Goal: Information Seeking & Learning: Learn about a topic

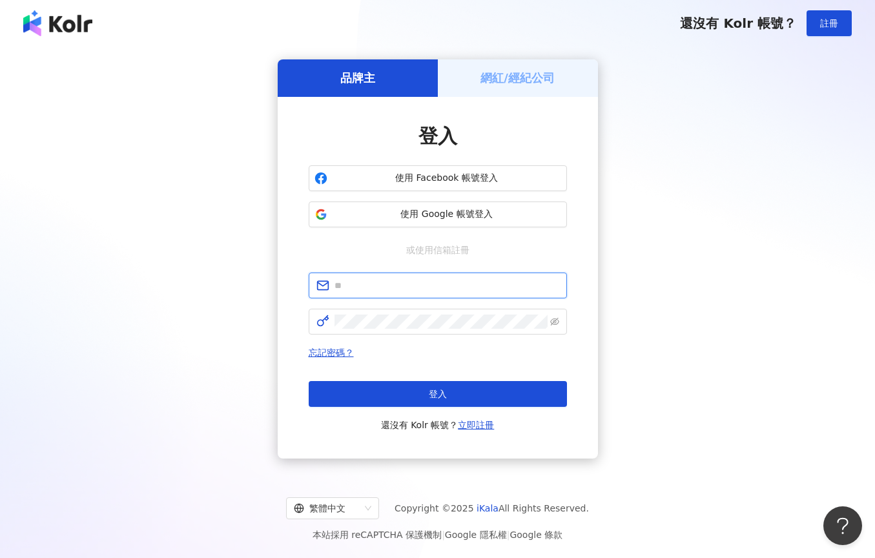
type input "**********"
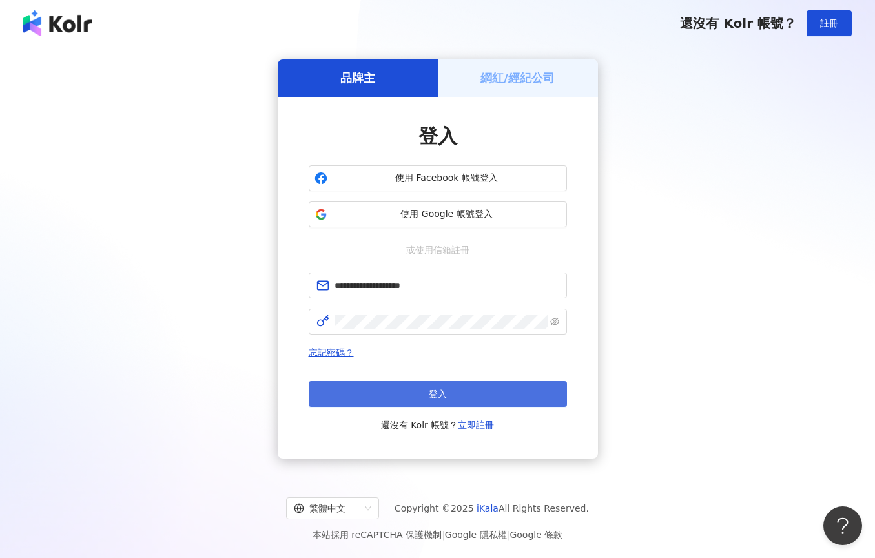
click at [458, 395] on button "登入" at bounding box center [438, 394] width 258 height 26
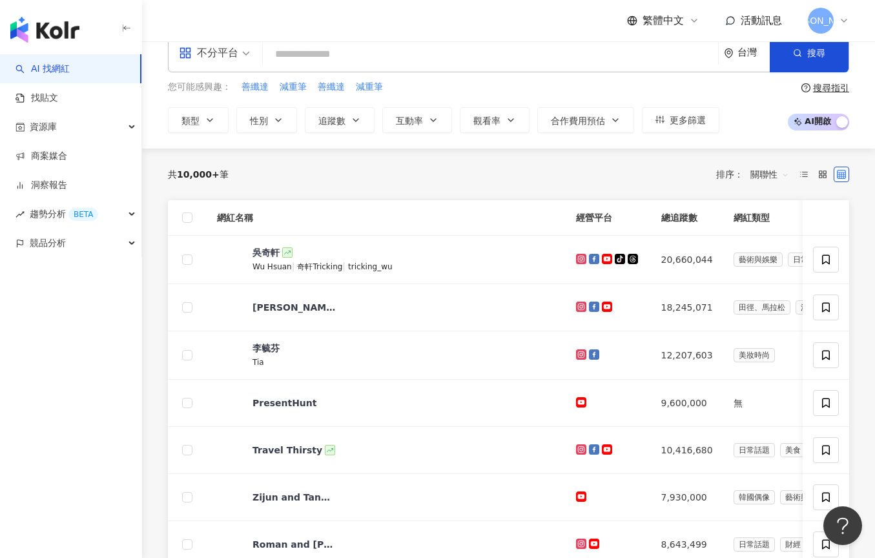
scroll to position [25, 0]
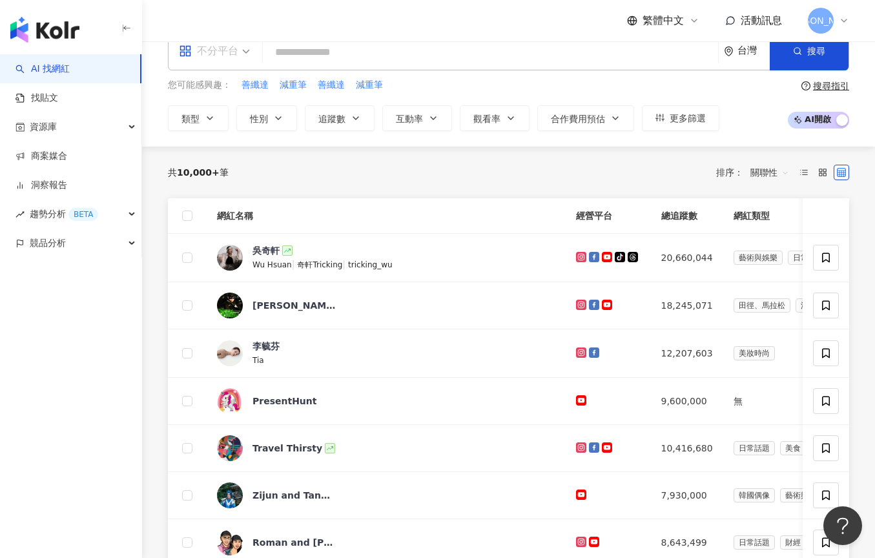
click at [218, 56] on div "不分平台" at bounding box center [208, 51] width 59 height 21
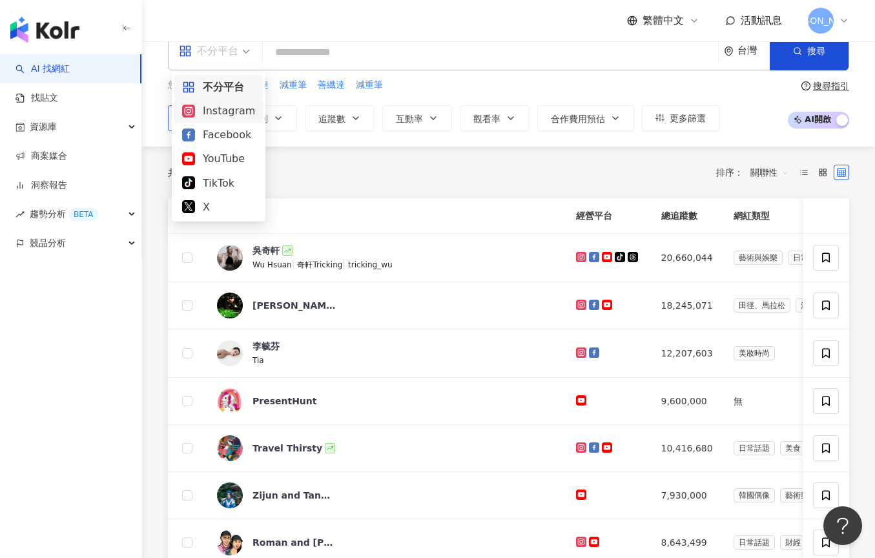
click at [220, 112] on div "Instagram" at bounding box center [218, 111] width 73 height 16
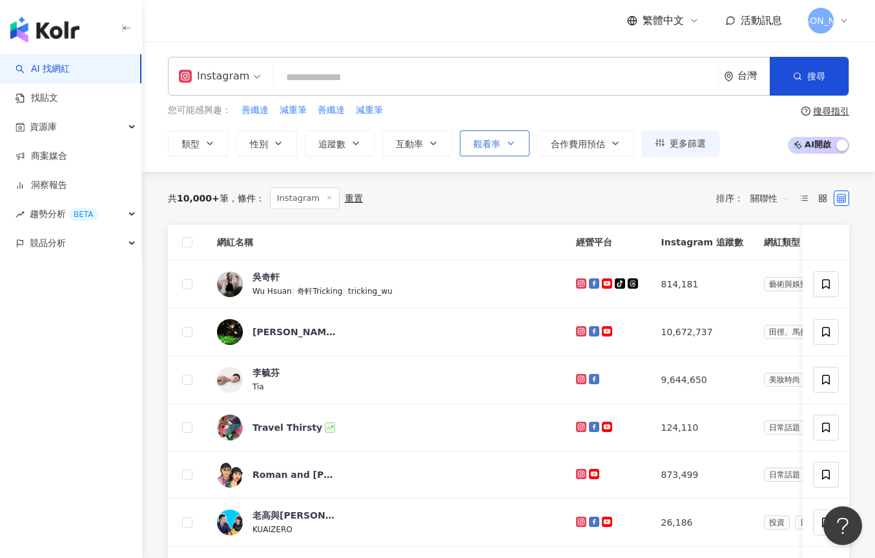
click at [510, 135] on button "觀看率" at bounding box center [495, 143] width 70 height 26
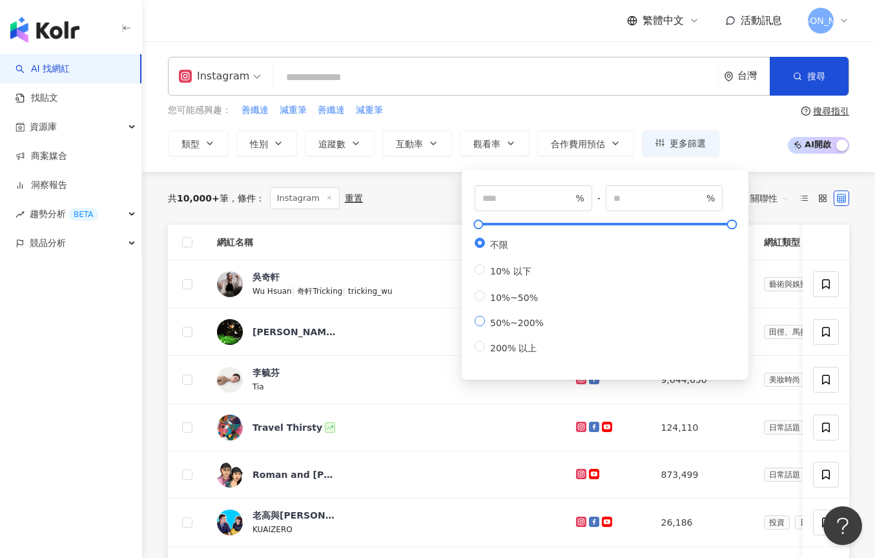
click at [517, 325] on span "50%~200%" at bounding box center [517, 323] width 64 height 10
type input "**"
type input "***"
click at [493, 347] on span "200% 以上" at bounding box center [513, 348] width 57 height 10
type input "***"
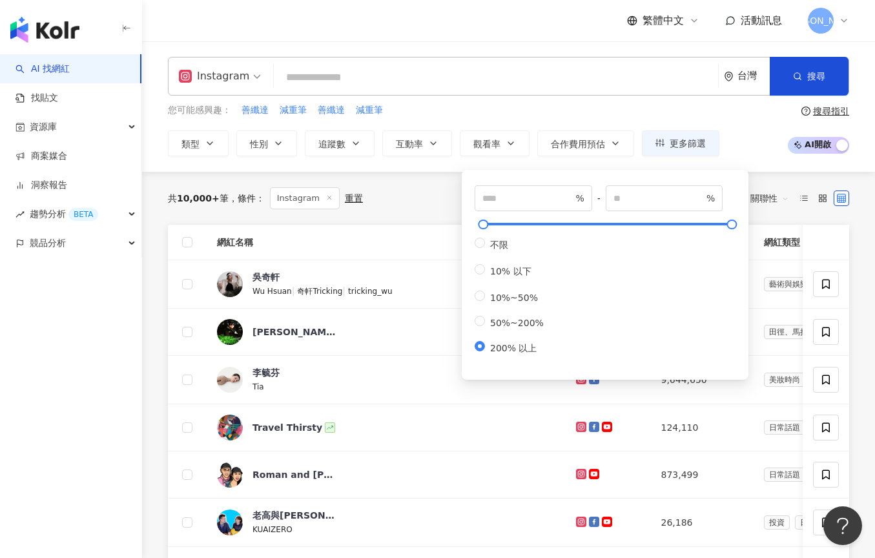
click at [504, 328] on div "不限 10% 以下 10%~50% 50%~200% 200% 以上" at bounding box center [514, 296] width 79 height 117
click at [500, 298] on span "10%~50%" at bounding box center [514, 298] width 58 height 10
type input "**"
click at [426, 189] on div "共 10,000+ 筆 條件 ： Instagram 重置 排序： 關聯性" at bounding box center [508, 198] width 681 height 22
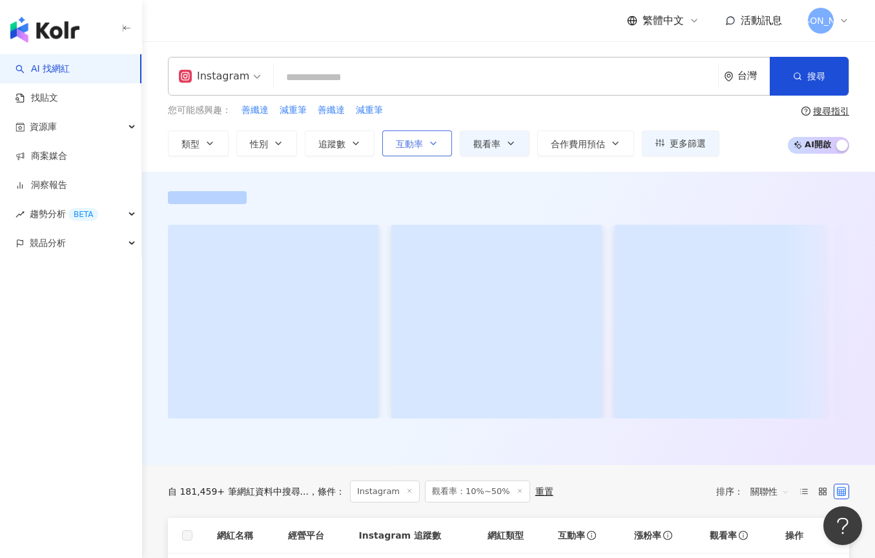
click at [437, 139] on icon "button" at bounding box center [433, 143] width 10 height 10
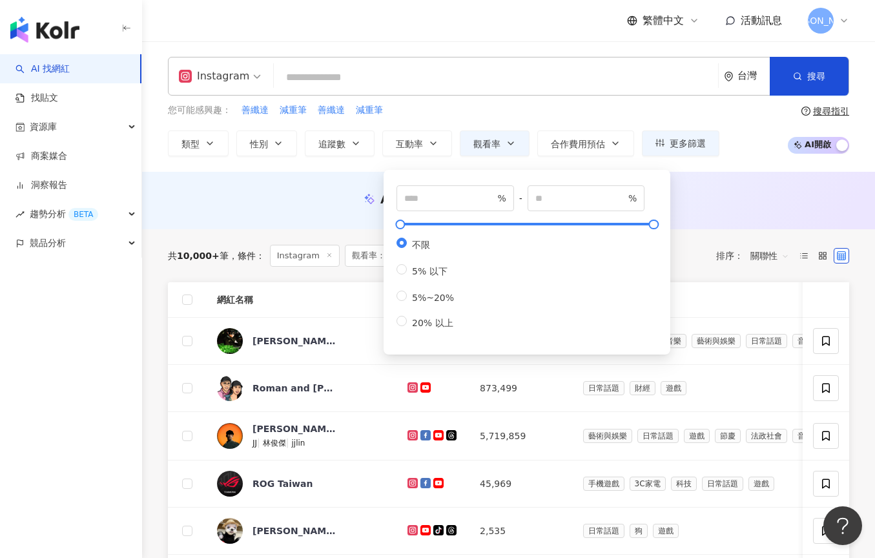
click at [416, 304] on div "不限 5% 以下 5%~20% 20% 以上" at bounding box center [430, 284] width 68 height 92
click at [407, 297] on span "5%~20%" at bounding box center [433, 298] width 52 height 10
type input "*"
type input "**"
click at [366, 169] on div "Instagram 台灣 搜尋 您可能感興趣： 善纖達 減重筆 善纖達 減重筆 類型 性別 追蹤數 互動率 觀看率 合作費用預估 更多篩選 ** % - **…" at bounding box center [508, 106] width 733 height 130
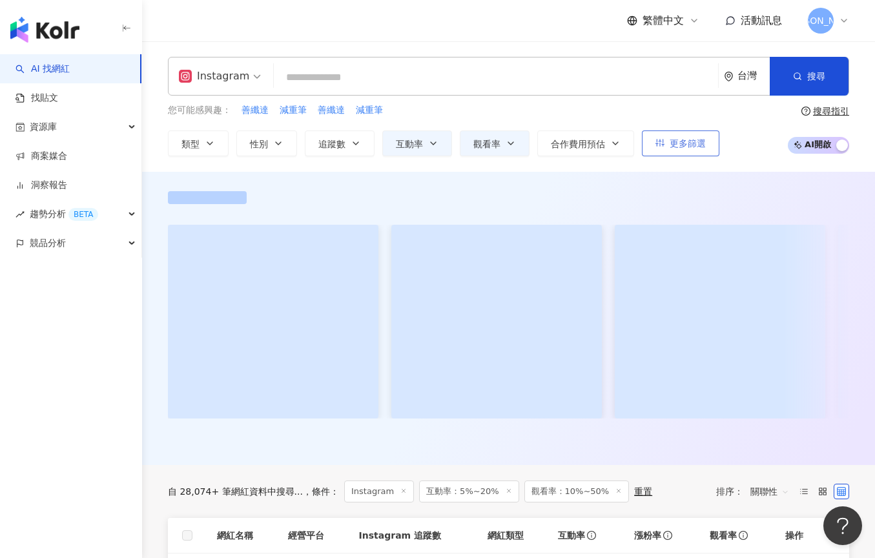
click at [703, 144] on span "更多篩選" at bounding box center [688, 143] width 36 height 10
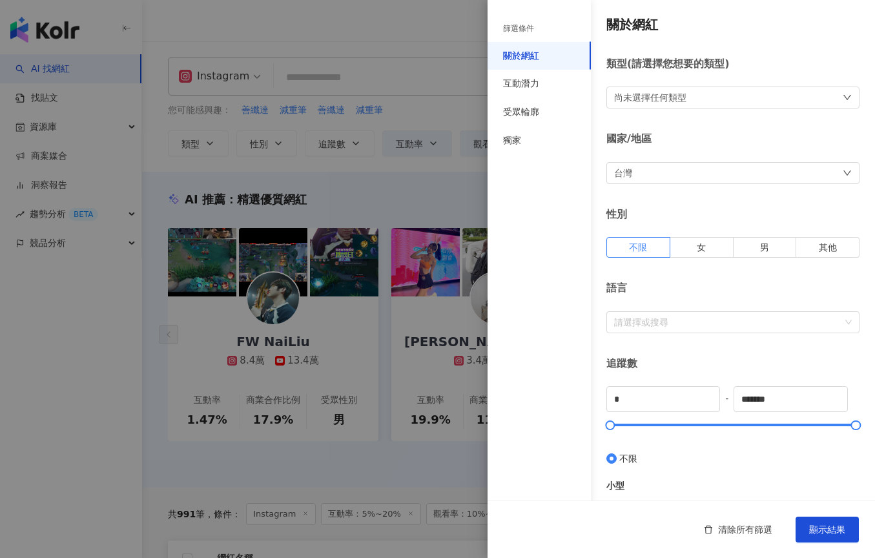
click at [400, 197] on div at bounding box center [437, 279] width 875 height 558
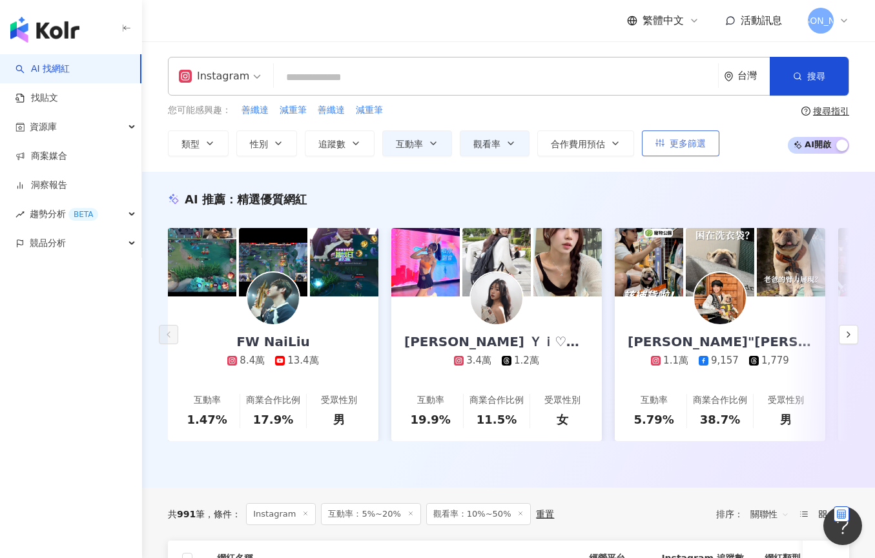
click at [679, 145] on span "更多篩選" at bounding box center [688, 143] width 36 height 10
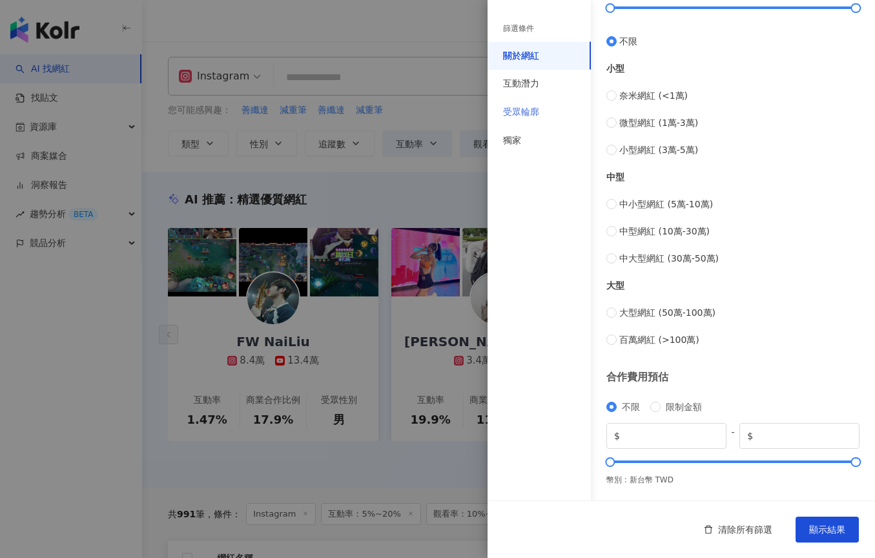
scroll to position [416, 0]
click at [526, 88] on div "互動潛力" at bounding box center [521, 83] width 36 height 13
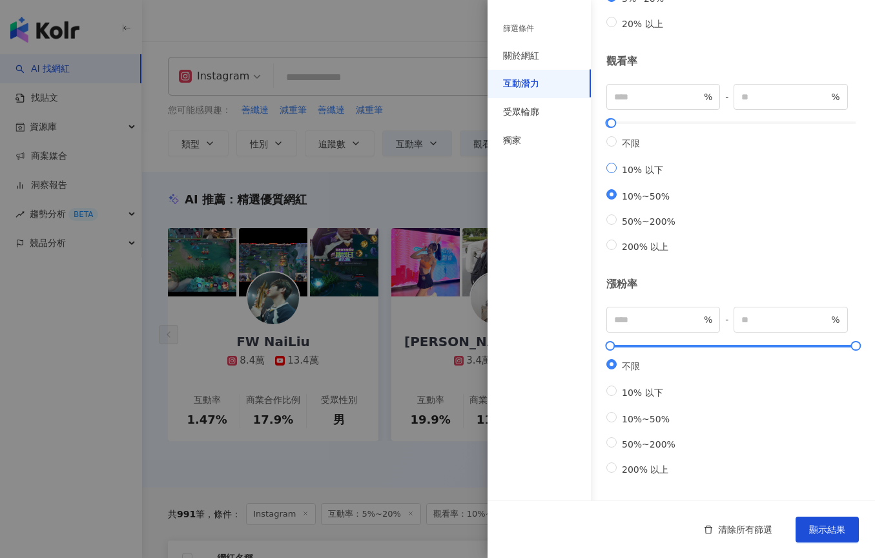
scroll to position [19, 0]
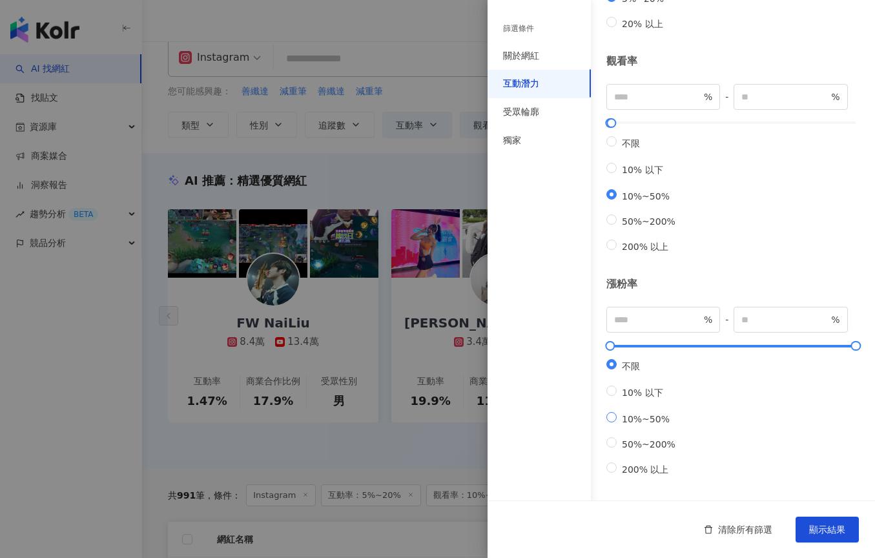
click at [632, 416] on span "10%~50%" at bounding box center [646, 419] width 58 height 10
type input "**"
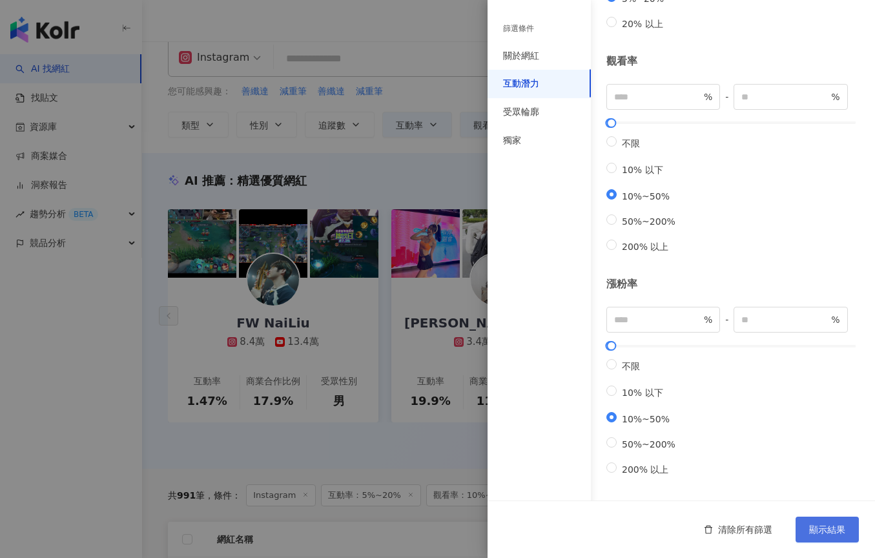
click at [821, 525] on span "顯示結果" at bounding box center [827, 529] width 36 height 10
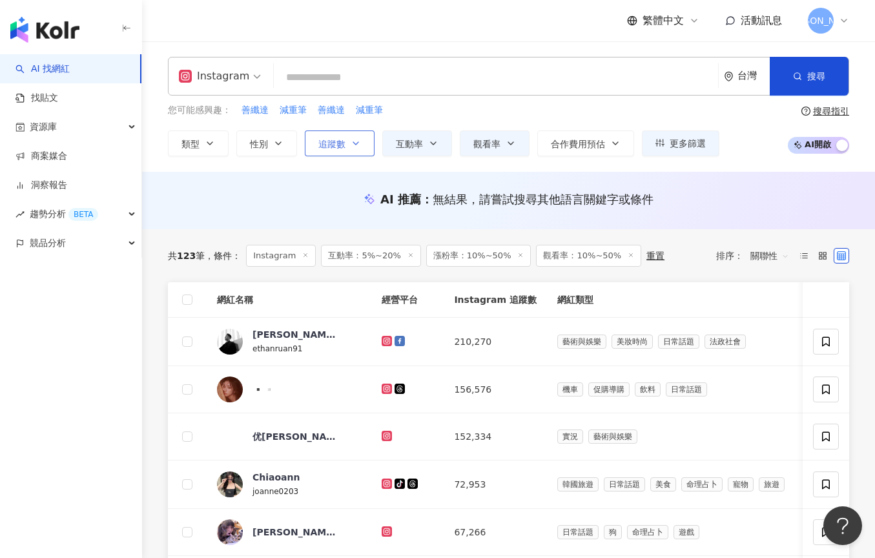
click at [307, 151] on button "追蹤數" at bounding box center [340, 143] width 70 height 26
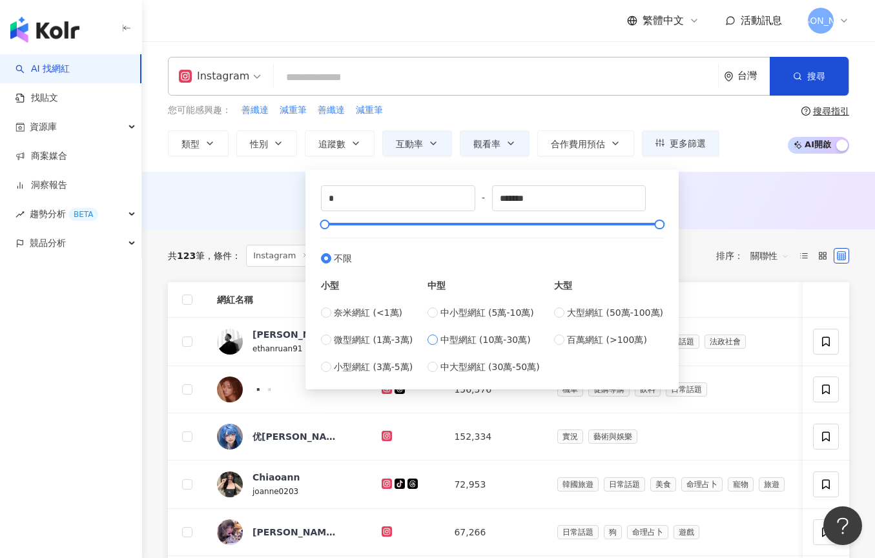
click at [446, 341] on span "中型網紅 (10萬-30萬)" at bounding box center [485, 340] width 90 height 14
type input "******"
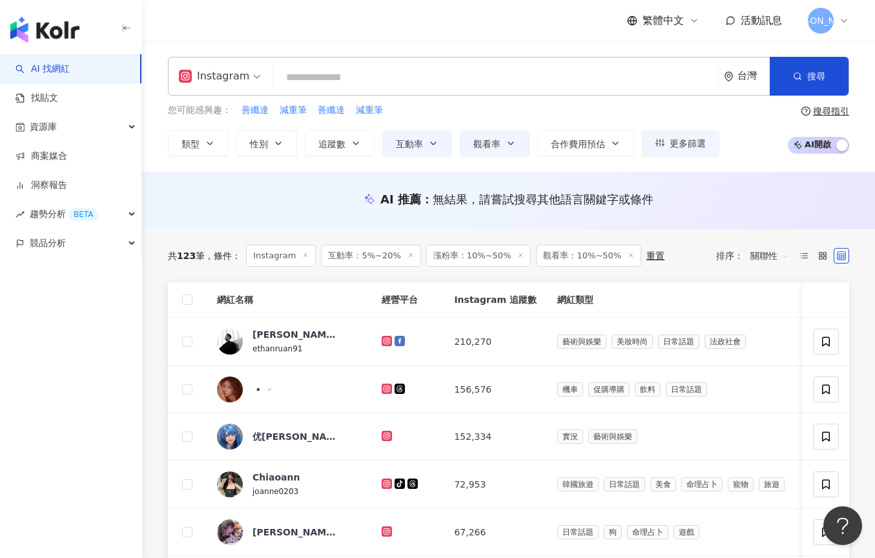
click at [240, 208] on div "AI 推薦 ： 無結果，請嘗試搜尋其他語言關鍵字或條件" at bounding box center [508, 203] width 733 height 24
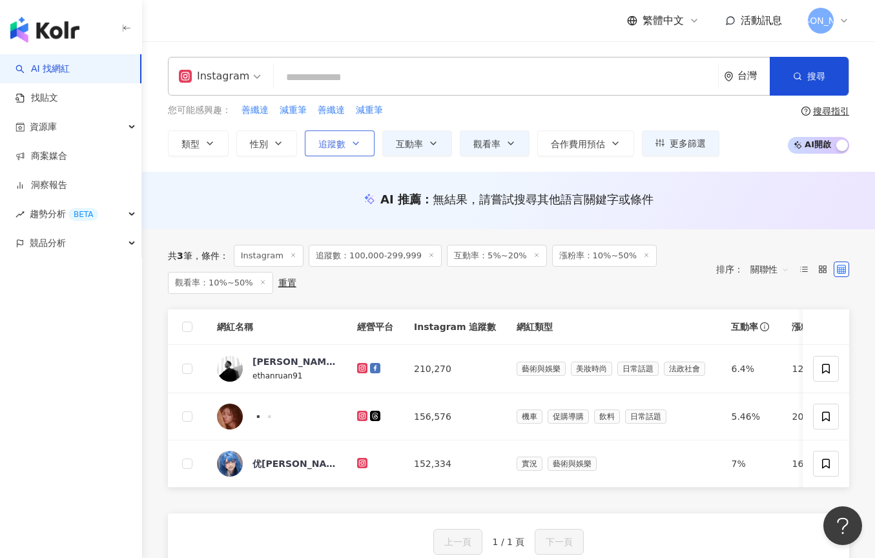
click at [334, 153] on button "追蹤數" at bounding box center [340, 143] width 70 height 26
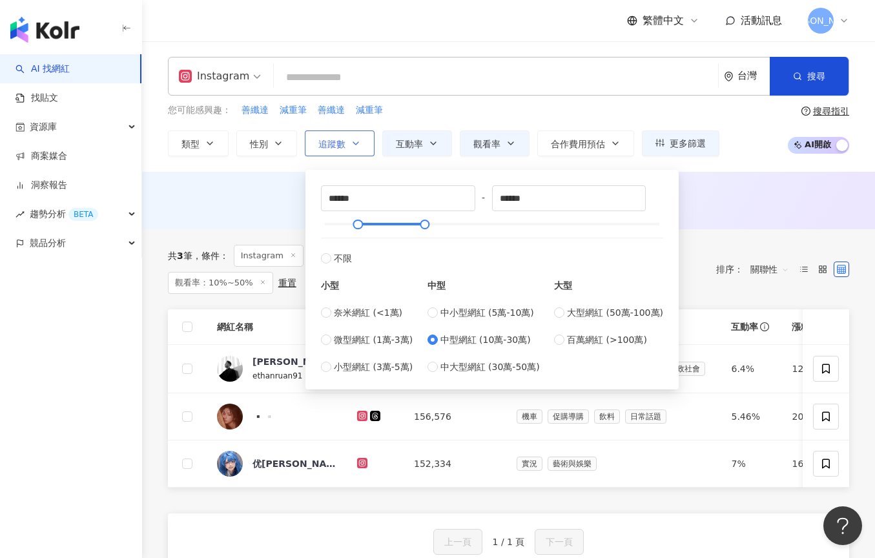
click at [334, 154] on button "追蹤數" at bounding box center [340, 143] width 70 height 26
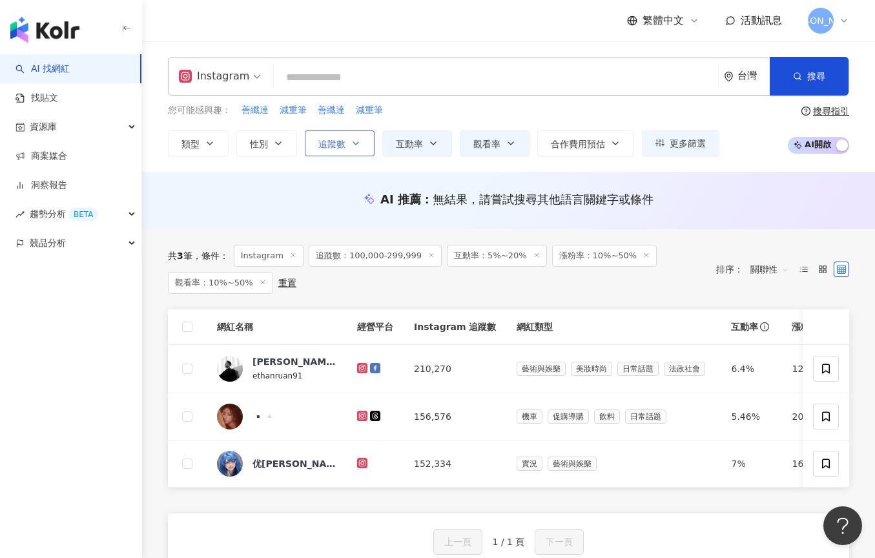
click at [334, 154] on button "追蹤數" at bounding box center [340, 143] width 70 height 26
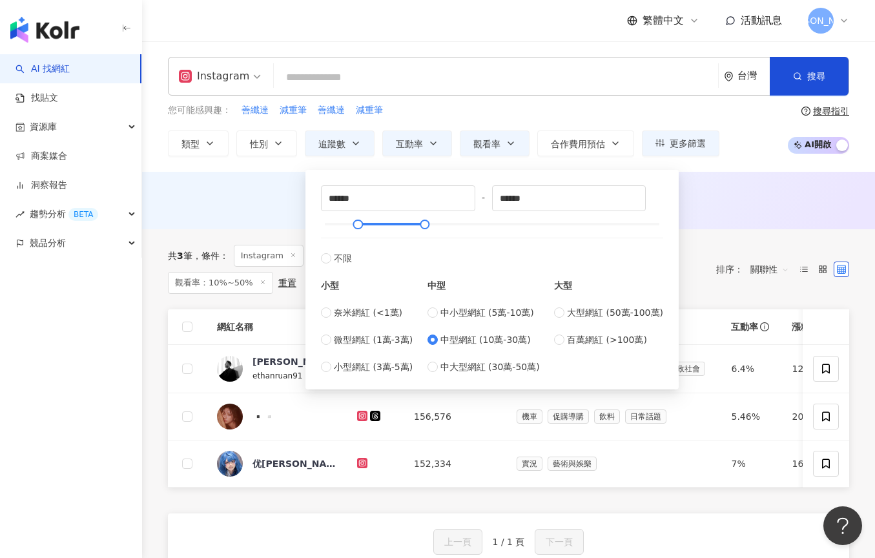
type input "*"
type input "*******"
click at [281, 200] on div "AI 推薦 ： 無結果，請嘗試搜尋其他語言關鍵字或條件" at bounding box center [508, 199] width 681 height 16
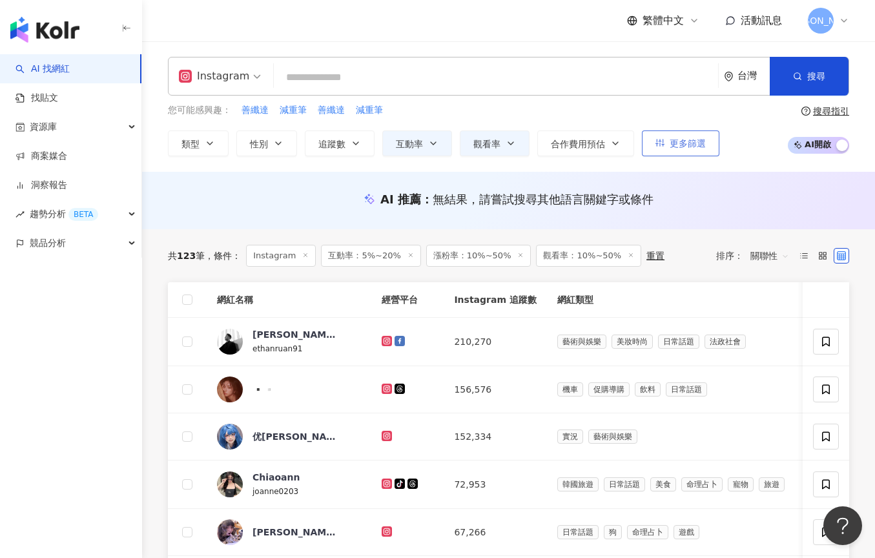
click at [703, 141] on span "更多篩選" at bounding box center [688, 143] width 36 height 10
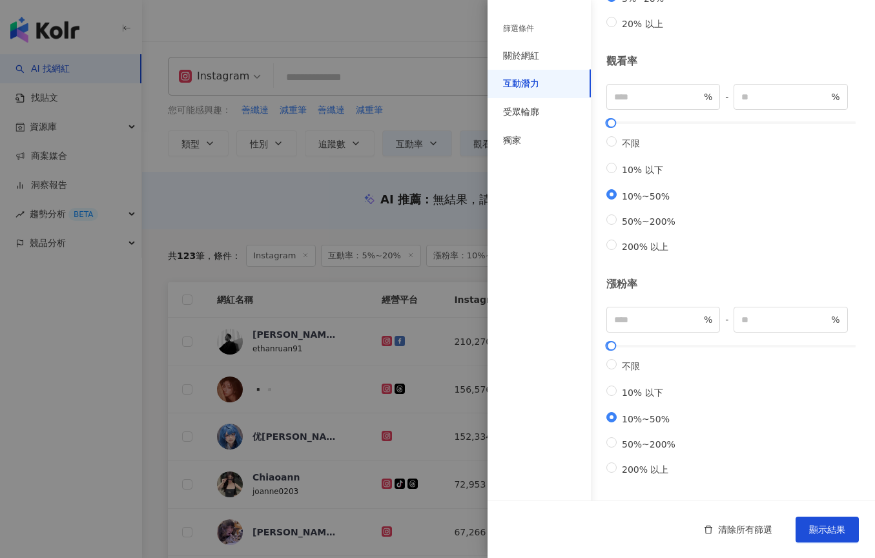
click at [455, 129] on div at bounding box center [437, 279] width 875 height 558
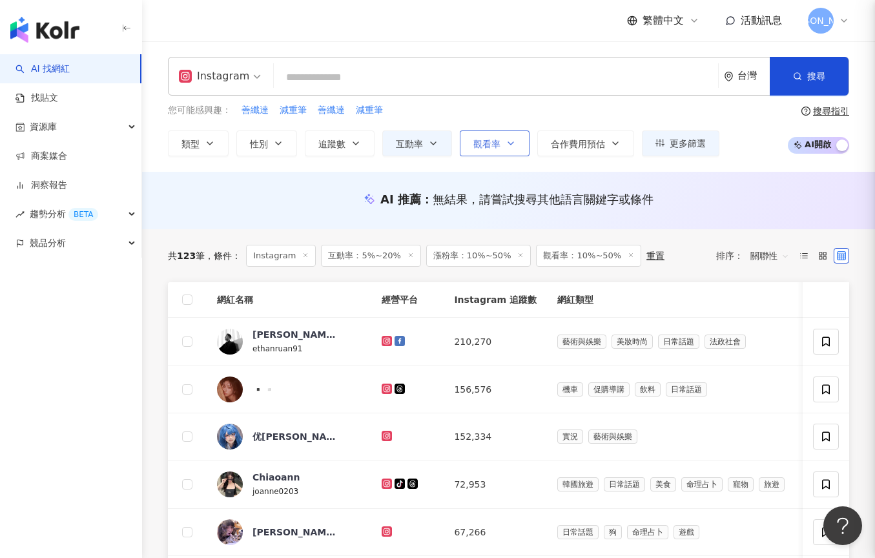
click at [471, 142] on button "觀看率" at bounding box center [495, 143] width 70 height 26
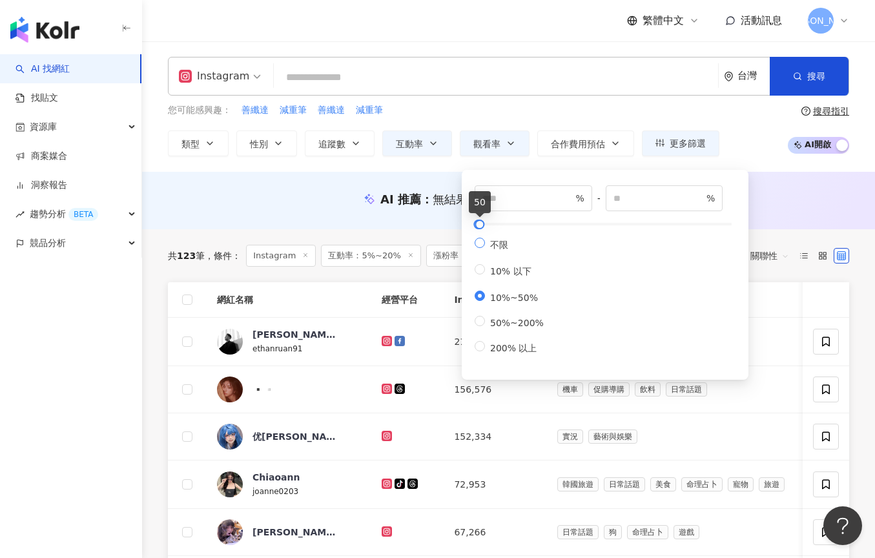
click at [486, 245] on span "不限" at bounding box center [499, 245] width 28 height 10
click at [500, 88] on input "search" at bounding box center [496, 77] width 434 height 25
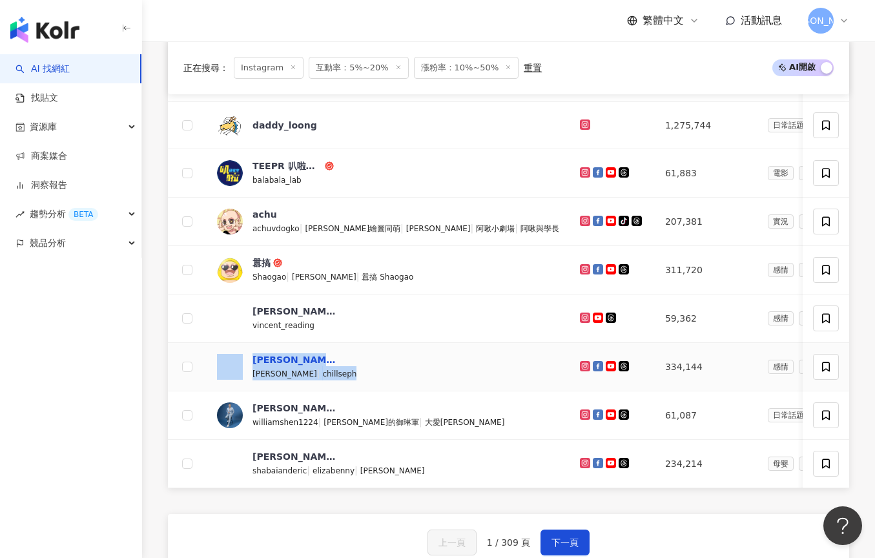
scroll to position [424, 0]
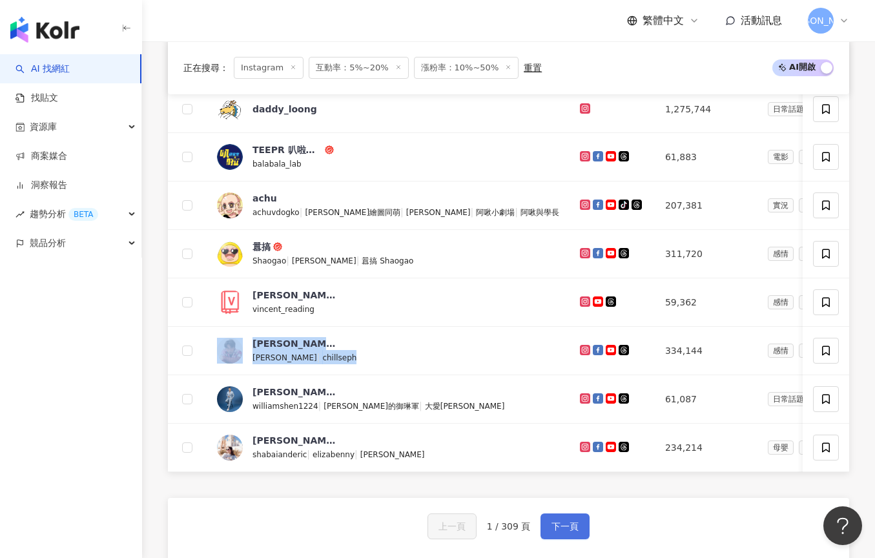
click at [561, 526] on span "下一頁" at bounding box center [564, 526] width 27 height 10
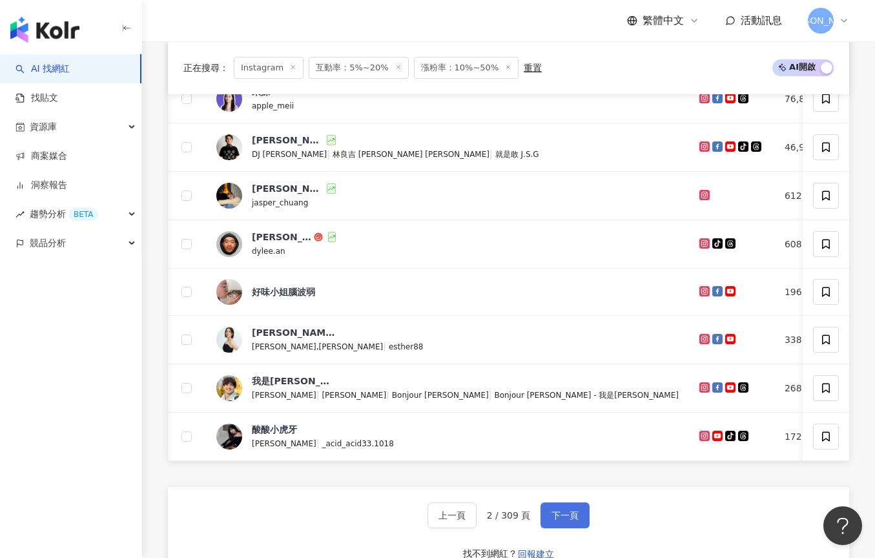
scroll to position [463, 0]
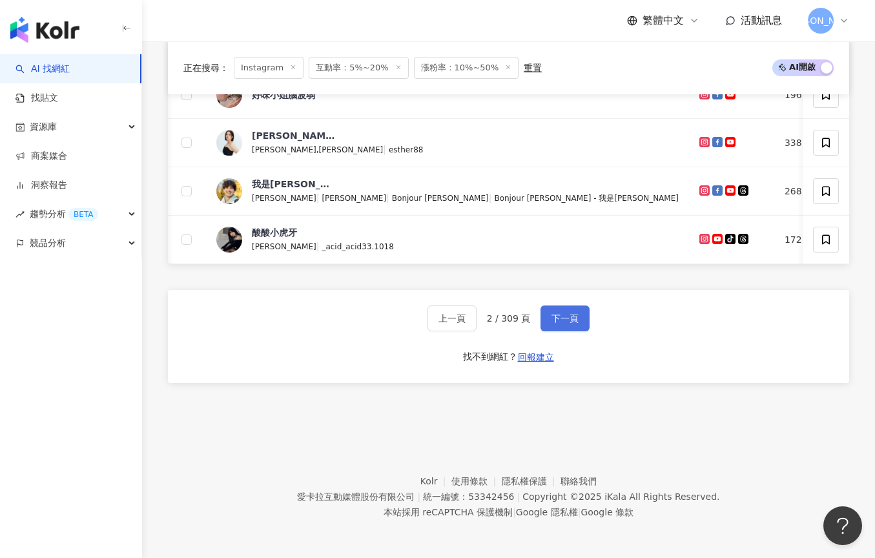
click at [581, 324] on button "下一頁" at bounding box center [564, 318] width 49 height 26
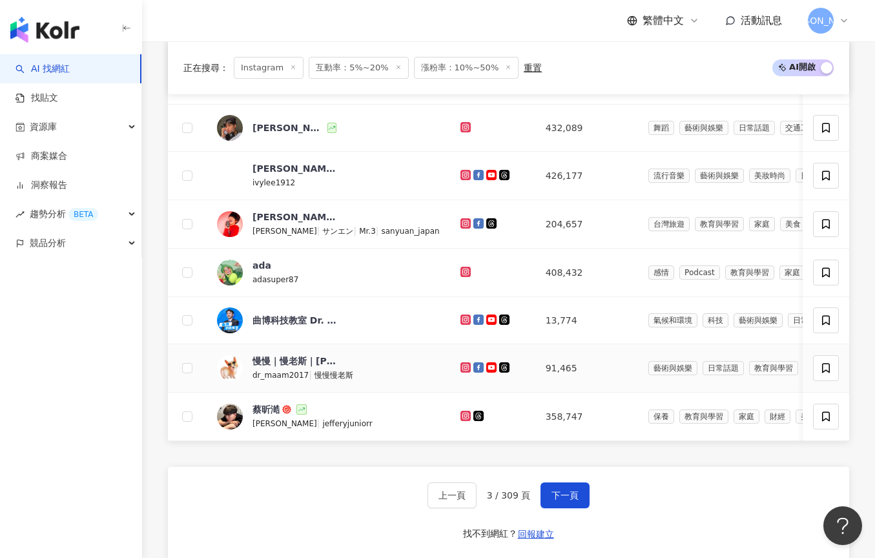
scroll to position [0, 0]
click at [571, 497] on span "下一頁" at bounding box center [564, 495] width 27 height 10
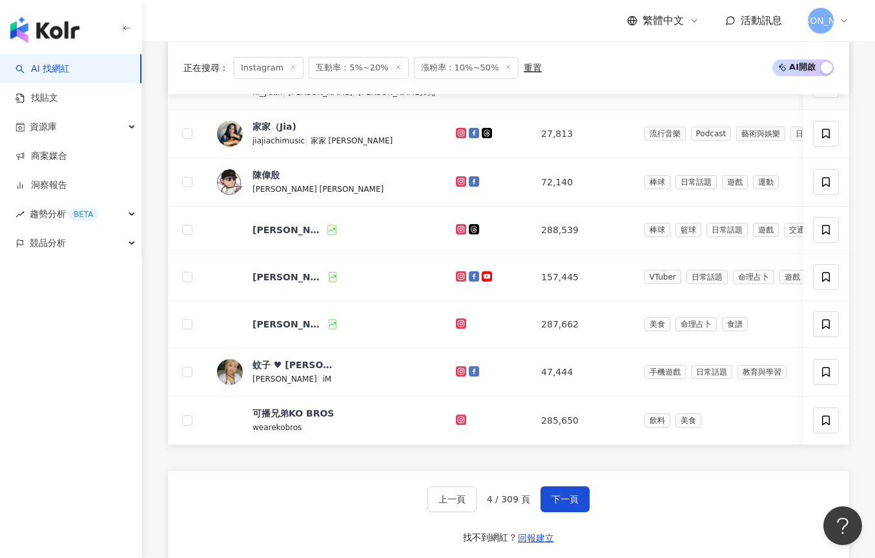
scroll to position [520, 0]
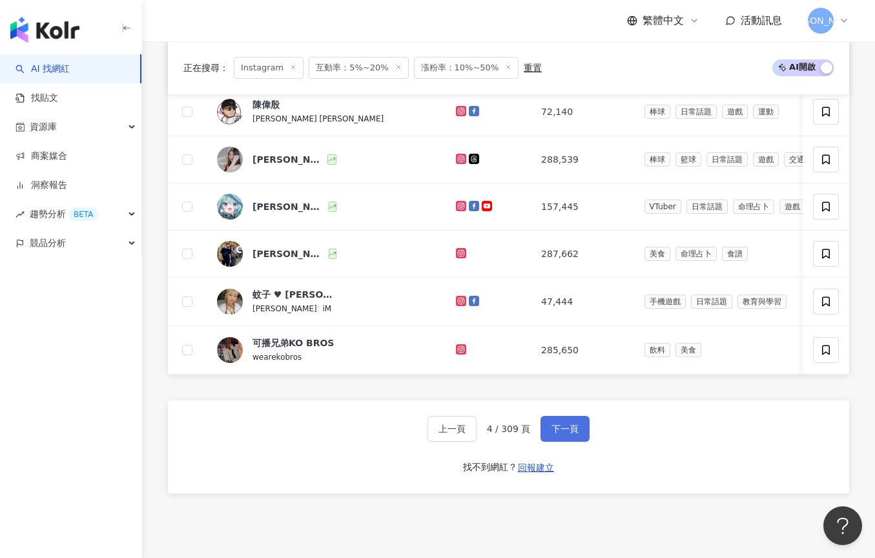
click at [564, 418] on button "下一頁" at bounding box center [564, 429] width 49 height 26
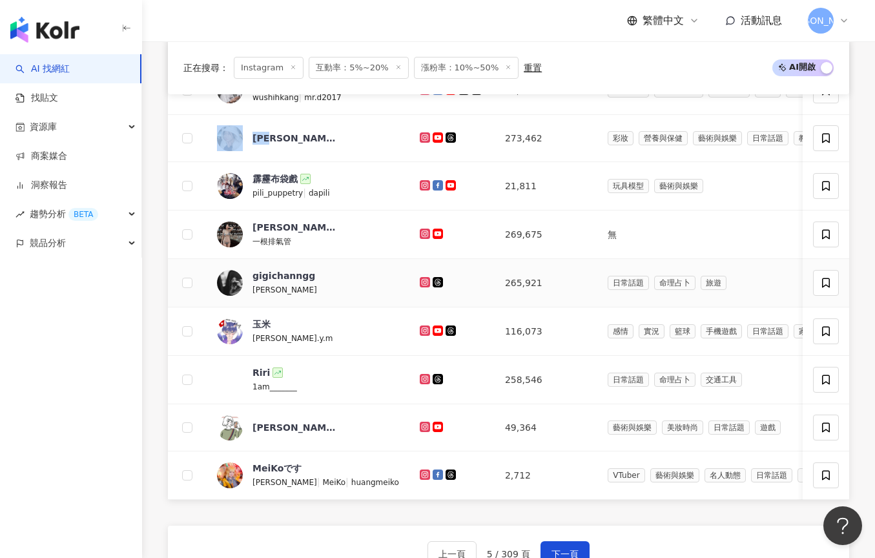
scroll to position [421, 0]
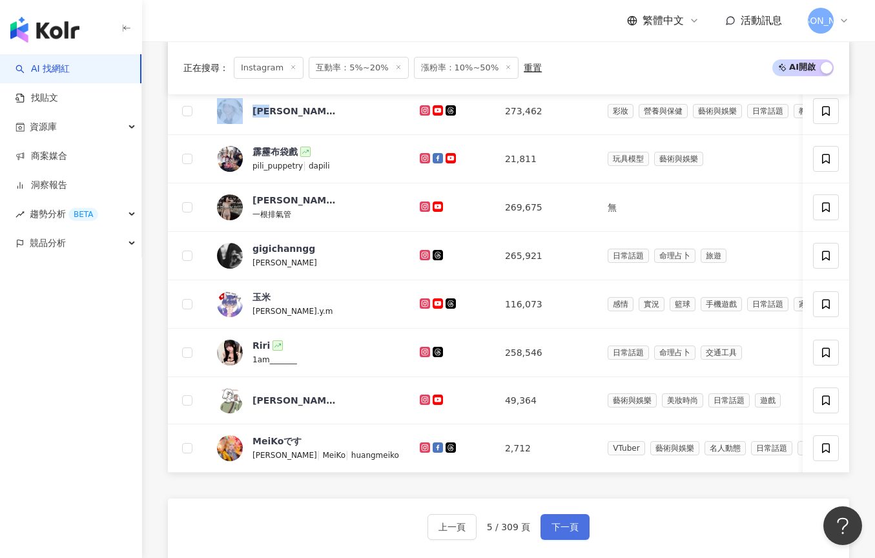
click at [551, 527] on span "下一頁" at bounding box center [564, 527] width 27 height 10
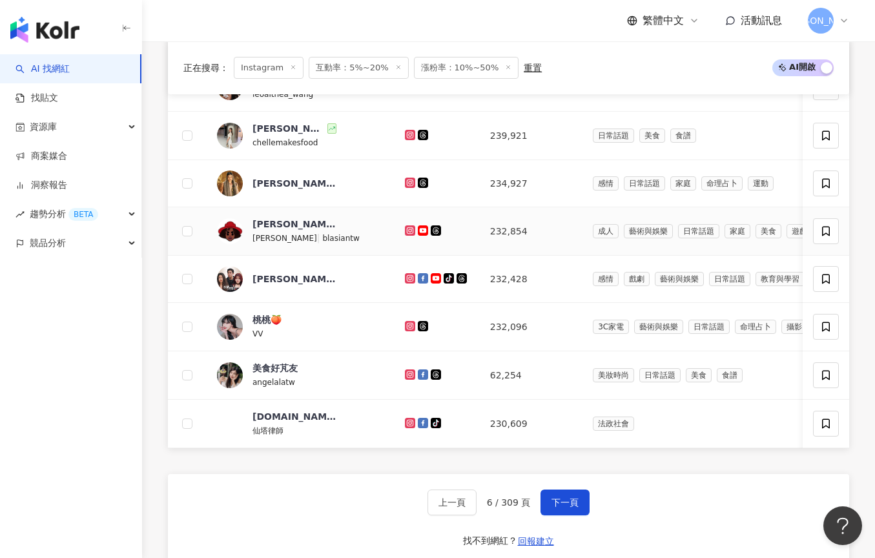
scroll to position [480, 0]
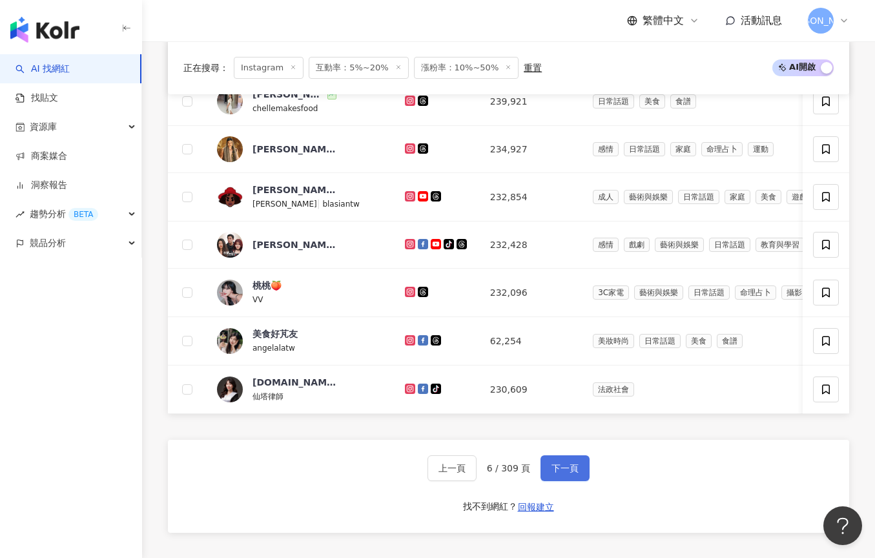
click at [564, 471] on span "下一頁" at bounding box center [564, 468] width 27 height 10
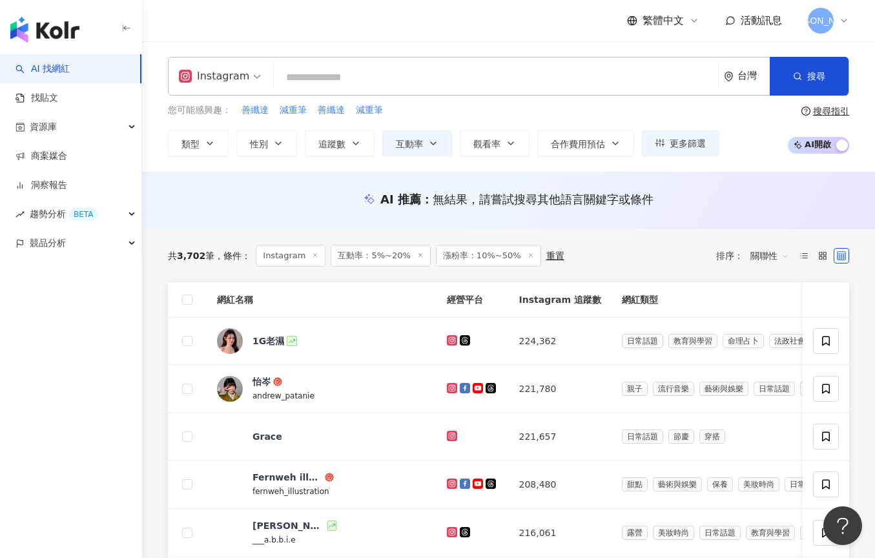
scroll to position [0, 0]
click at [488, 86] on input "search" at bounding box center [496, 77] width 434 height 25
type input "*"
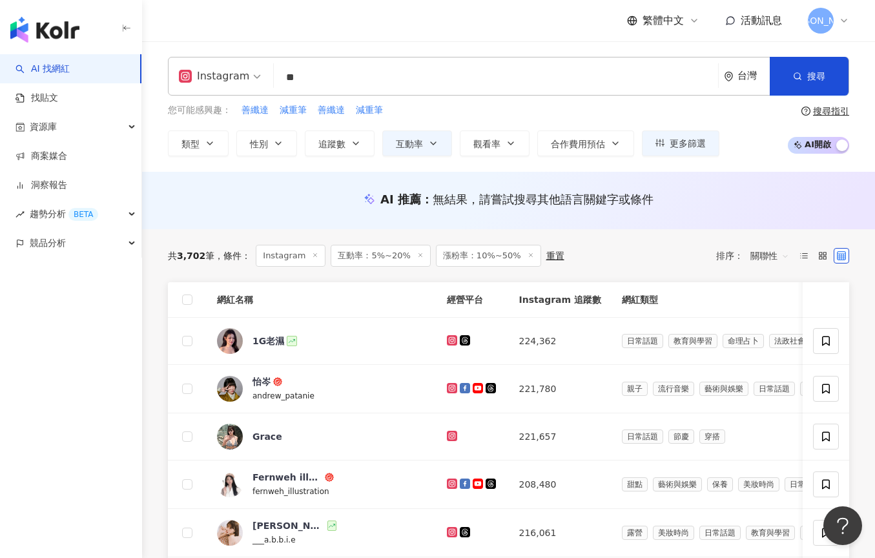
type input "**"
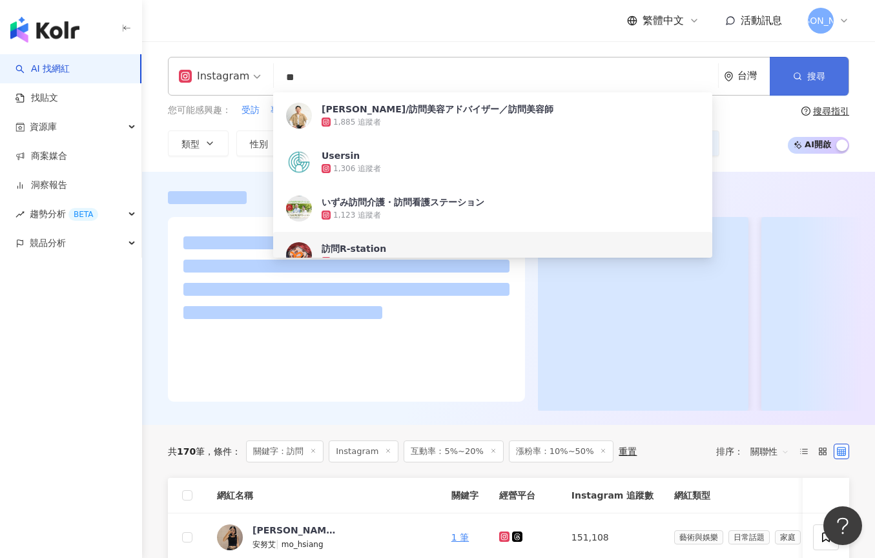
click at [830, 73] on button "搜尋" at bounding box center [809, 76] width 79 height 39
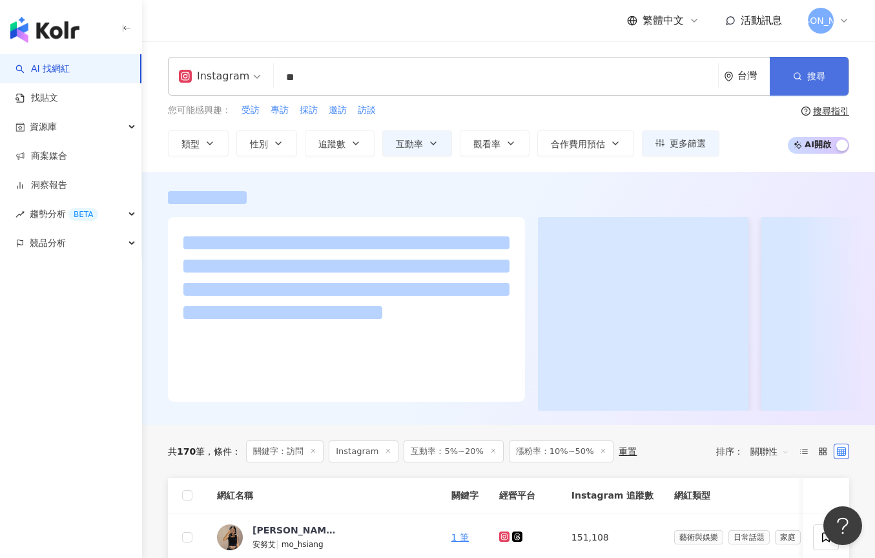
click at [830, 75] on button "搜尋" at bounding box center [809, 76] width 79 height 39
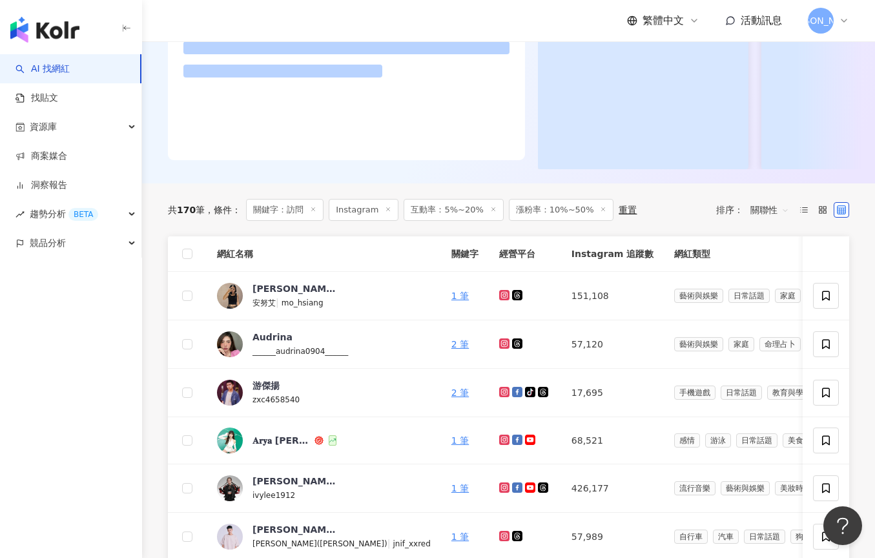
scroll to position [258, 0]
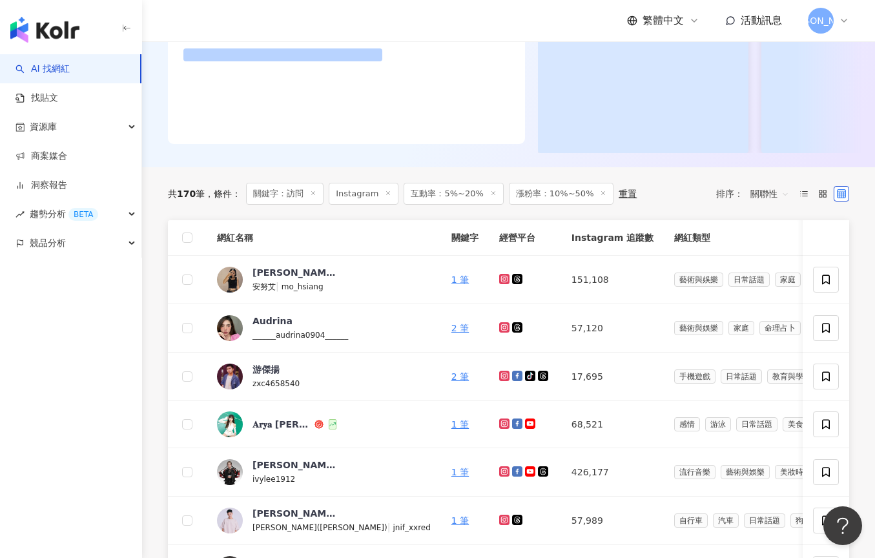
click at [772, 200] on span "關聯性" at bounding box center [769, 193] width 39 height 21
click at [770, 334] on div "關鍵字" at bounding box center [769, 329] width 33 height 14
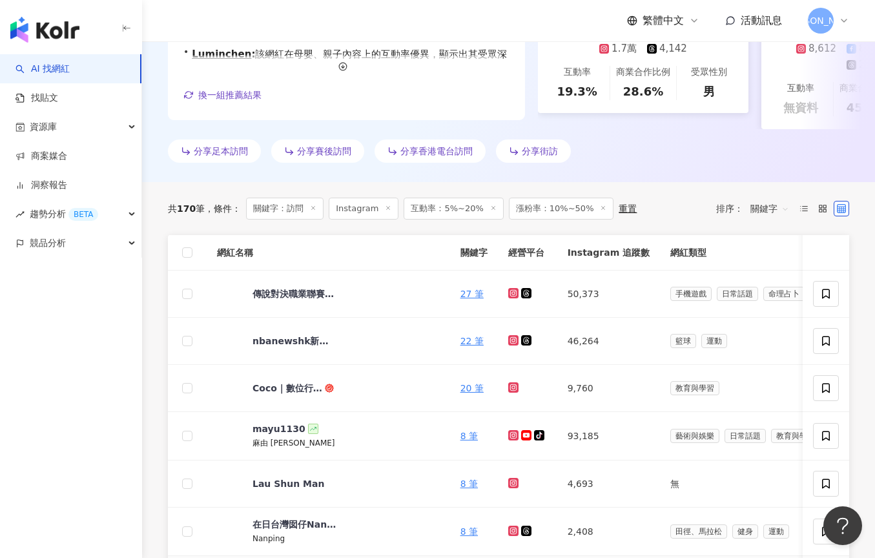
scroll to position [139, 0]
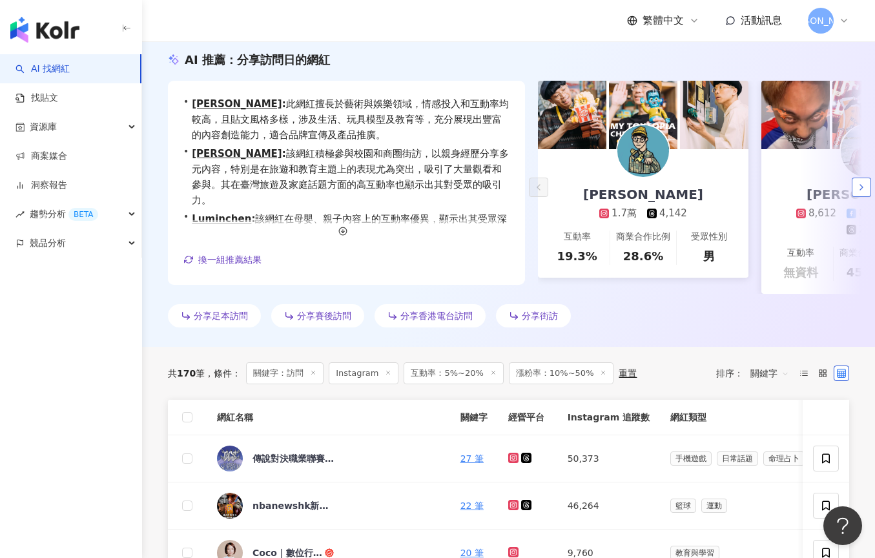
click at [858, 187] on icon "button" at bounding box center [861, 187] width 10 height 10
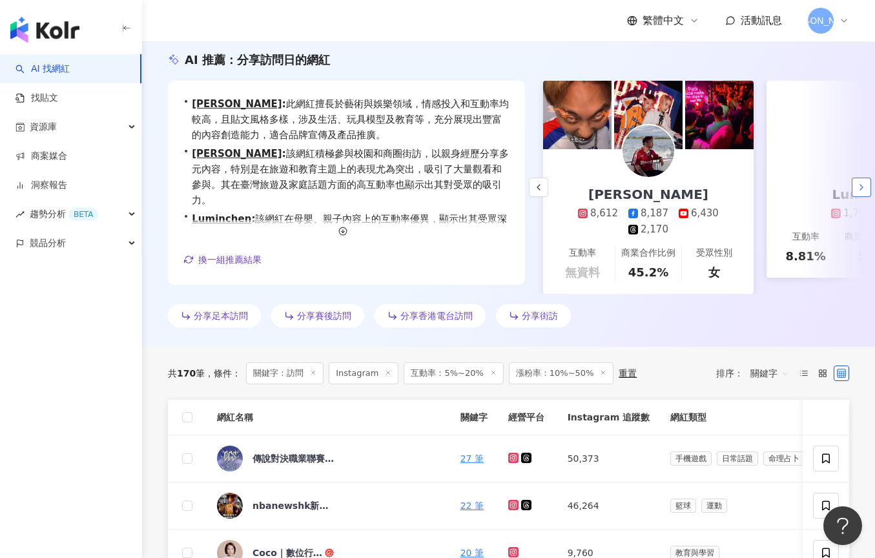
scroll to position [0, 223]
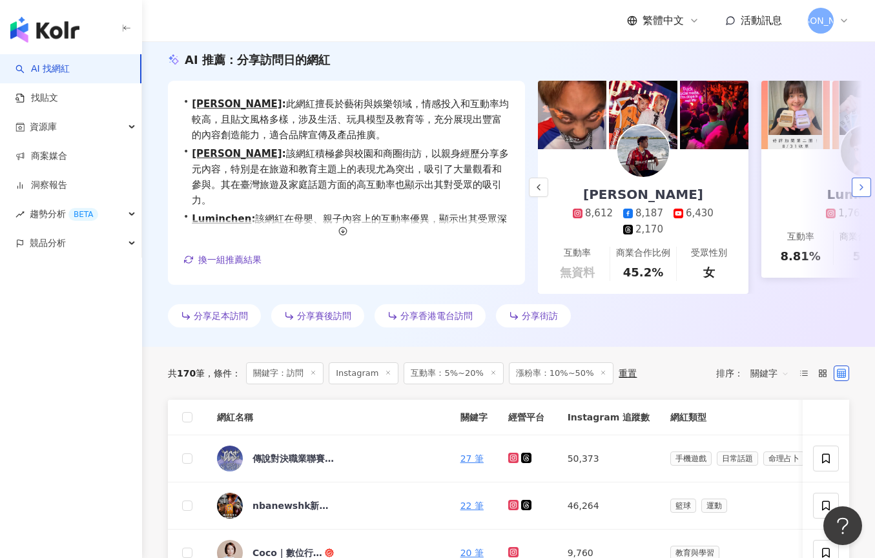
click at [858, 187] on icon "button" at bounding box center [861, 187] width 10 height 10
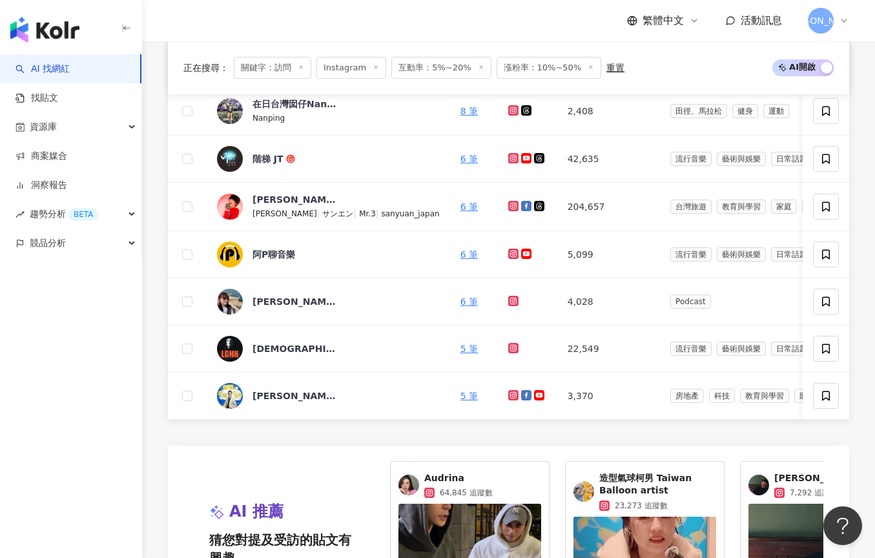
scroll to position [803, 0]
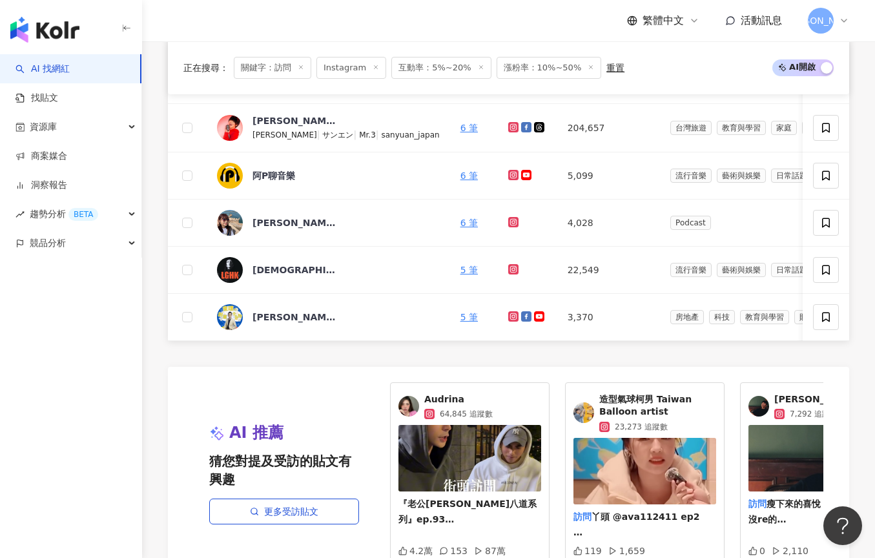
click at [424, 396] on span "Audrina" at bounding box center [458, 399] width 68 height 13
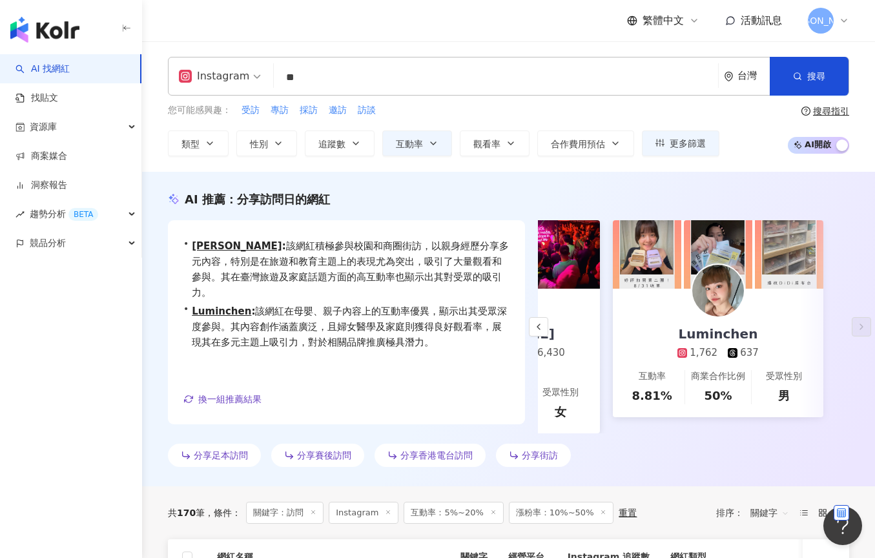
scroll to position [0, 0]
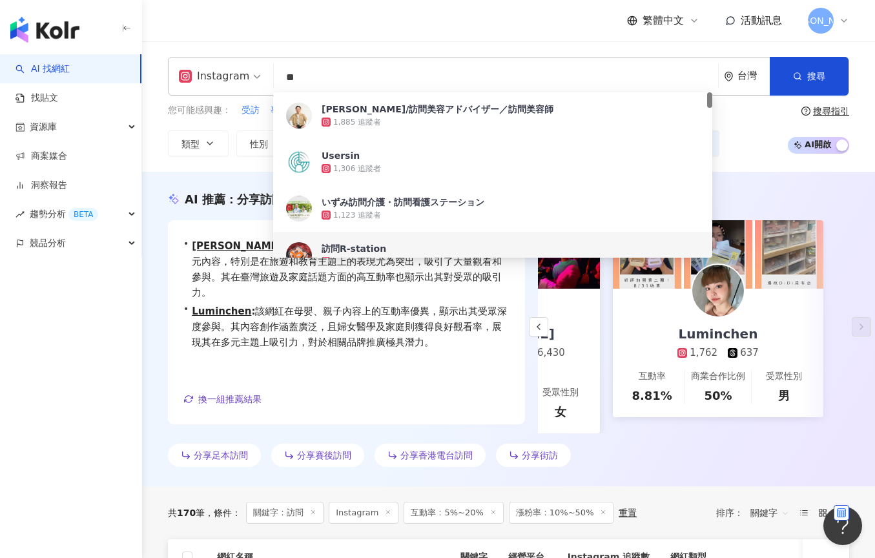
drag, startPoint x: 381, startPoint y: 78, endPoint x: 203, endPoint y: 70, distance: 178.4
click at [203, 70] on div "Instagram ** 台灣 搜尋 45fb4d24-5944-4797-a847-d51a6d93e8a1 56d8ff4e-8cd4-4409-9b19…" at bounding box center [508, 76] width 681 height 39
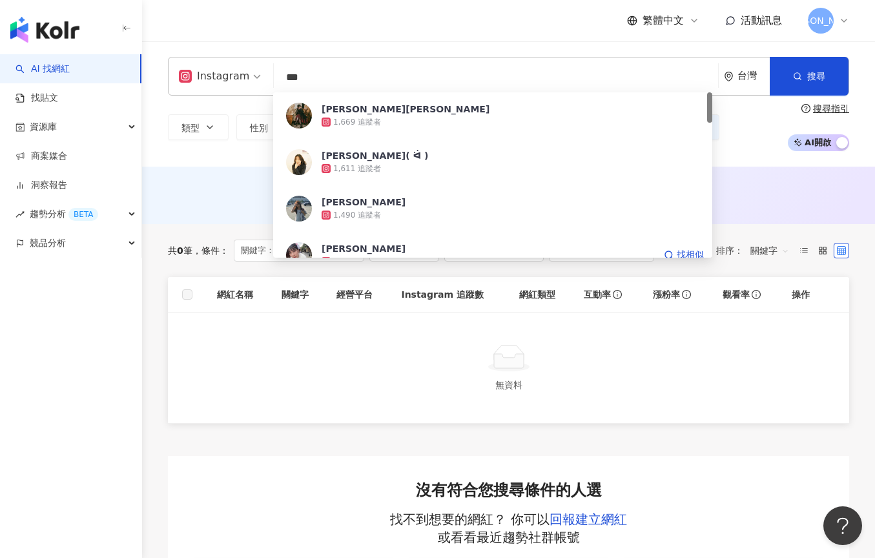
type input "***"
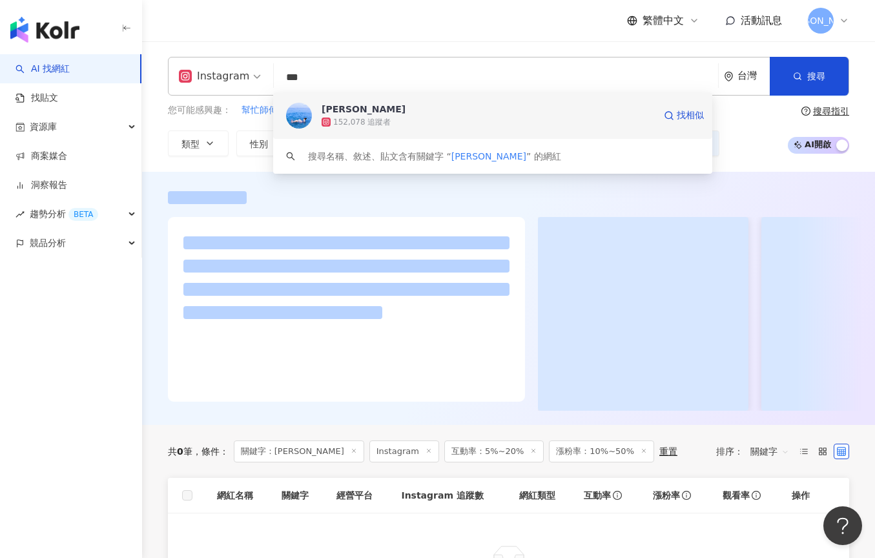
click at [387, 112] on span "王郁甯" at bounding box center [488, 109] width 333 height 13
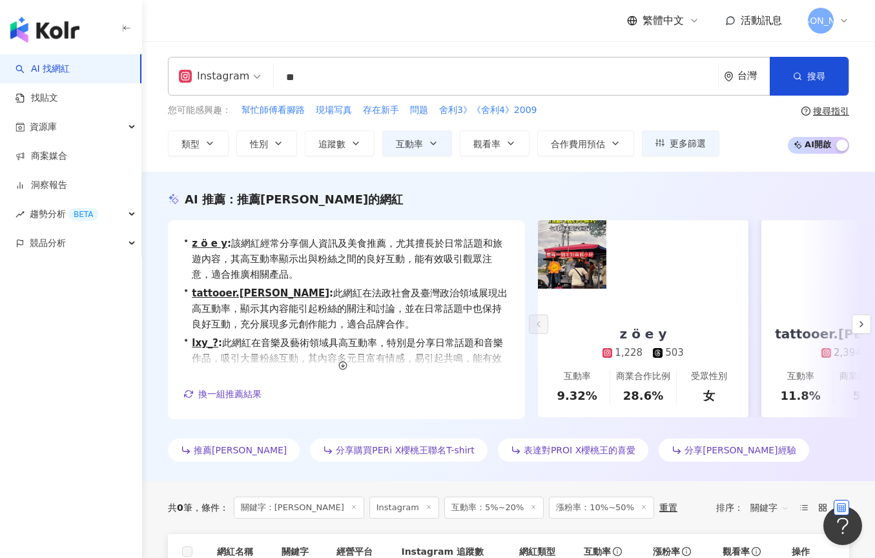
type input "*"
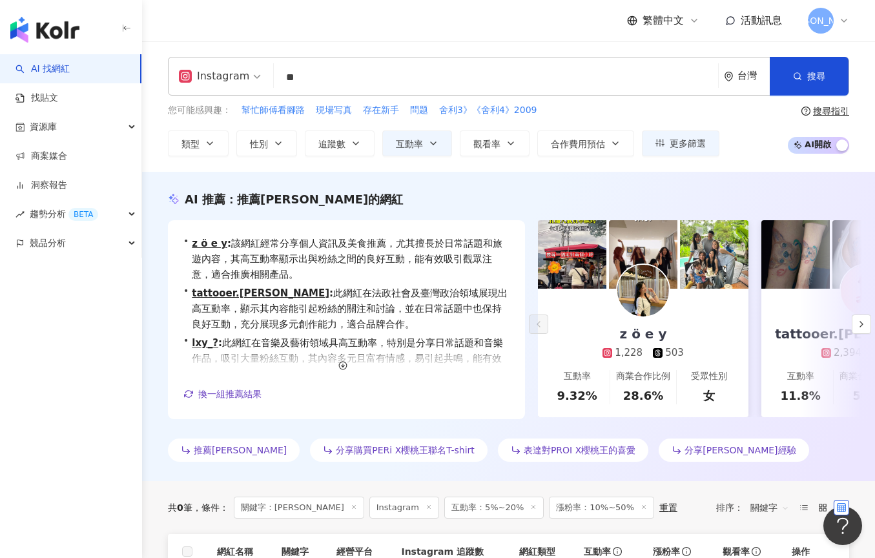
type input "*"
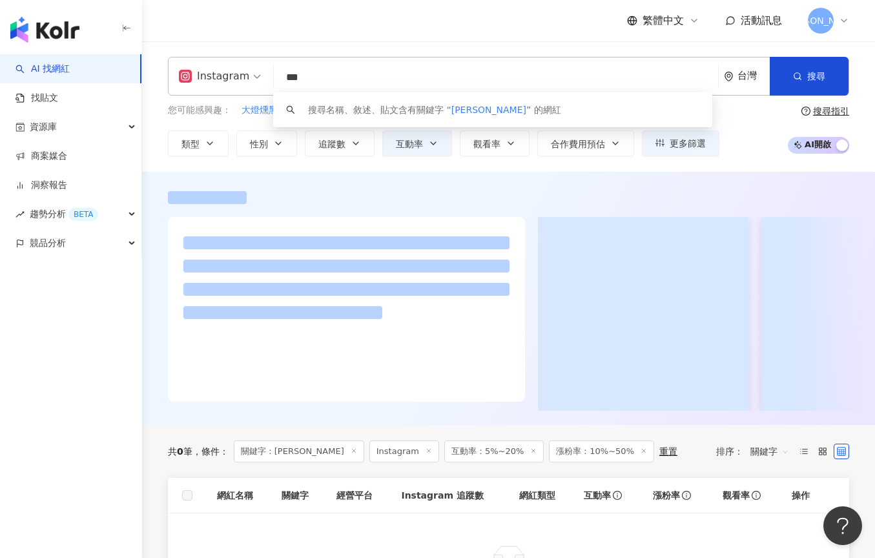
type input "***"
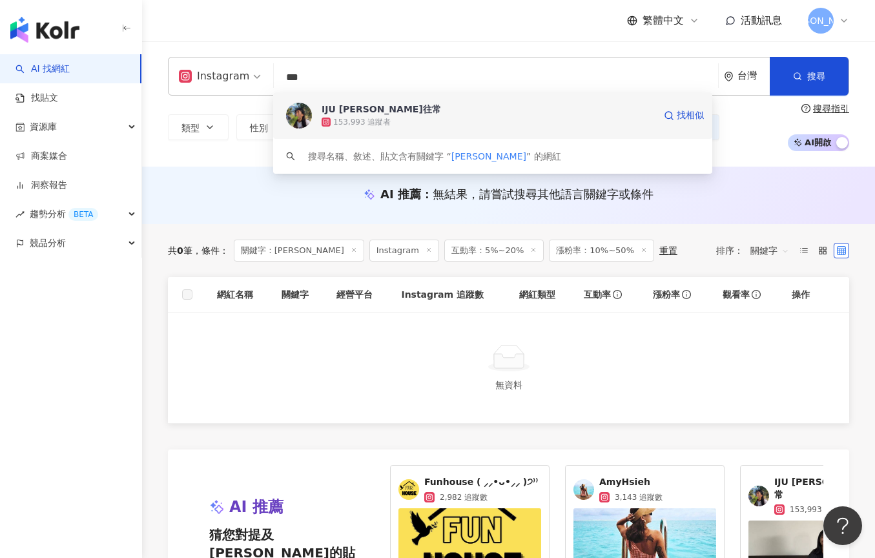
click at [353, 115] on div "IJU 賴一如往常" at bounding box center [381, 109] width 119 height 13
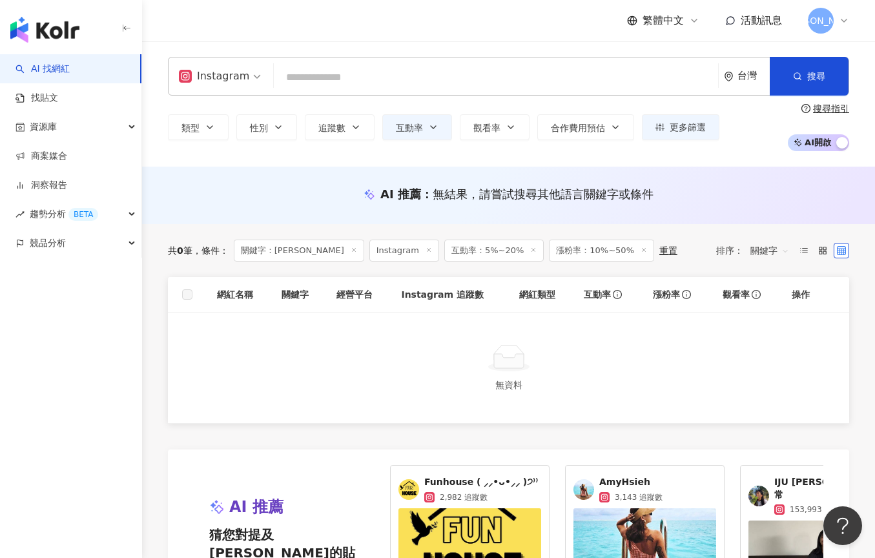
click at [369, 84] on input "search" at bounding box center [496, 77] width 434 height 25
paste input "********"
type input "********"
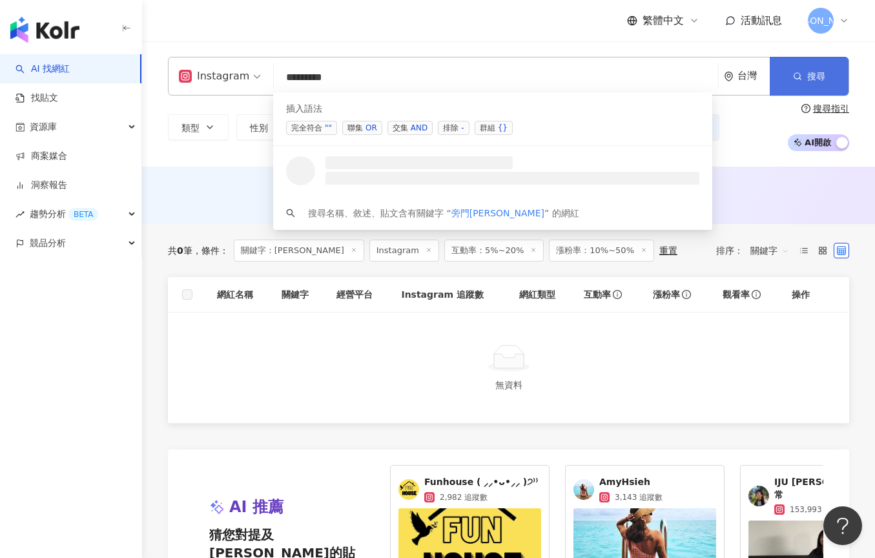
click at [783, 74] on button "搜尋" at bounding box center [809, 76] width 79 height 39
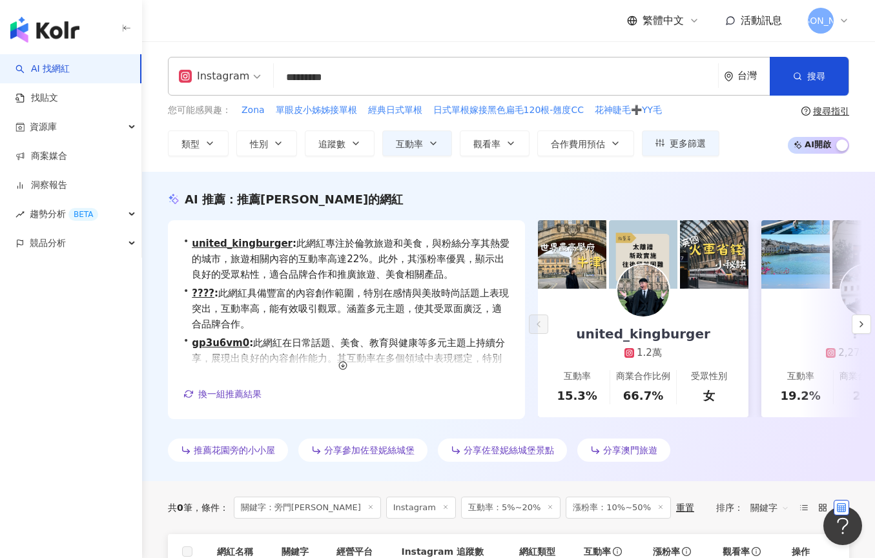
click at [370, 80] on input "********" at bounding box center [496, 77] width 434 height 25
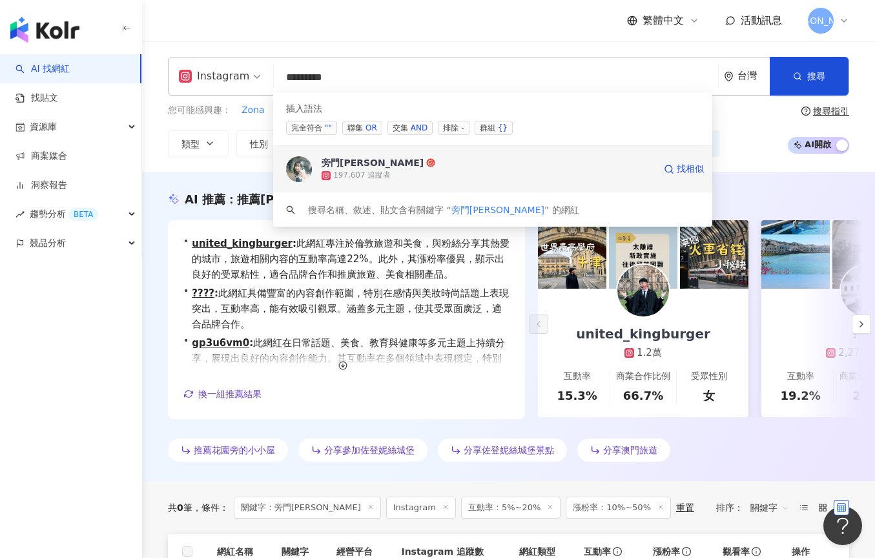
click at [363, 170] on div "197,607 追蹤者" at bounding box center [361, 175] width 57 height 11
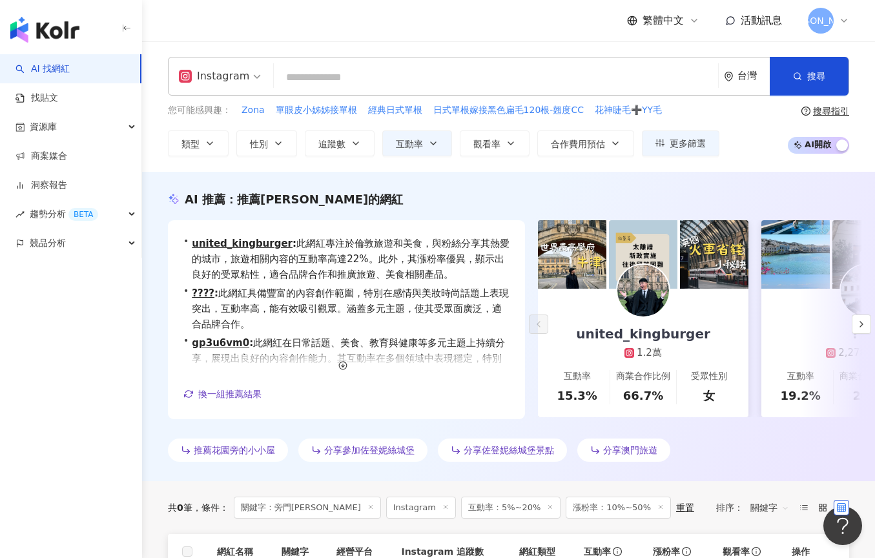
click at [440, 76] on input "search" at bounding box center [496, 77] width 434 height 25
click at [178, 146] on button "類型" at bounding box center [198, 143] width 61 height 26
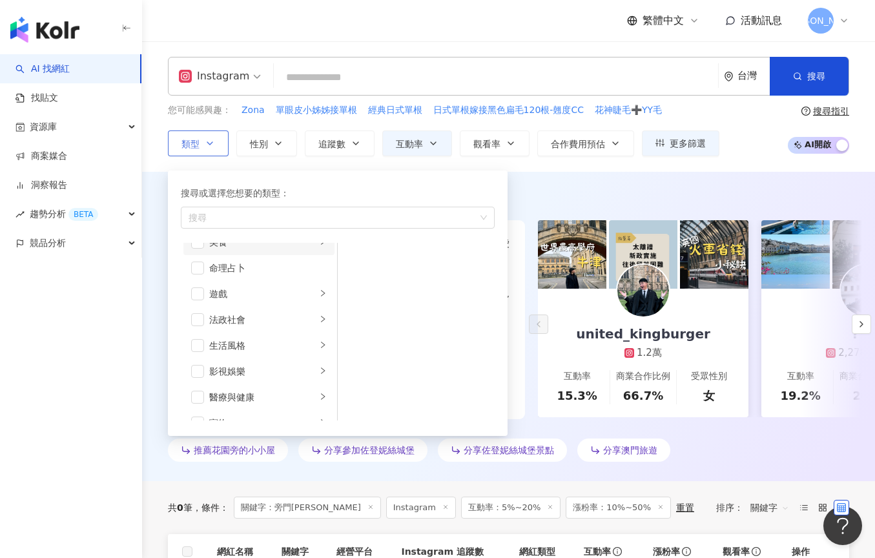
scroll to position [214, 0]
click at [200, 378] on span "button" at bounding box center [197, 380] width 13 height 13
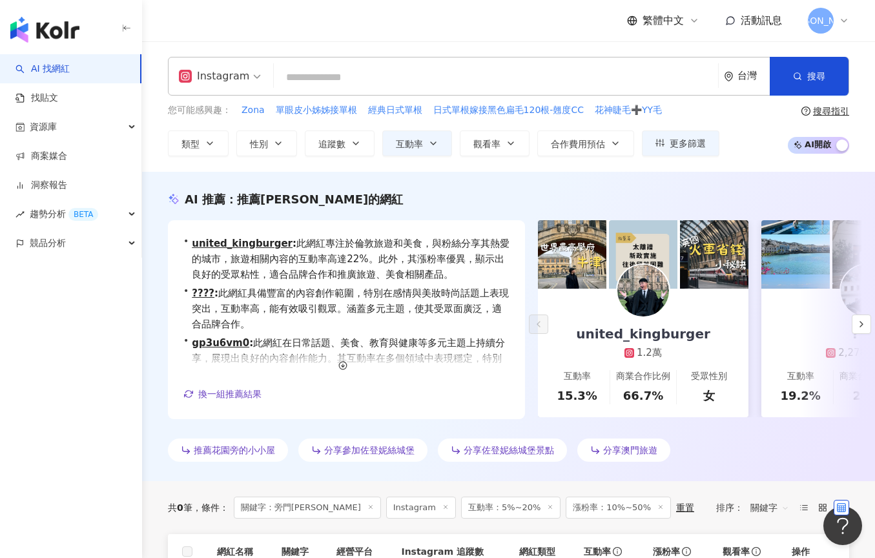
click at [597, 189] on div "AI 推薦 ： 推薦佐敦的網紅 • united_kingburger : 此網紅專注於倫敦旅遊和美食，與粉絲分享其熱愛的城市，旅遊相關內容的互動率高達22%…" at bounding box center [508, 326] width 733 height 309
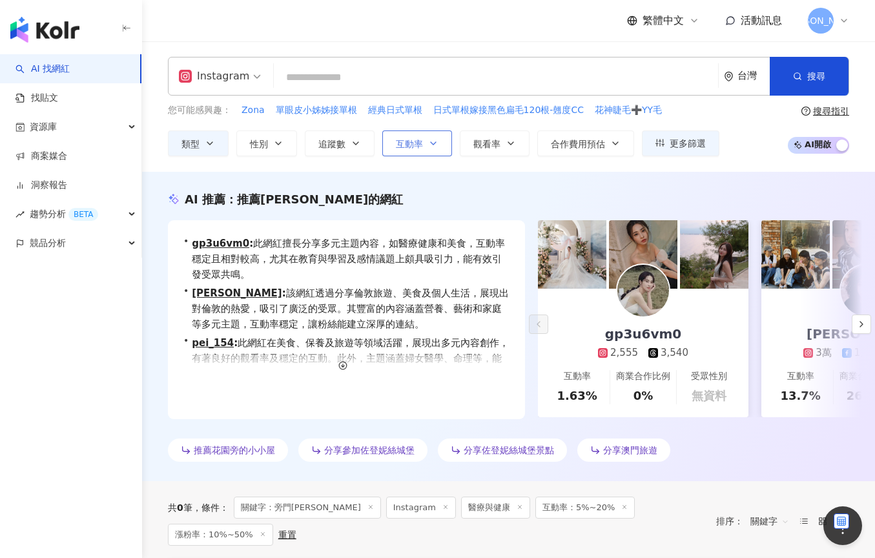
click at [409, 136] on button "互動率" at bounding box center [417, 143] width 70 height 26
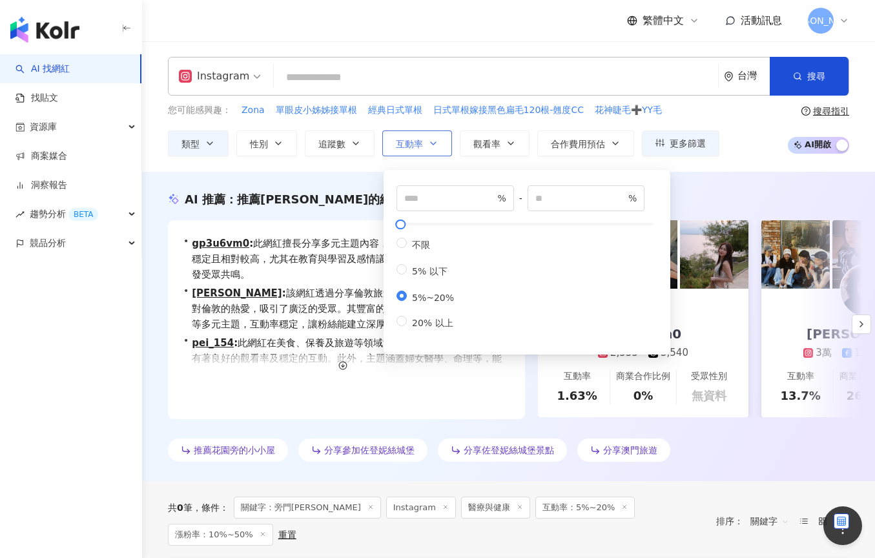
click at [411, 136] on button "互動率" at bounding box center [417, 143] width 70 height 26
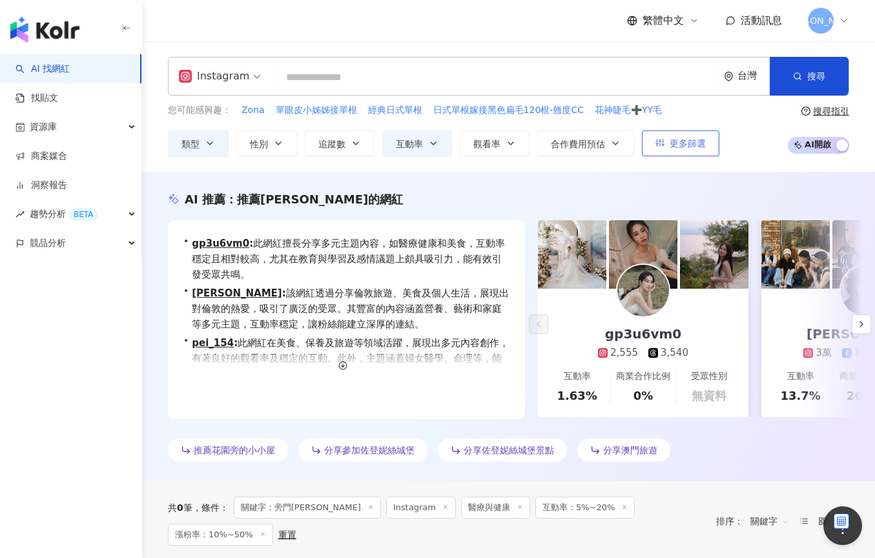
click at [714, 138] on button "更多篩選" at bounding box center [680, 143] width 77 height 26
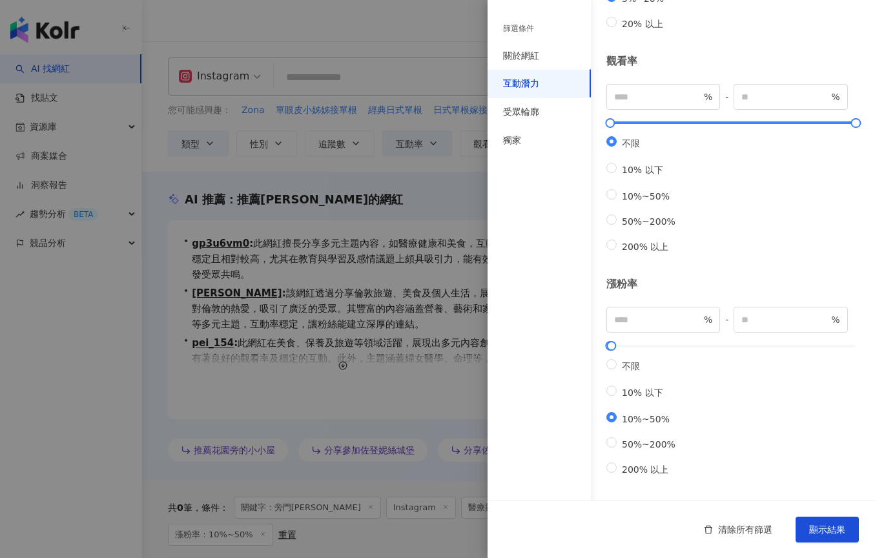
click at [453, 165] on div at bounding box center [437, 279] width 875 height 558
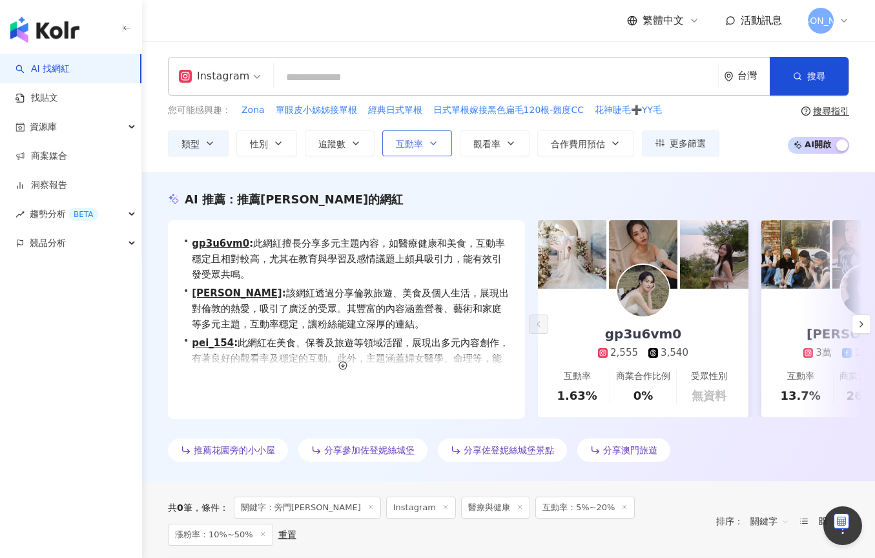
click at [425, 140] on button "互動率" at bounding box center [417, 143] width 70 height 26
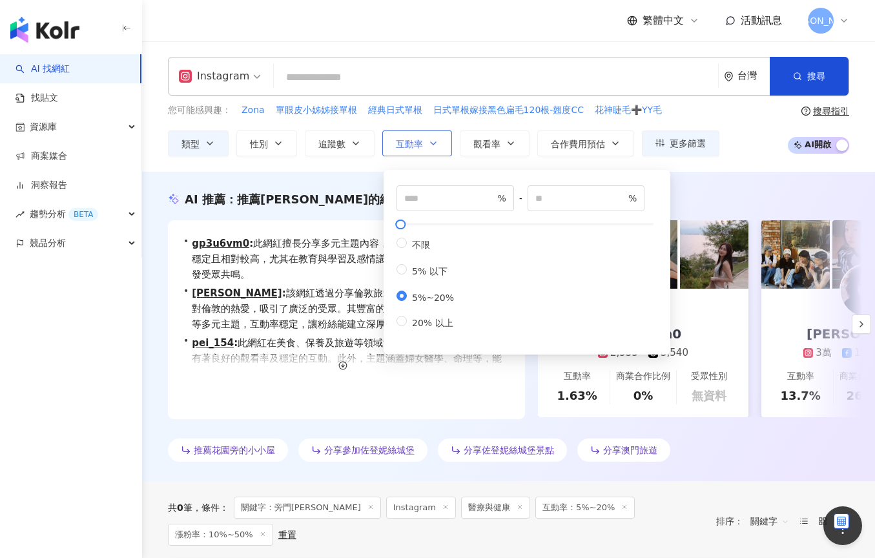
click at [425, 140] on button "互動率" at bounding box center [417, 143] width 70 height 26
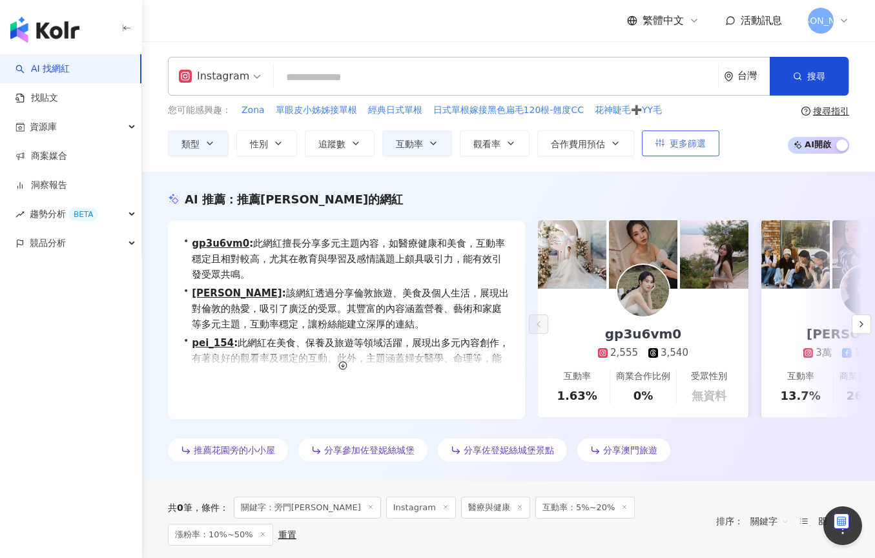
click at [702, 145] on span "更多篩選" at bounding box center [688, 143] width 36 height 10
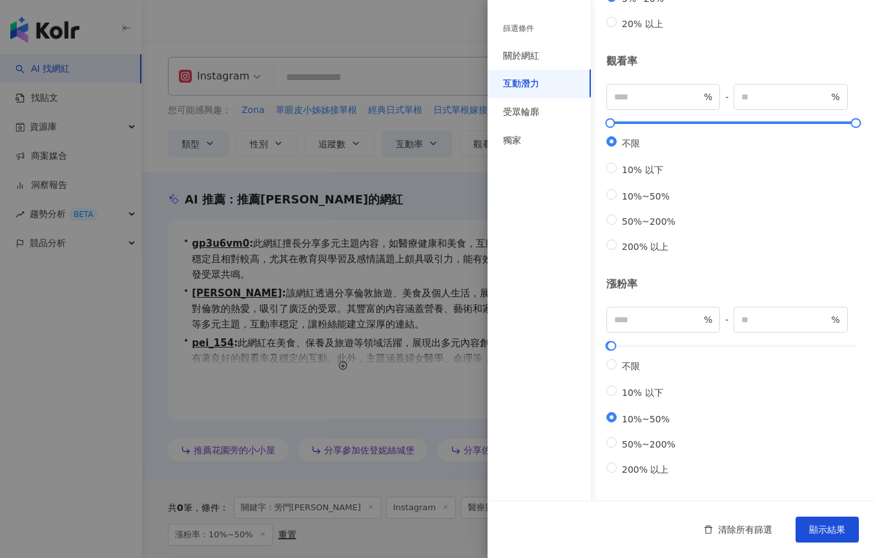
click at [426, 325] on div at bounding box center [437, 279] width 875 height 558
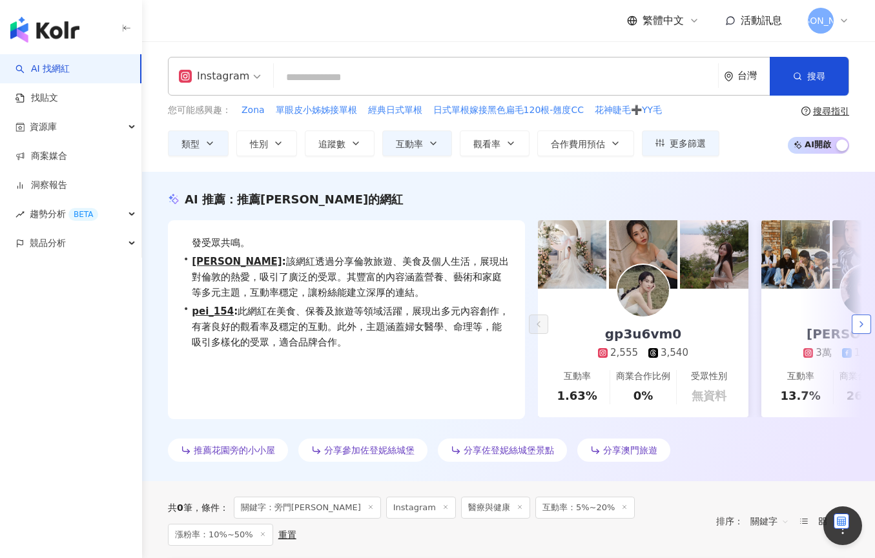
click at [863, 325] on icon "button" at bounding box center [861, 324] width 10 height 10
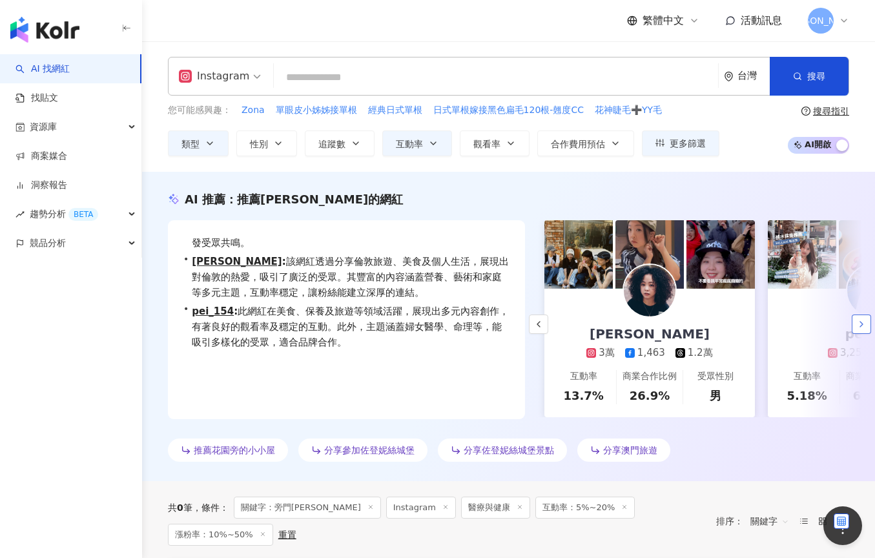
scroll to position [0, 223]
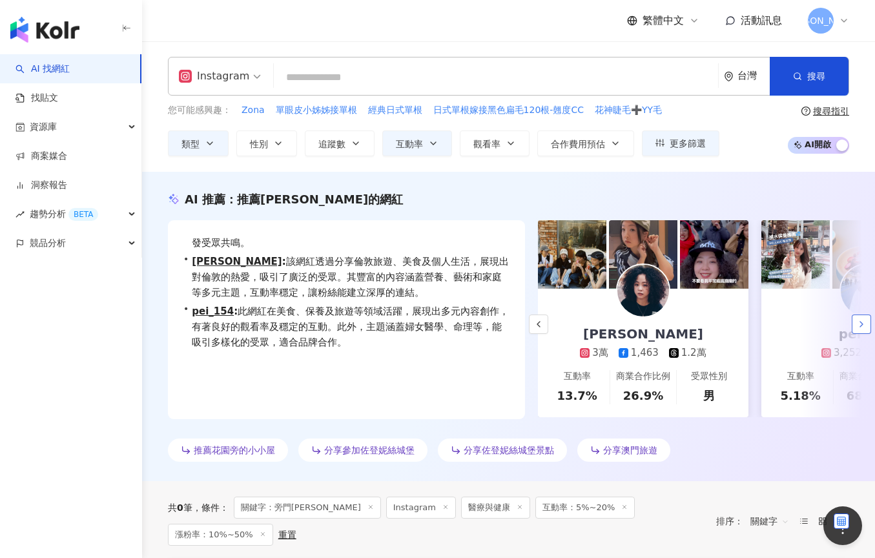
click at [863, 325] on icon "button" at bounding box center [861, 324] width 10 height 10
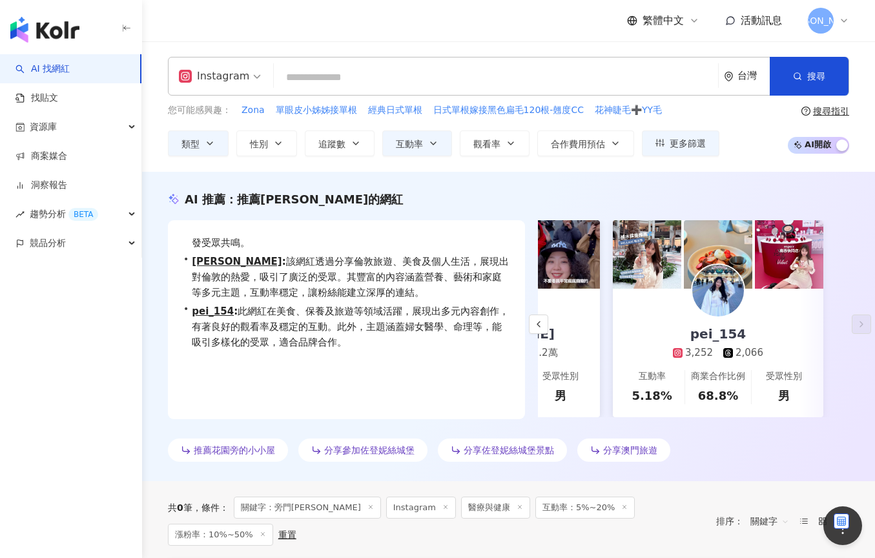
scroll to position [0, 0]
click at [502, 84] on input "search" at bounding box center [496, 77] width 434 height 25
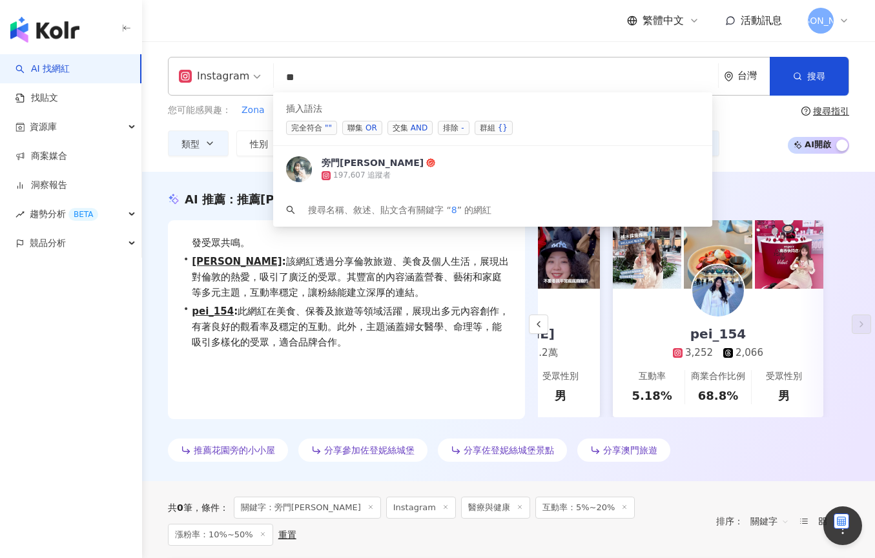
type input "*"
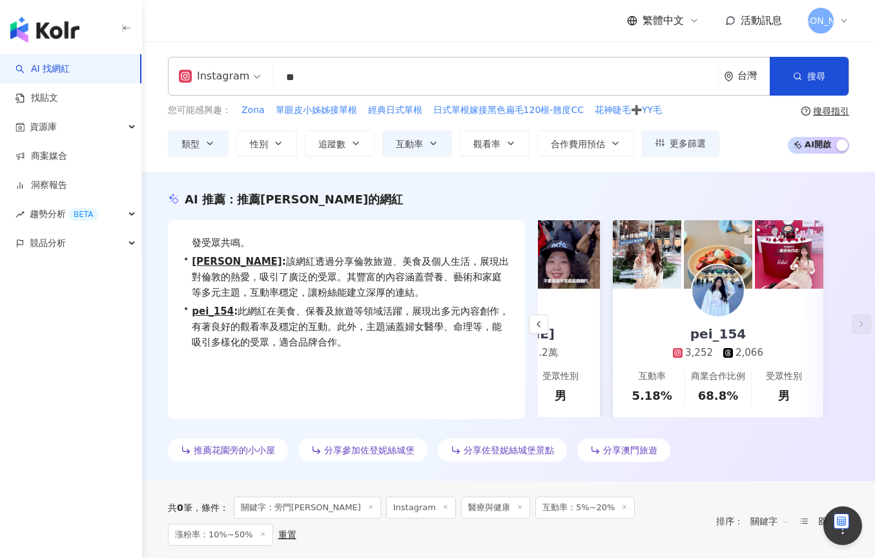
type input "**"
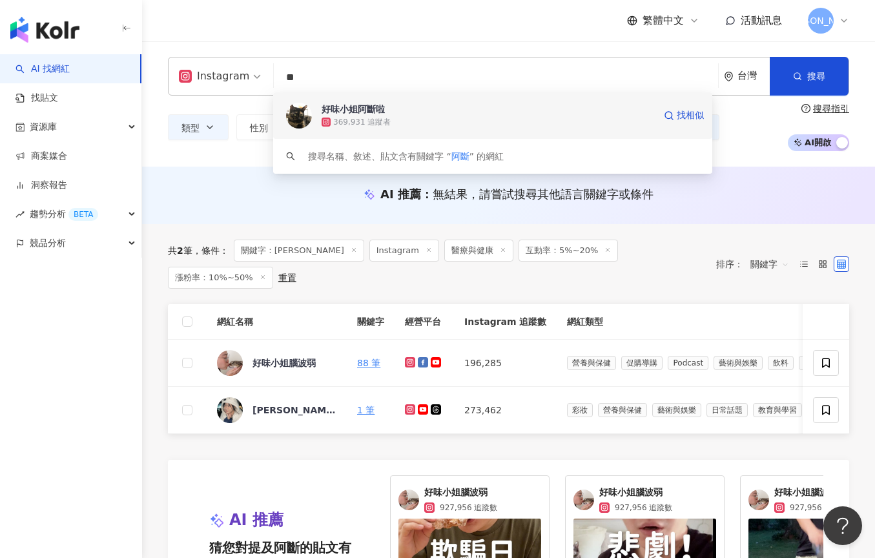
click at [419, 128] on div "369,931 追蹤者" at bounding box center [488, 122] width 333 height 13
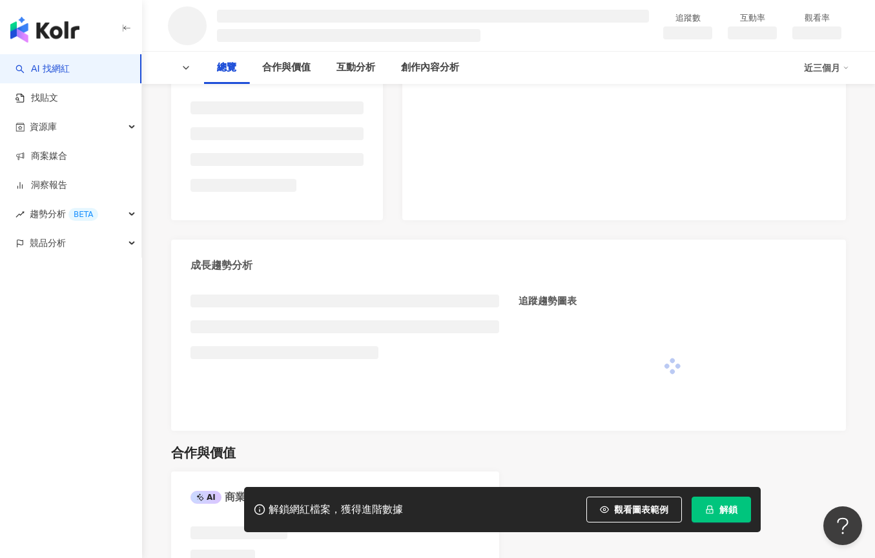
scroll to position [620, 0]
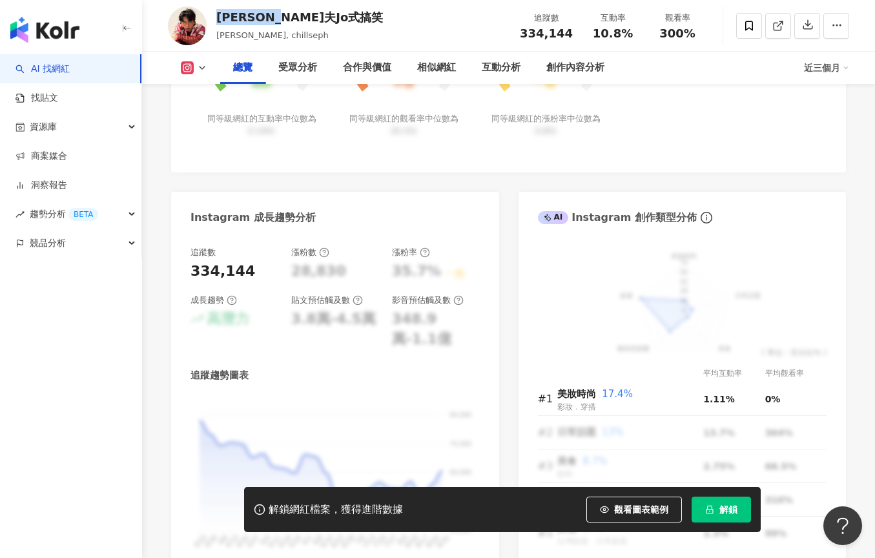
drag, startPoint x: 309, startPoint y: 15, endPoint x: 212, endPoint y: 17, distance: 96.9
click at [212, 17] on div "喬瑟夫Jo式搞笑 喬瑟夫, chillseph 追蹤數 334,144 互動率 10.8% 觀看率 300%" at bounding box center [508, 25] width 733 height 51
copy div "喬瑟夫Jo式搞笑"
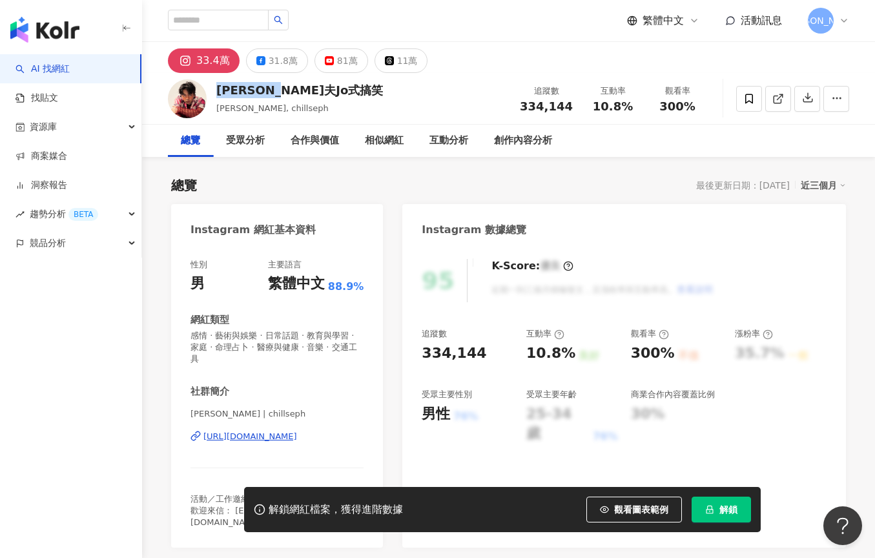
click at [363, 431] on div "https://www.instagram.com/chillseph/" at bounding box center [276, 437] width 173 height 12
drag, startPoint x: 366, startPoint y: 437, endPoint x: 204, endPoint y: 433, distance: 162.1
click at [204, 433] on div "性別 男 主要語言 繁體中文 88.9% 網紅類型 感情 · 藝術與娛樂 · 日常話題 · 教育與學習 · 家庭 · 命理占卜 · 醫療與健康 · 音樂 · …" at bounding box center [277, 397] width 212 height 302
copy div "https://www.instagram.com/chillseph/"
drag, startPoint x: 599, startPoint y: 105, endPoint x: 636, endPoint y: 105, distance: 36.8
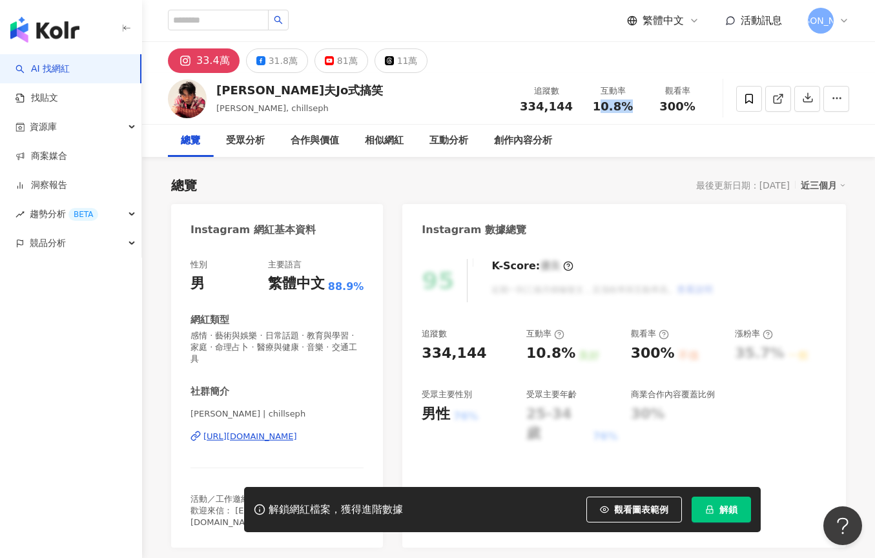
click at [636, 105] on div "10.8%" at bounding box center [612, 106] width 49 height 13
drag, startPoint x: 588, startPoint y: 105, endPoint x: 626, endPoint y: 103, distance: 38.8
click at [626, 103] on div "互動率 10.8%" at bounding box center [613, 99] width 65 height 28
copy span "10.8%"
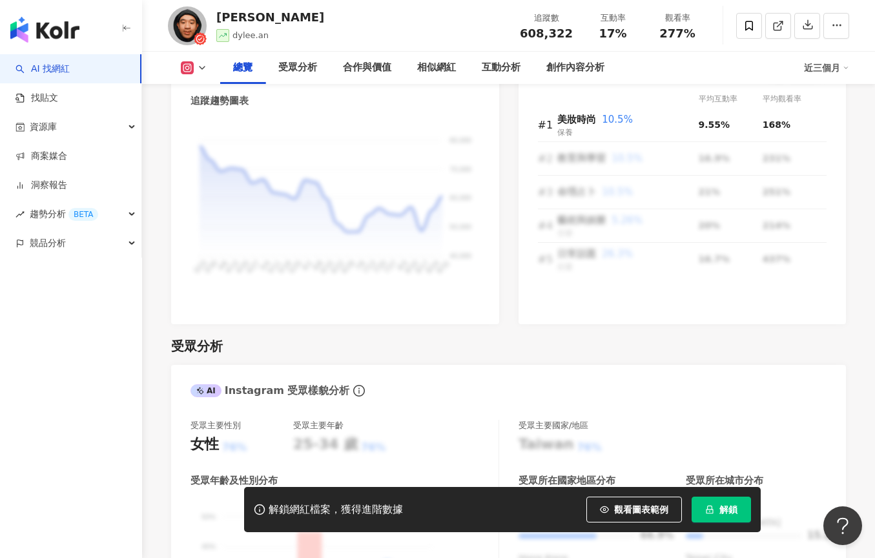
scroll to position [865, 0]
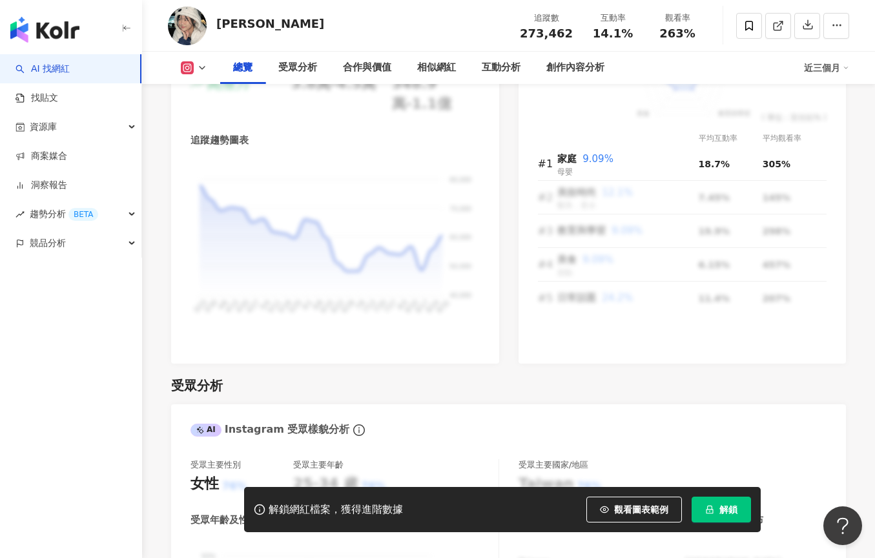
scroll to position [349, 0]
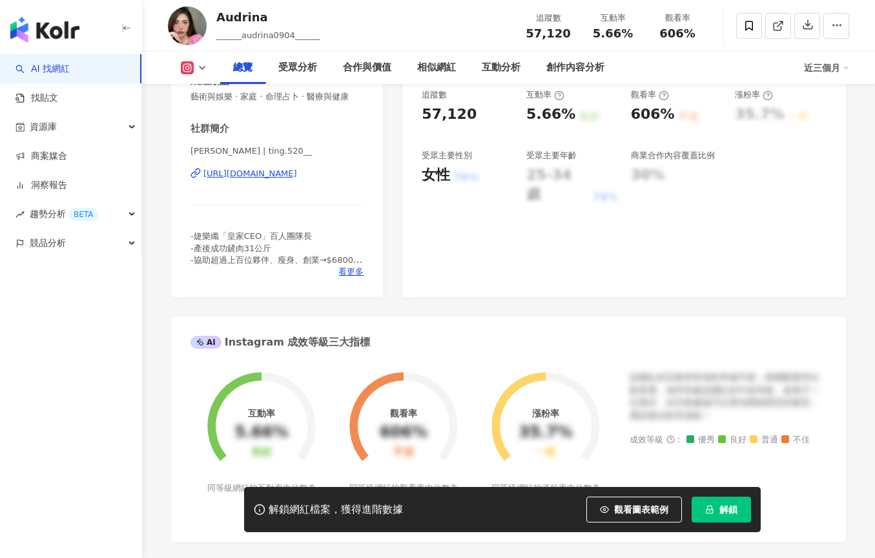
scroll to position [302, 0]
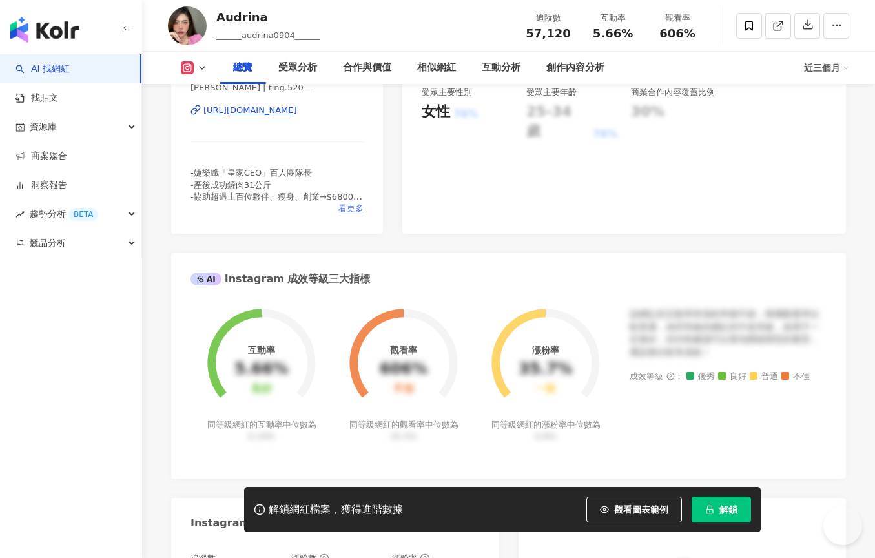
click at [338, 253] on div "AI Instagram 成效等級三大指標 互動率 5.66% 良好 同等級網紅的互動率中位數為 0.19% 觀看率 606% 不佳 同等級網紅的觀看率中位數…" at bounding box center [508, 365] width 675 height 225
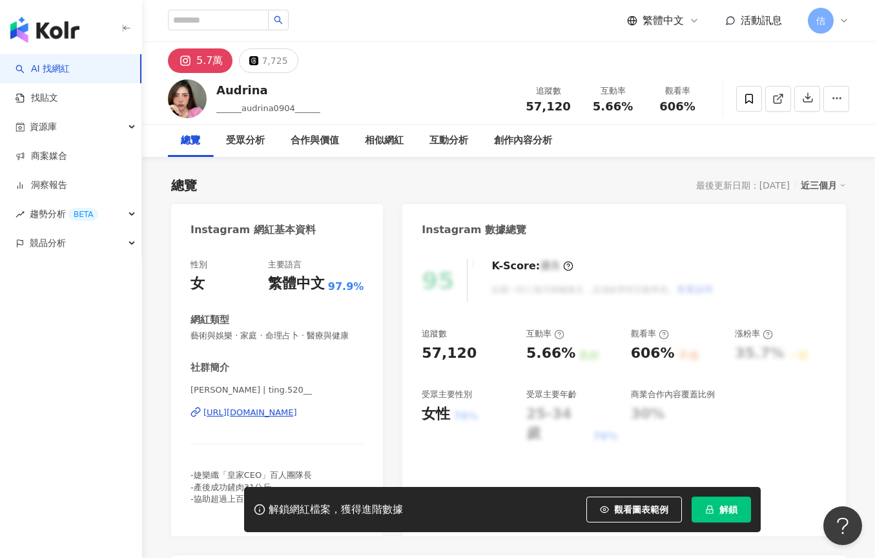
scroll to position [0, 0]
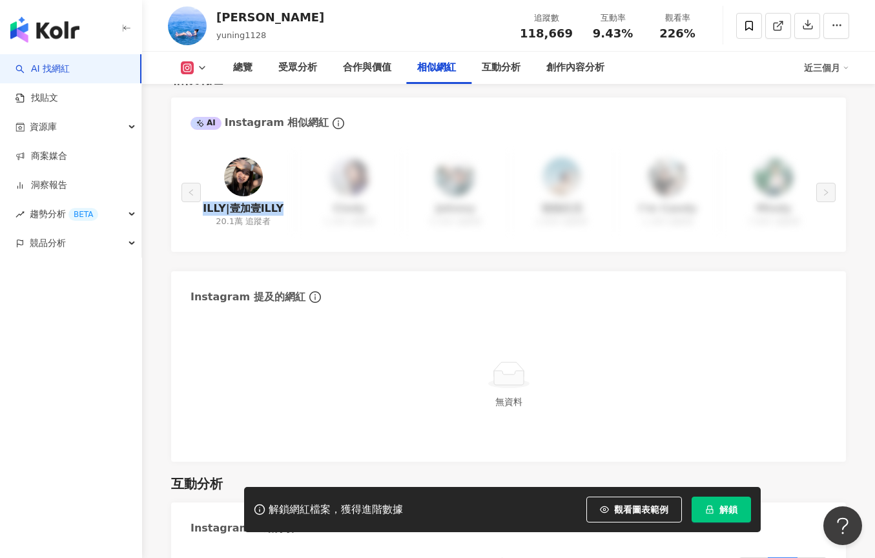
scroll to position [2133, 0]
click at [719, 499] on button "解鎖" at bounding box center [721, 510] width 59 height 26
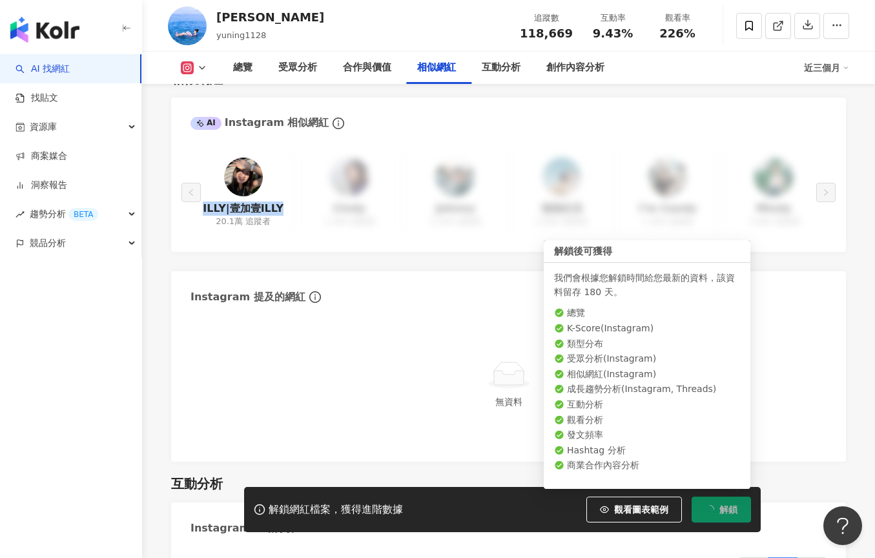
click at [705, 513] on span "button" at bounding box center [709, 509] width 9 height 9
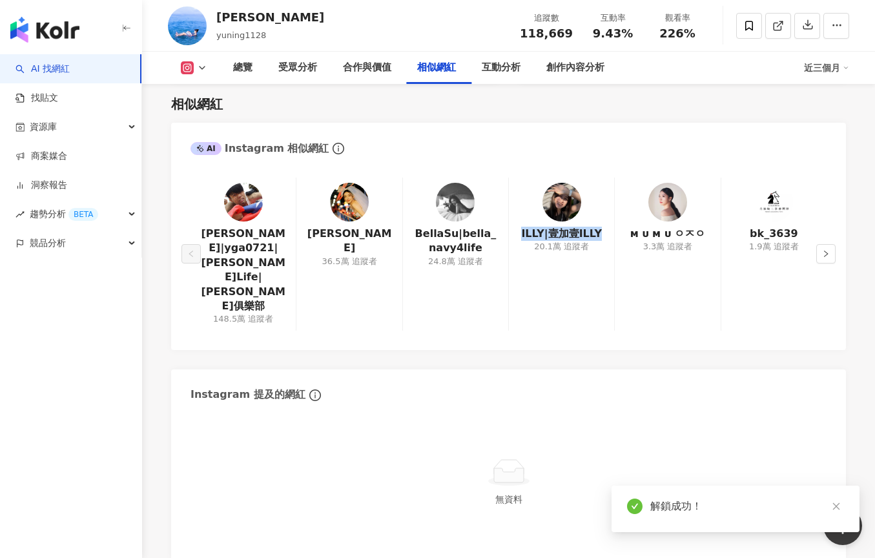
scroll to position [2112, 0]
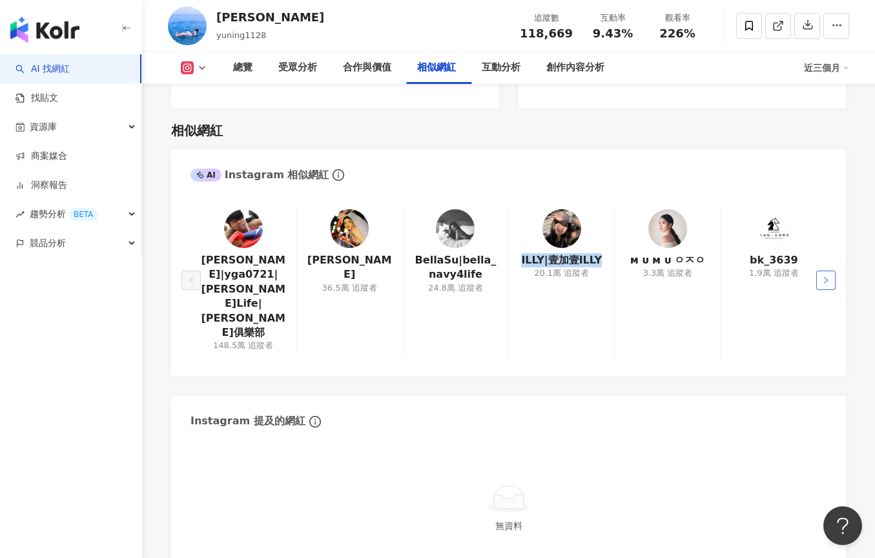
click at [830, 271] on button "button" at bounding box center [825, 280] width 19 height 19
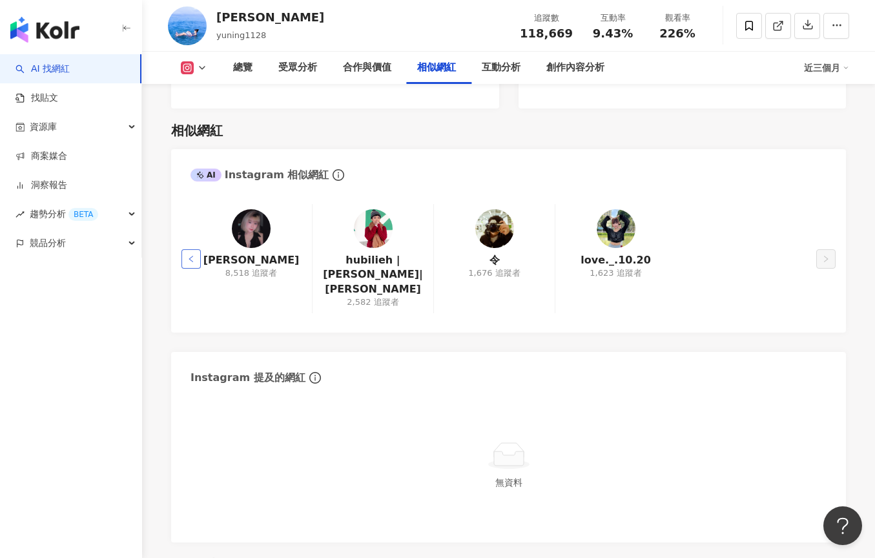
click at [191, 249] on button "button" at bounding box center [190, 258] width 19 height 19
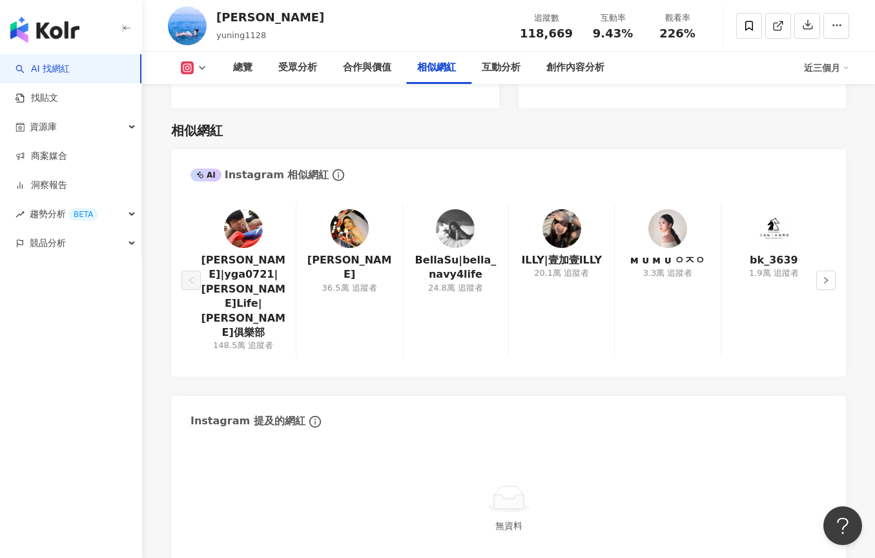
click at [191, 204] on div "蔡阿嘎|yga0721|蔡阿嘎Life|蔡阿嘎俱樂部 148.5萬 追蹤者" at bounding box center [242, 280] width 105 height 153
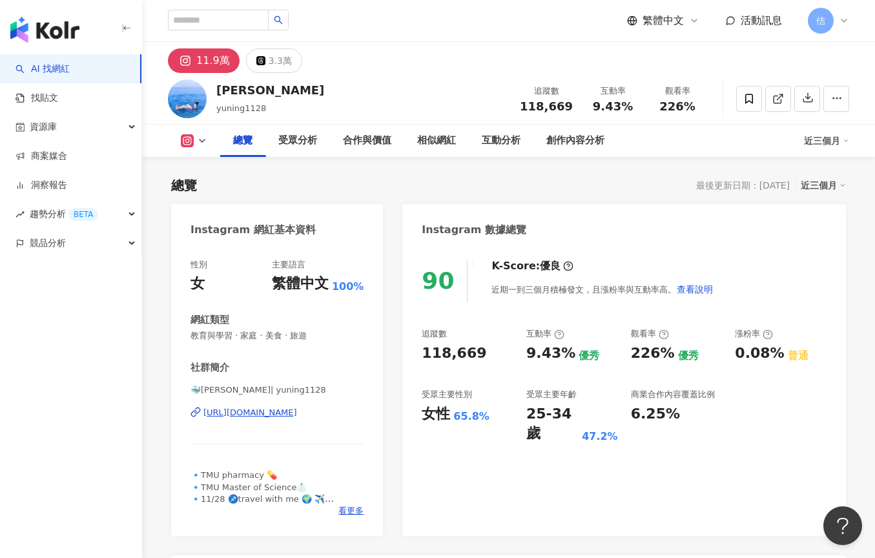
scroll to position [0, 0]
click at [295, 143] on div "受眾分析" at bounding box center [297, 140] width 39 height 15
click at [446, 143] on div "相似網紅" at bounding box center [436, 140] width 39 height 15
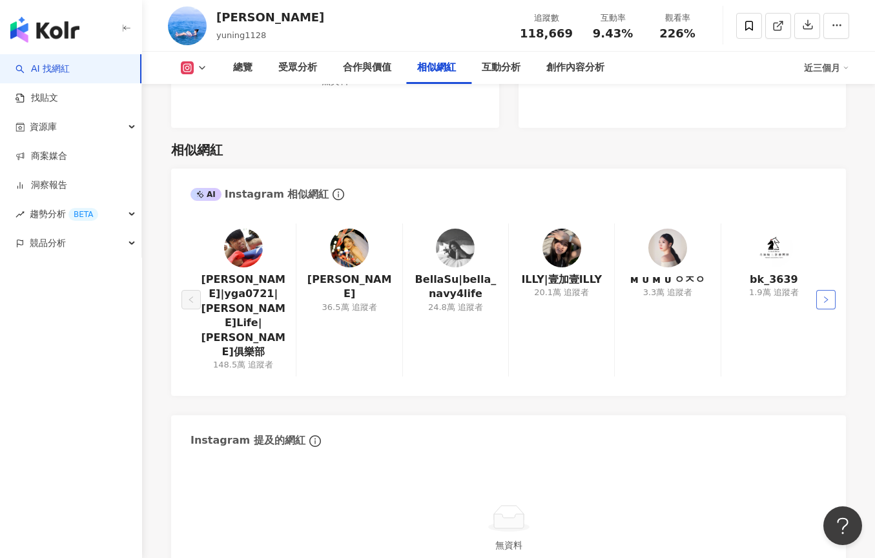
click at [825, 290] on button "button" at bounding box center [825, 299] width 19 height 19
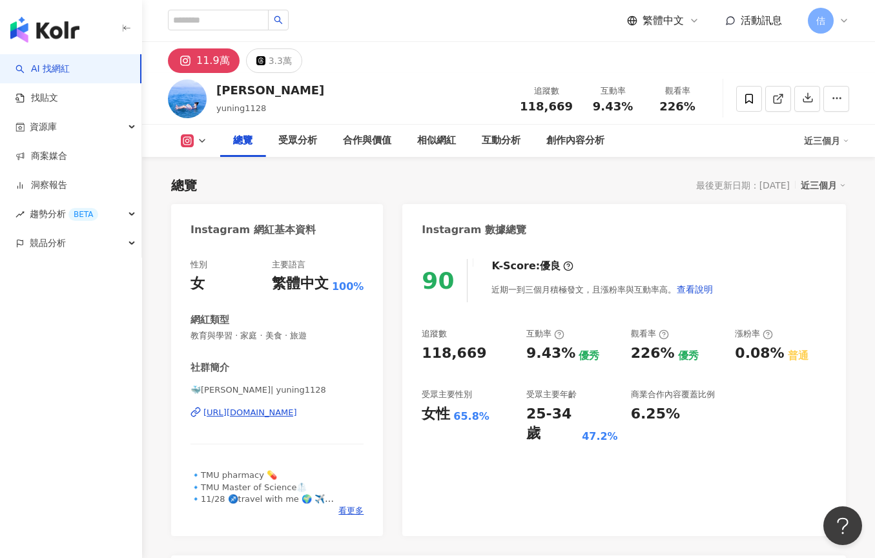
scroll to position [0, 0]
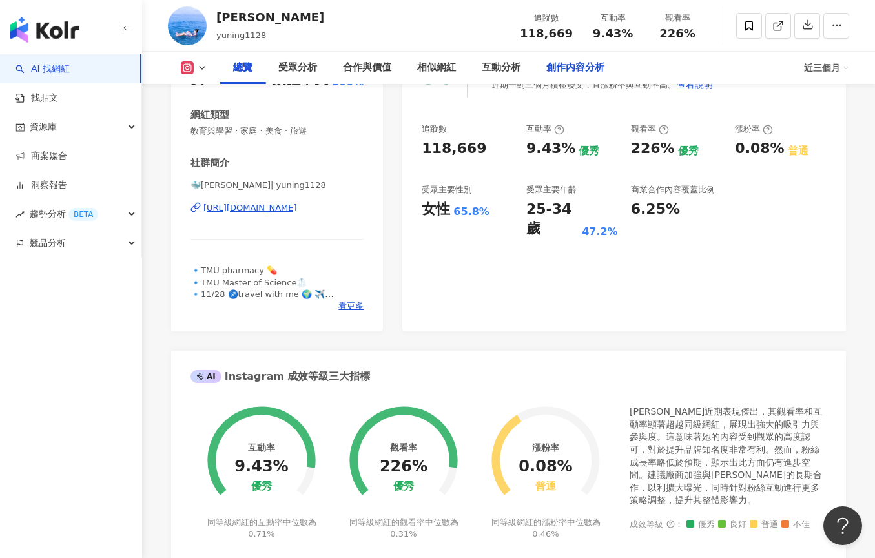
click at [574, 61] on div "創作內容分析" at bounding box center [575, 67] width 58 height 15
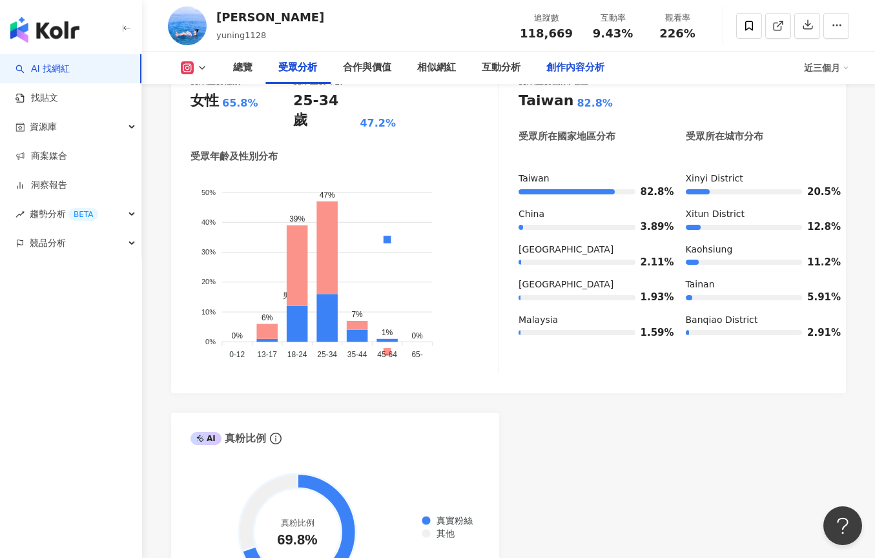
scroll to position [1220, 0]
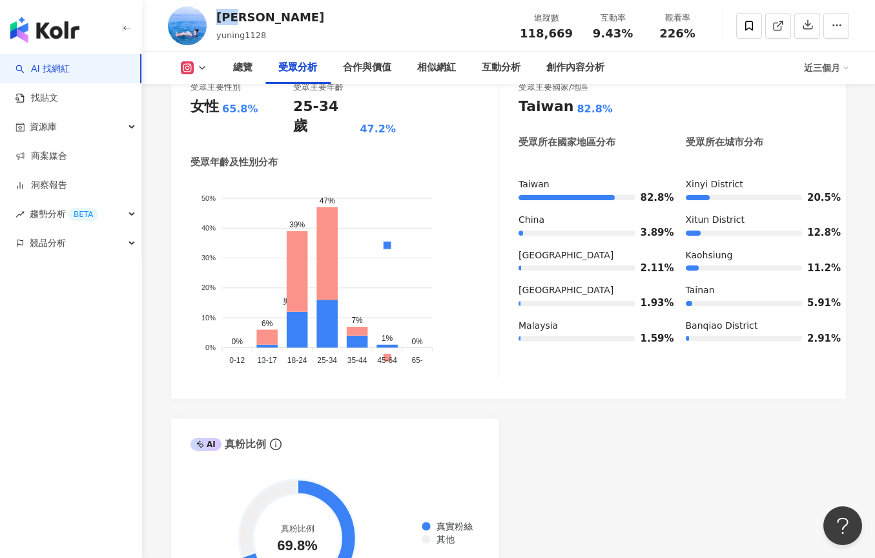
drag, startPoint x: 252, startPoint y: 13, endPoint x: 214, endPoint y: 20, distance: 38.8
click at [214, 20] on div "王郁甯 yuning1128 追蹤數 118,669 互動率 9.43% 觀看率 226%" at bounding box center [508, 25] width 733 height 51
copy div "王郁甯"
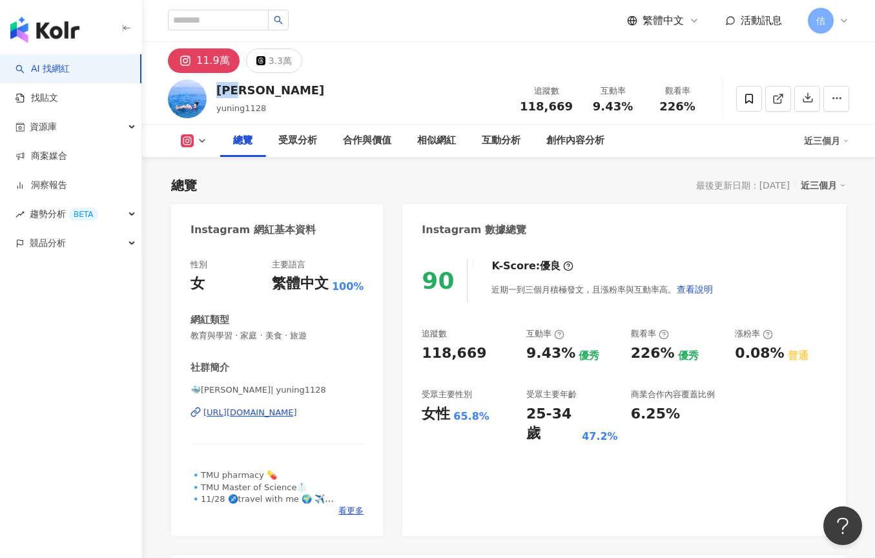
scroll to position [0, 0]
drag, startPoint x: 367, startPoint y: 413, endPoint x: 204, endPoint y: 416, distance: 162.7
click at [204, 416] on div "性別 女 主要語言 繁體中文 100% 網紅類型 教育與學習 · 家庭 · 美食 · 旅遊 社群簡介 🐳王郁甯 | yuning1128 https://ww…" at bounding box center [277, 391] width 212 height 290
copy div "https://www.instagram.com/yuning1128/"
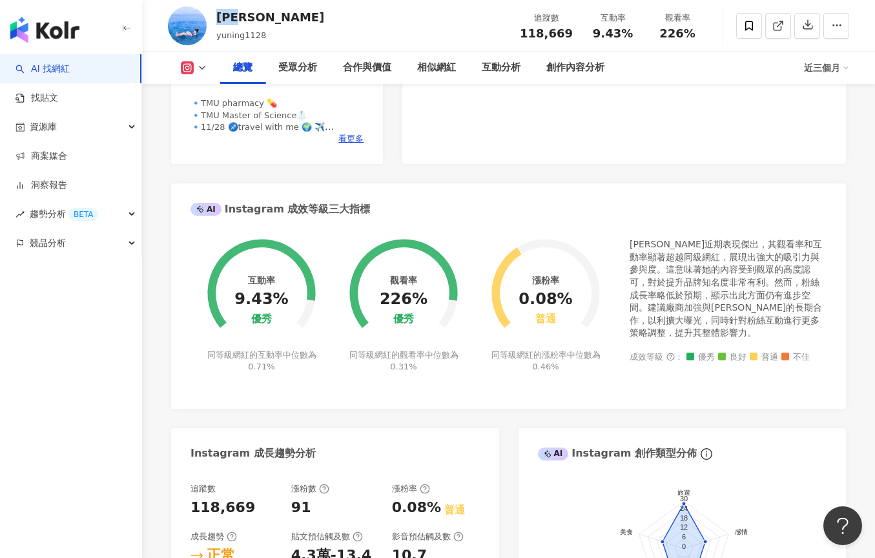
scroll to position [635, 0]
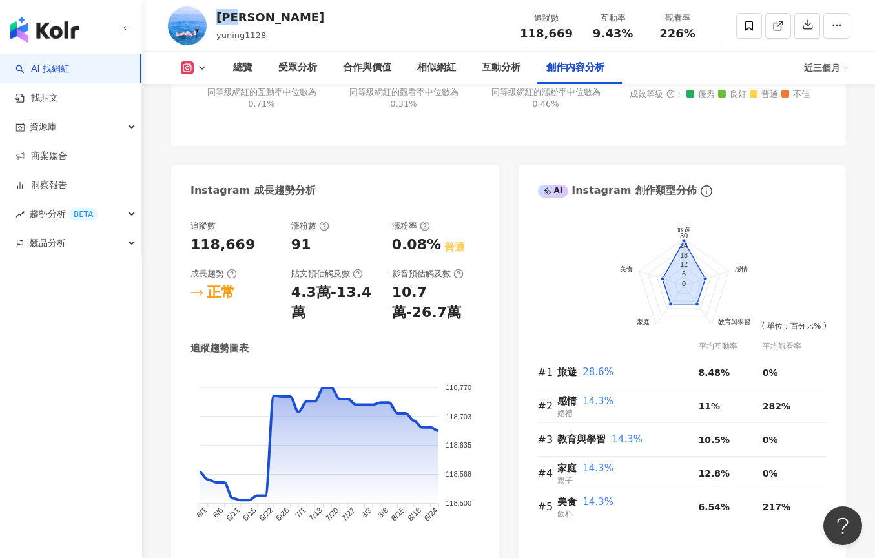
scroll to position [3642, 0]
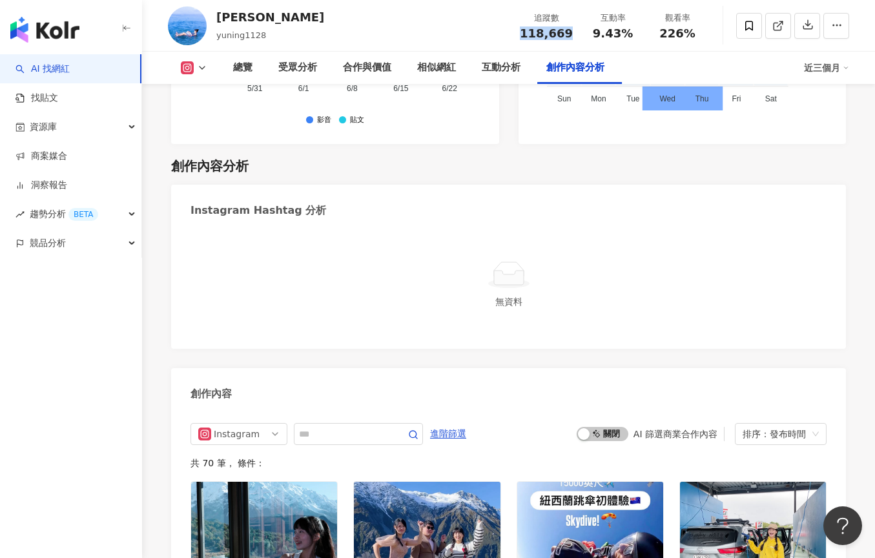
drag, startPoint x: 511, startPoint y: 30, endPoint x: 572, endPoint y: 29, distance: 60.7
click at [572, 29] on div "王郁甯 yuning1128 追蹤數 118,669 互動率 9.43% 觀看率 226%" at bounding box center [508, 25] width 733 height 51
copy span "118,669"
click at [592, 35] on div "9.43%" at bounding box center [612, 33] width 49 height 13
drag, startPoint x: 599, startPoint y: 34, endPoint x: 630, endPoint y: 34, distance: 30.3
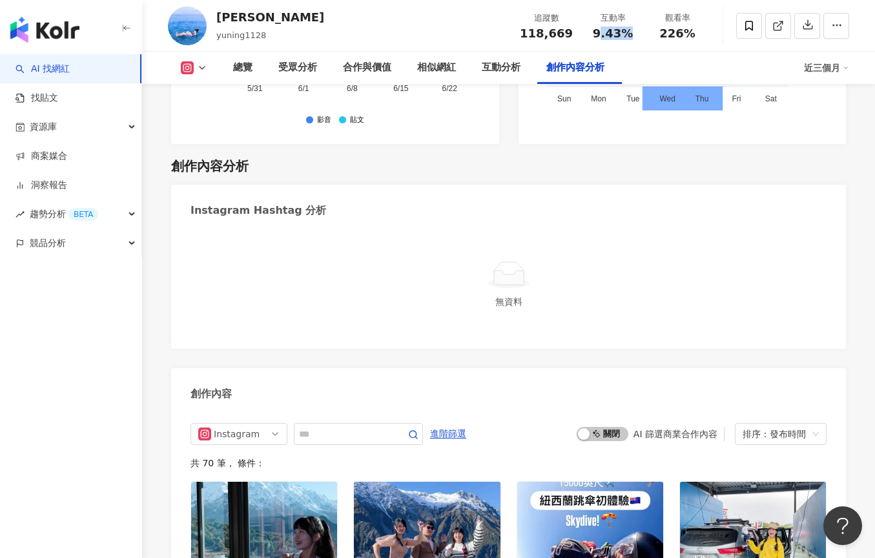
click at [629, 34] on span "9.43%" at bounding box center [613, 33] width 40 height 13
drag, startPoint x: 594, startPoint y: 33, endPoint x: 633, endPoint y: 29, distance: 38.9
click at [633, 29] on div "9.43%" at bounding box center [612, 33] width 49 height 13
copy span "9.43%"
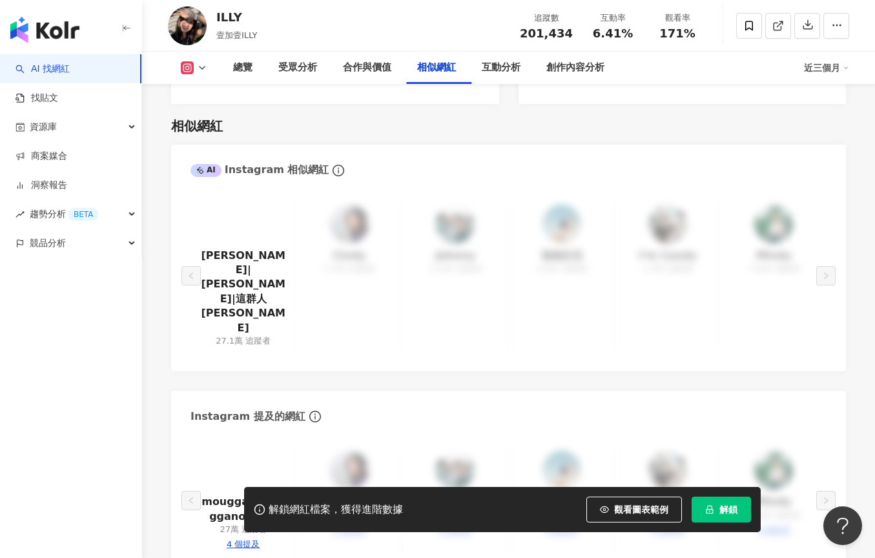
scroll to position [1449, 0]
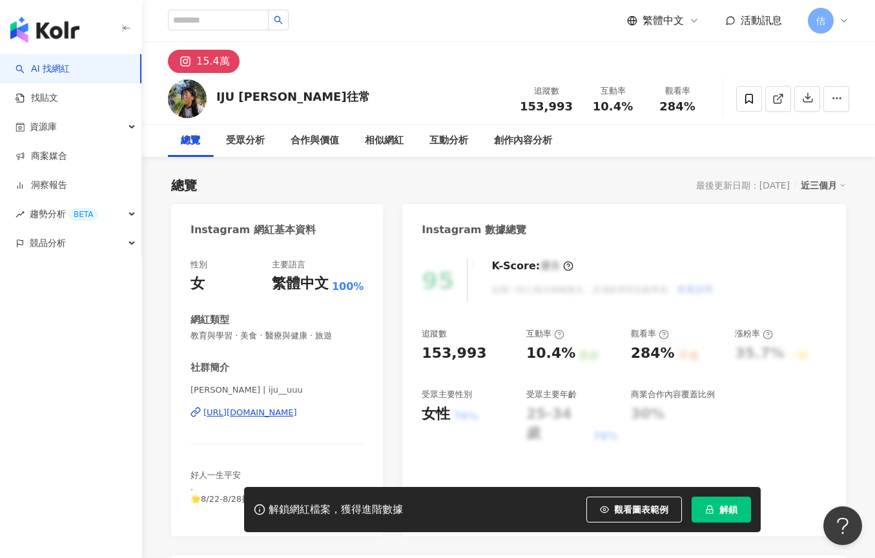
drag, startPoint x: 307, startPoint y: 93, endPoint x: 210, endPoint y: 92, distance: 97.5
click at [210, 92] on div "IJU [PERSON_NAME]往常 追蹤數 153,993 互動率 10.4% 觀看率 284%" at bounding box center [508, 98] width 733 height 51
click at [327, 92] on div "IJU 賴一如往常 追蹤數 153,993 互動率 10.4% 觀看率 284%" at bounding box center [508, 98] width 733 height 51
click at [318, 93] on div "IJU 賴一如往常 追蹤數 153,993 互動率 10.4% 觀看率 284%" at bounding box center [508, 98] width 733 height 51
drag, startPoint x: 309, startPoint y: 96, endPoint x: 217, endPoint y: 92, distance: 92.4
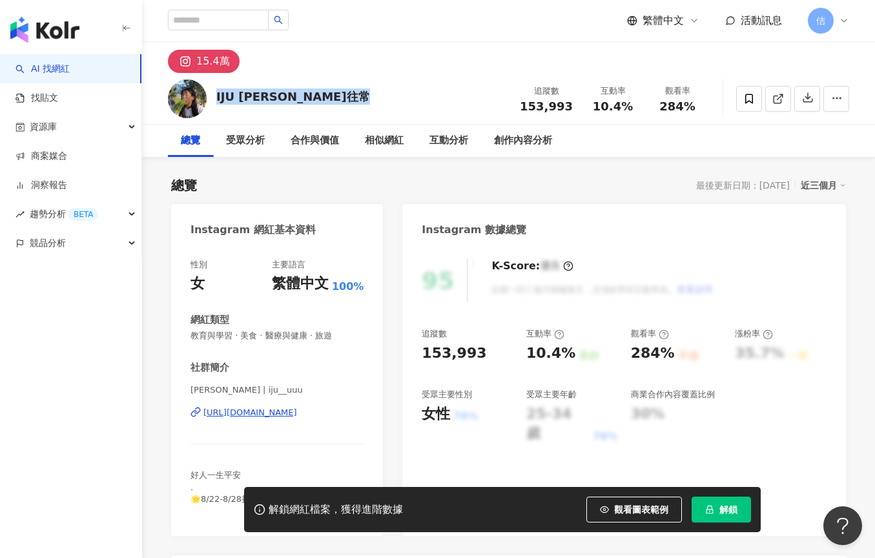
click at [217, 92] on div "IJU 賴一如往常 追蹤數 153,993 互動率 10.4% 觀看率 284%" at bounding box center [508, 98] width 733 height 51
copy div "IJU 賴一如往常"
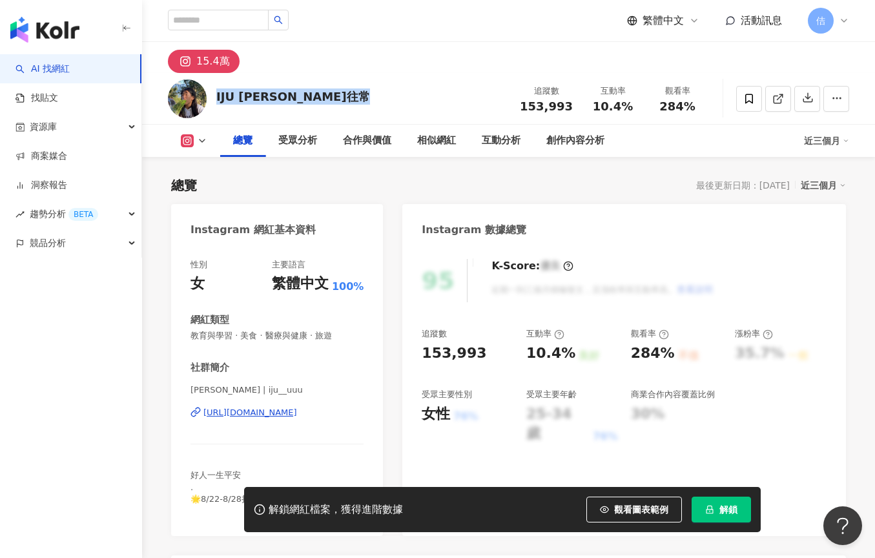
scroll to position [520, 0]
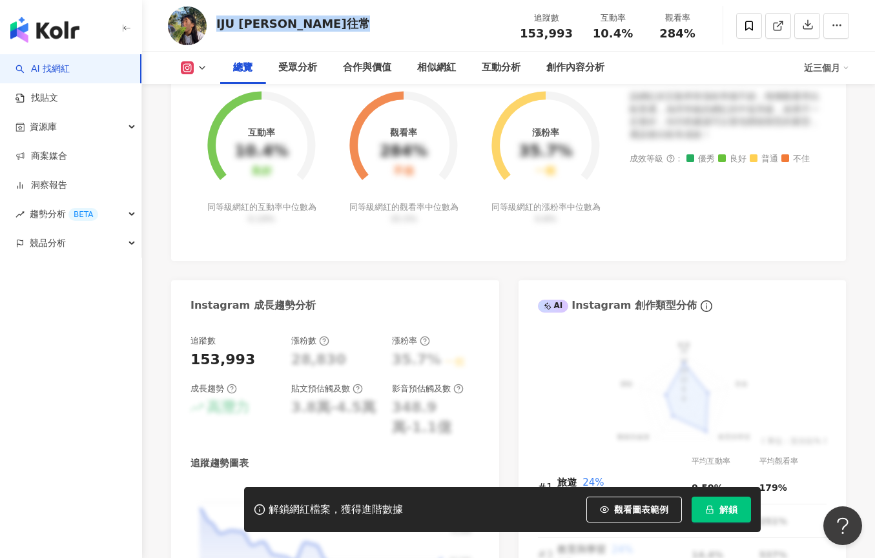
click at [717, 506] on button "解鎖" at bounding box center [721, 510] width 59 height 26
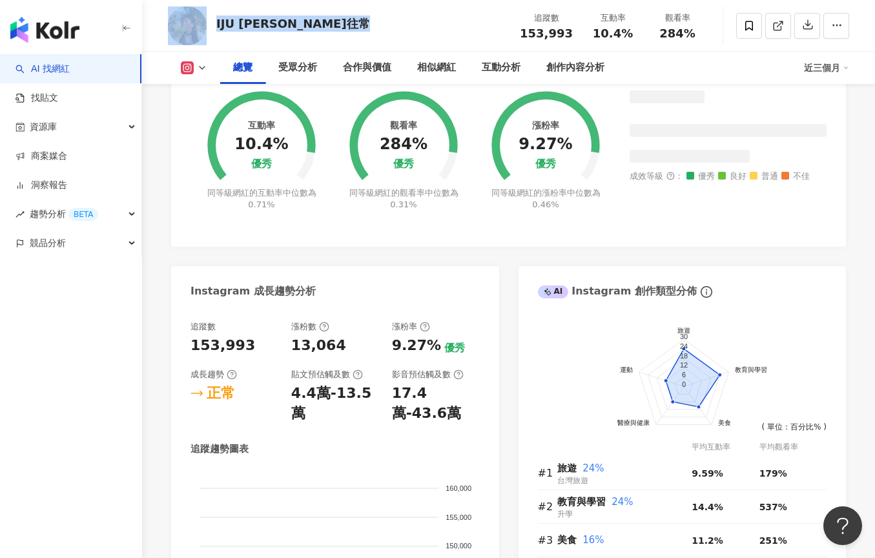
click at [258, 339] on div "追蹤數 153,993 漲粉數 13,064 漲粉率 9.27% 優秀 成長趨勢 正常 貼文預估觸及數 4.4萬-13.5萬 影音預估觸及數 17.4萬-43…" at bounding box center [335, 490] width 328 height 365
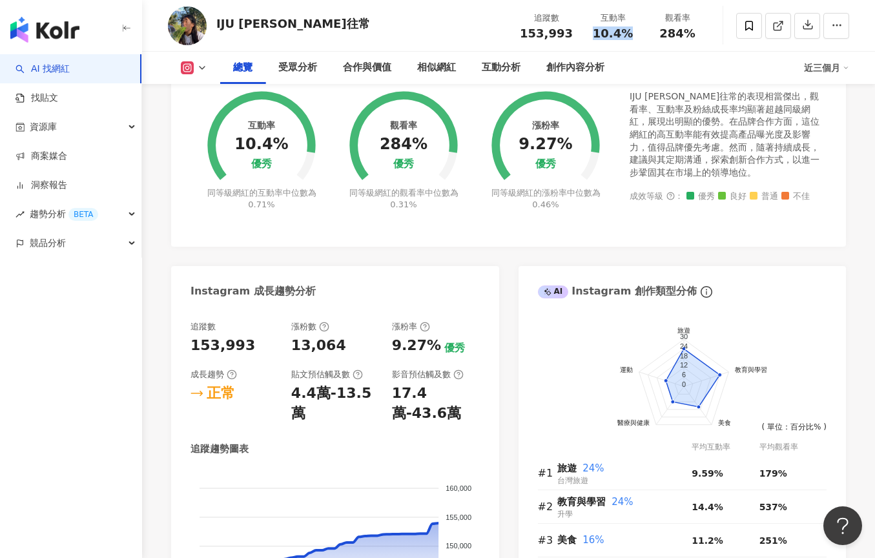
drag, startPoint x: 633, startPoint y: 36, endPoint x: 590, endPoint y: 39, distance: 44.0
click at [590, 39] on div "10.4%" at bounding box center [612, 33] width 49 height 13
copy span "10.4%"
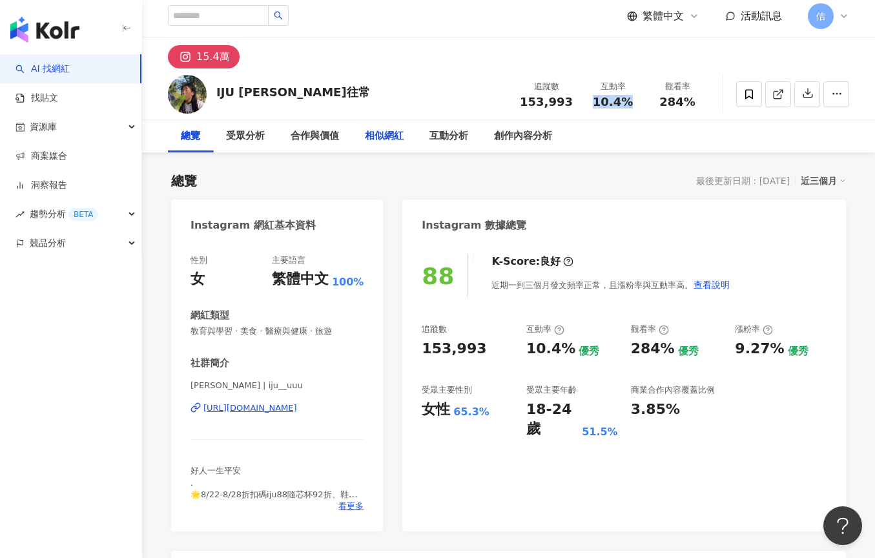
click at [395, 139] on div "相似網紅" at bounding box center [384, 135] width 39 height 15
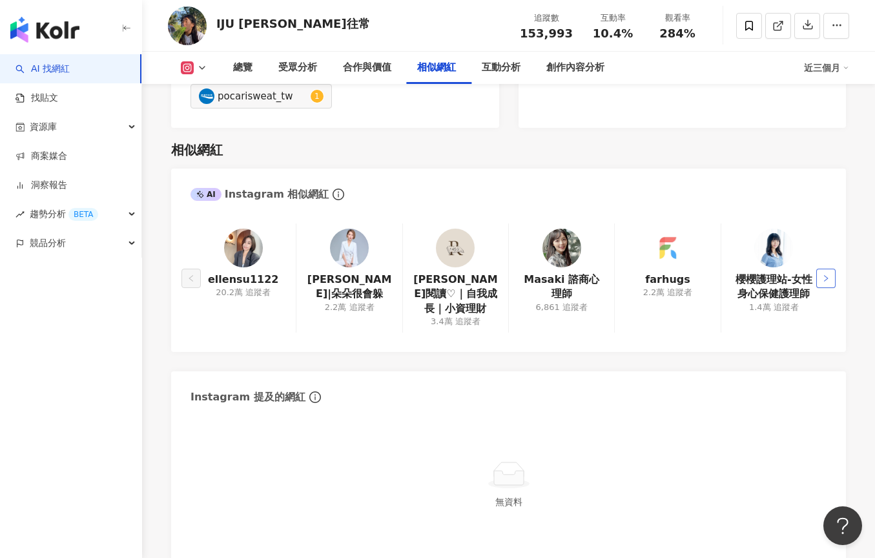
click at [823, 274] on icon "right" at bounding box center [826, 278] width 8 height 8
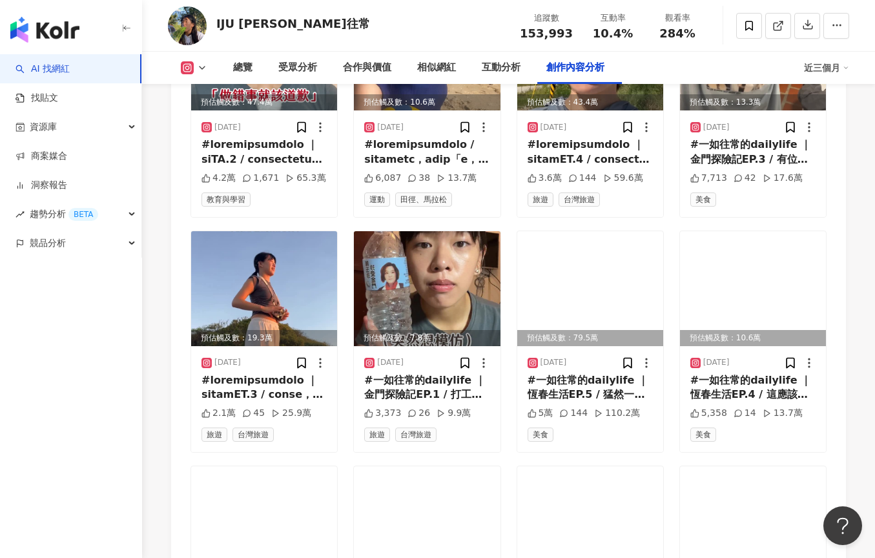
scroll to position [3874, 0]
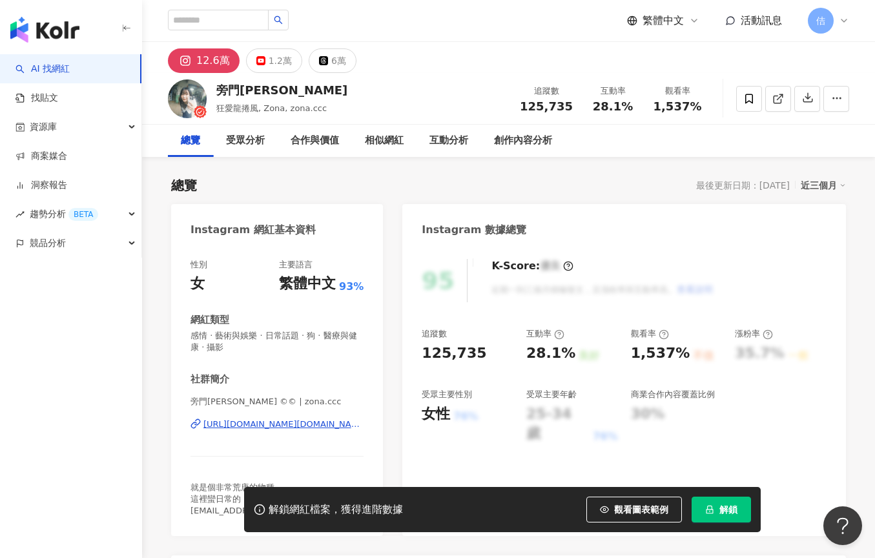
click at [262, 88] on div "旁門[PERSON_NAME]" at bounding box center [281, 90] width 131 height 16
drag, startPoint x: 599, startPoint y: 104, endPoint x: 639, endPoint y: 107, distance: 40.2
click at [639, 107] on div "互動率 28.1%" at bounding box center [613, 99] width 65 height 28
copy span "28.1%"
drag, startPoint x: 569, startPoint y: 104, endPoint x: 515, endPoint y: 109, distance: 53.8
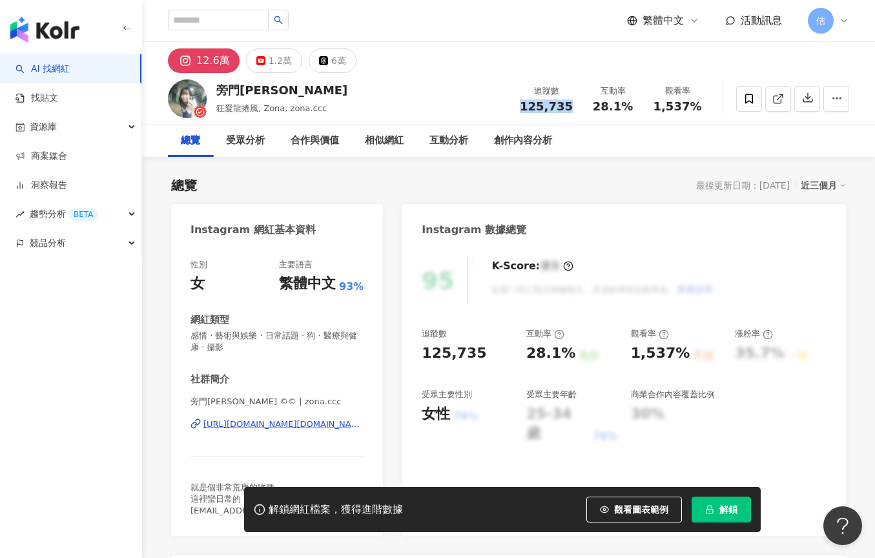
click at [516, 109] on div "追蹤數 125,735" at bounding box center [546, 99] width 68 height 28
copy span "125,735"
click at [243, 23] on input "search" at bounding box center [218, 20] width 101 height 21
type input "**"
click at [283, 23] on icon "search" at bounding box center [278, 19] width 9 height 9
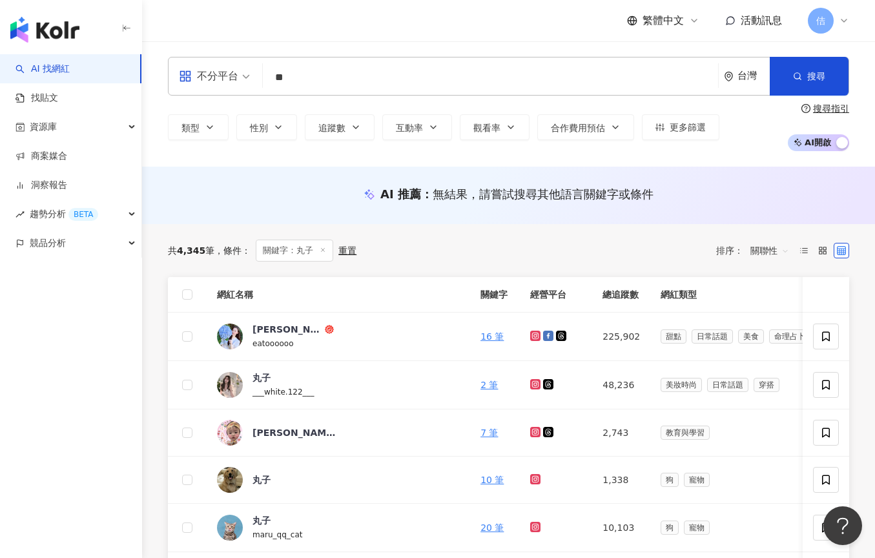
click at [340, 71] on input "**" at bounding box center [490, 77] width 445 height 25
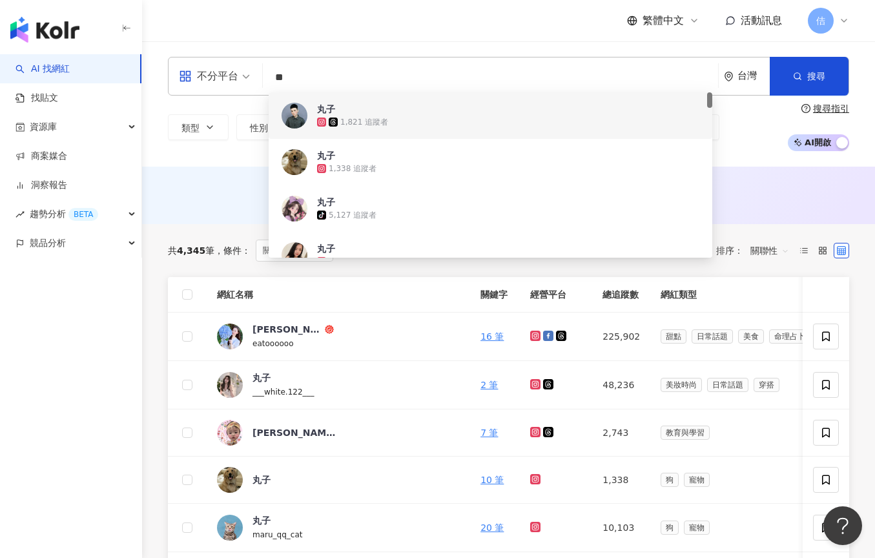
click at [220, 66] on div "不分平台" at bounding box center [208, 76] width 59 height 21
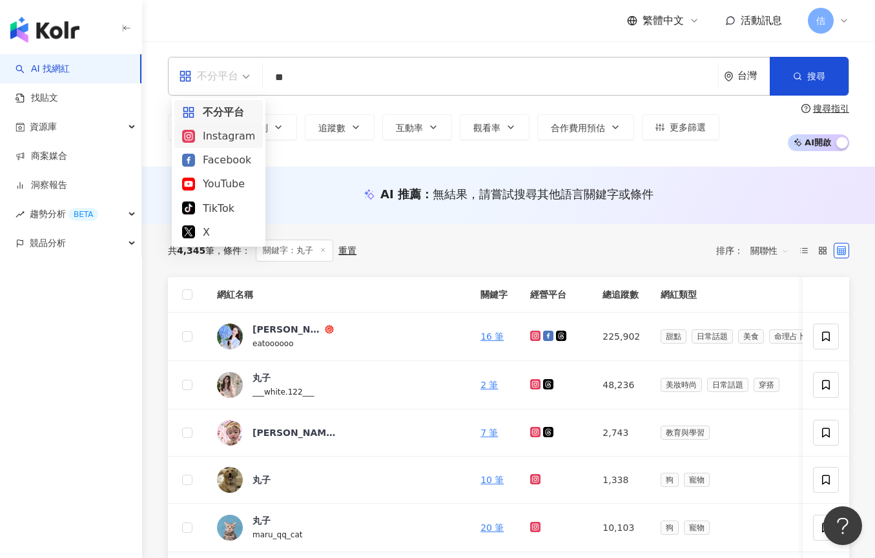
click at [223, 148] on div "Facebook" at bounding box center [218, 160] width 88 height 24
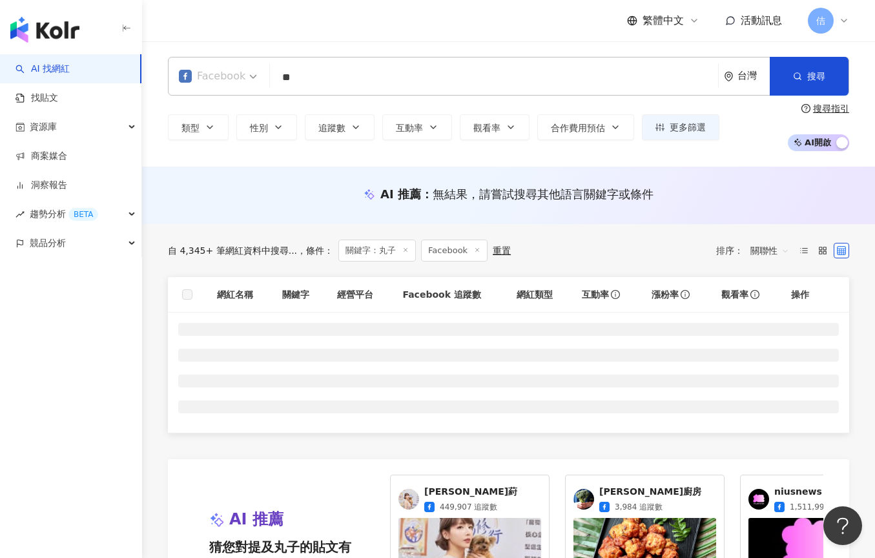
click at [199, 72] on div "Facebook" at bounding box center [212, 76] width 67 height 21
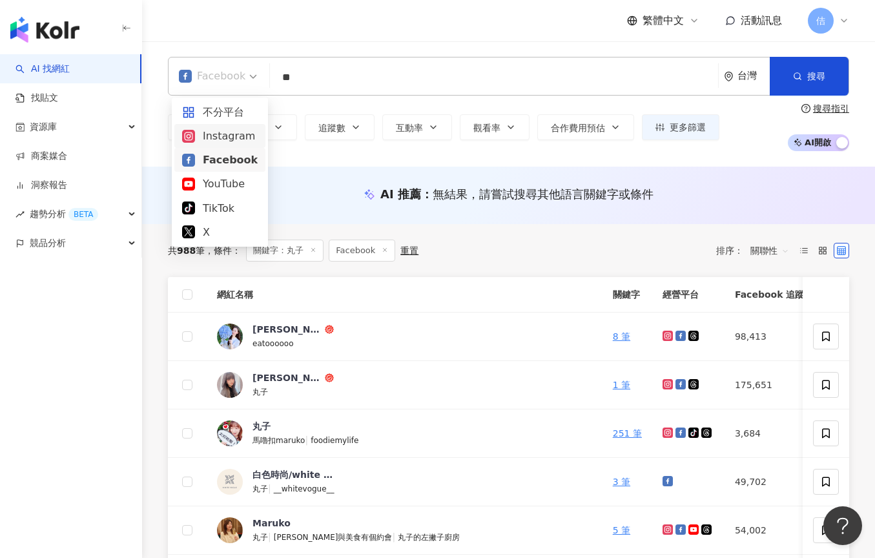
click at [212, 137] on div "Instagram" at bounding box center [220, 136] width 76 height 16
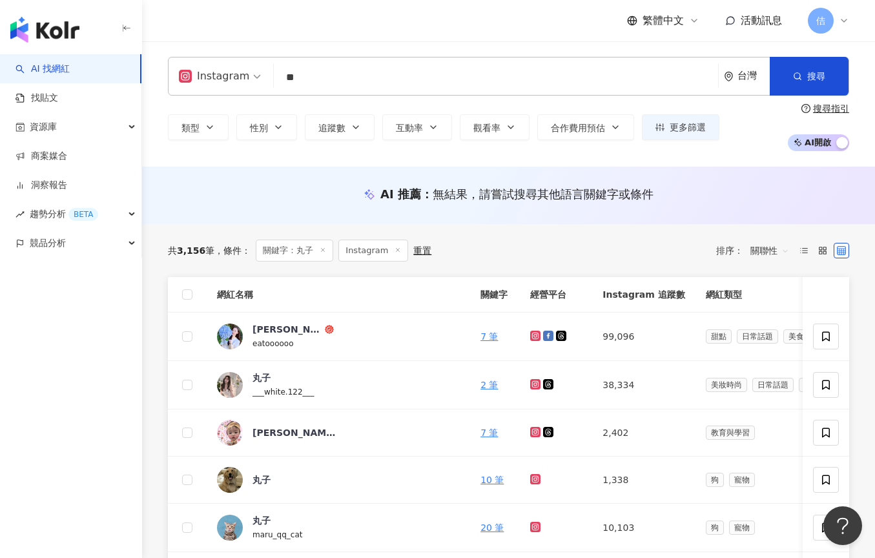
click at [327, 92] on div "Instagram ** 台灣 搜尋 af630c36-ef18-450b-9e12-13bc7751c7a1 5cc07a73-fab8-47d4-889e…" at bounding box center [508, 76] width 681 height 39
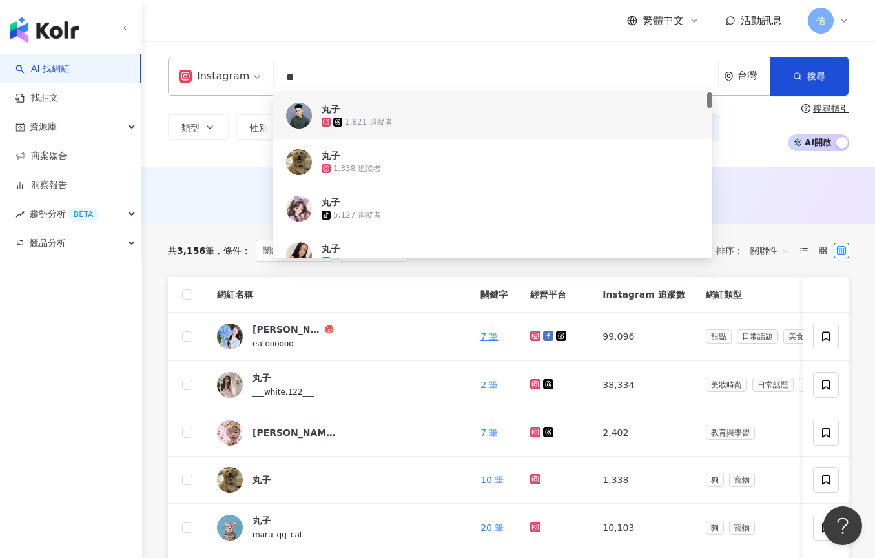
drag, startPoint x: 327, startPoint y: 81, endPoint x: 230, endPoint y: 81, distance: 97.5
click at [230, 81] on div "Instagram ** 台灣 搜尋 af630c36-ef18-450b-9e12-13bc7751c7a1 5cc07a73-fab8-47d4-889e…" at bounding box center [508, 76] width 681 height 39
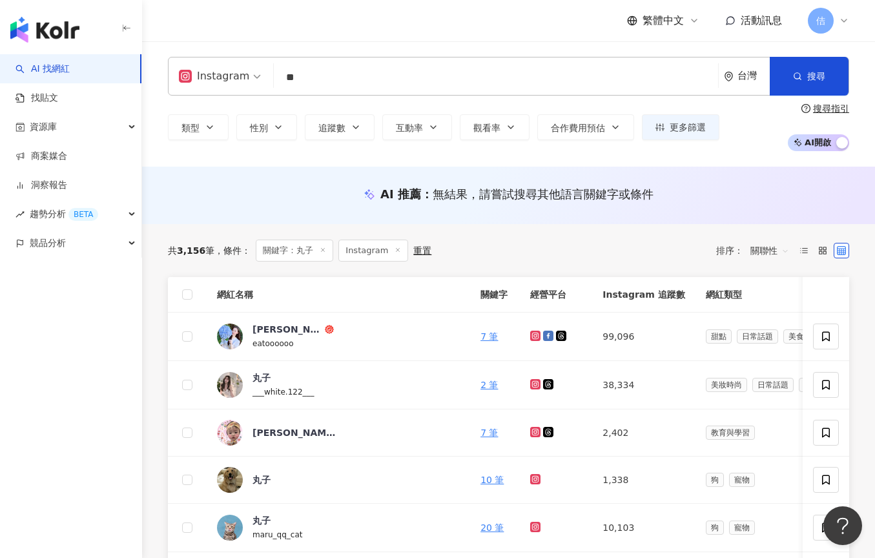
type input "*"
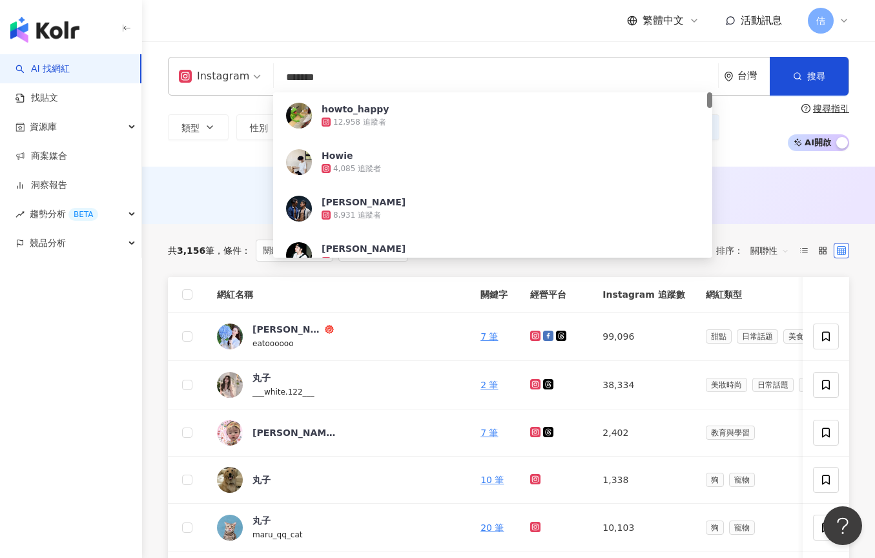
type input "********"
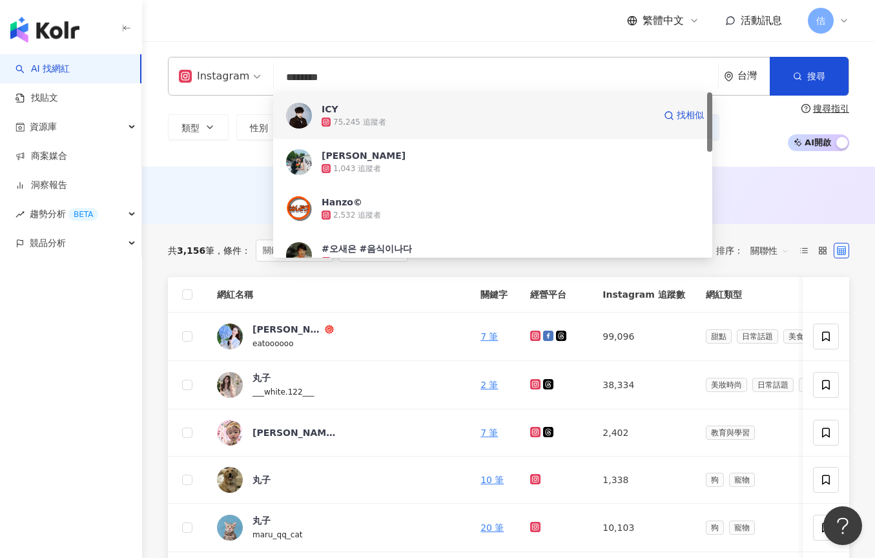
click at [350, 130] on div "ICY 75,245 追蹤者 找相似" at bounding box center [492, 115] width 439 height 46
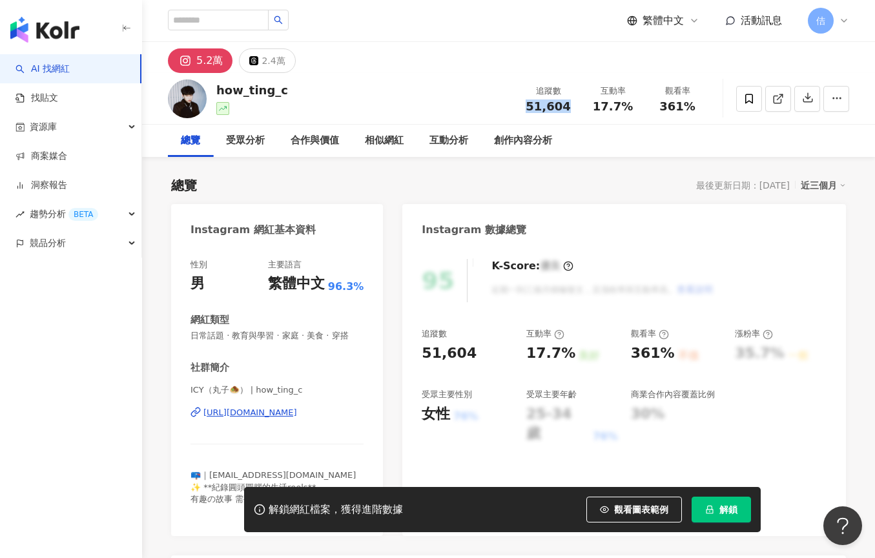
drag, startPoint x: 591, startPoint y: 106, endPoint x: 568, endPoint y: 106, distance: 22.6
click at [568, 106] on div "51,604" at bounding box center [548, 106] width 49 height 13
drag, startPoint x: 367, startPoint y: 410, endPoint x: 206, endPoint y: 409, distance: 160.8
click at [206, 409] on div "性別 男 主要語言 繁體中文 96.3% 網紅類型 日常話題 · 教育與學習 · 家庭 · 美食 · 穿搭 社群簡介 ICY（丸子🧆） | how_ting_…" at bounding box center [277, 391] width 212 height 290
copy div "ttps://[DOMAIN_NAME][URL]"
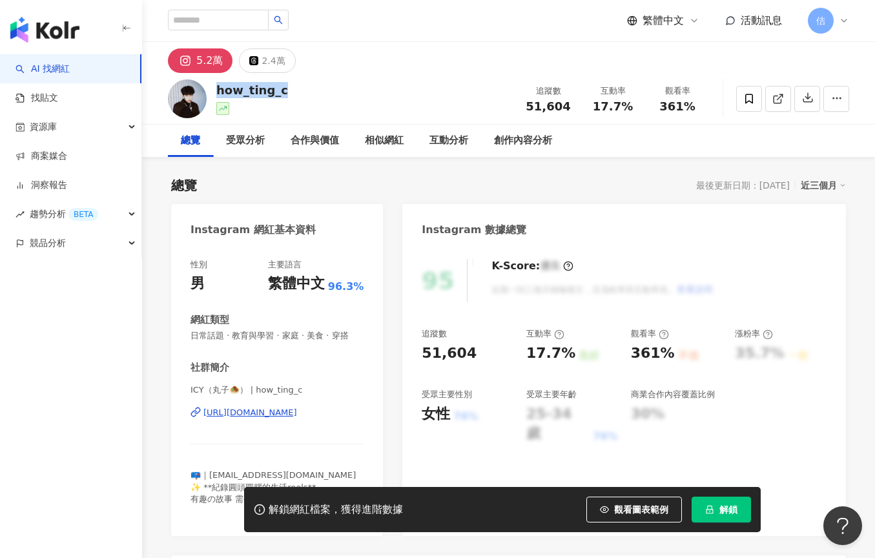
drag, startPoint x: 282, startPoint y: 93, endPoint x: 218, endPoint y: 96, distance: 63.4
click at [218, 96] on div "how_ting_c 追蹤數 51,604 互動率 17.7% 觀看率 361%" at bounding box center [508, 98] width 733 height 51
copy div "how_ting_c"
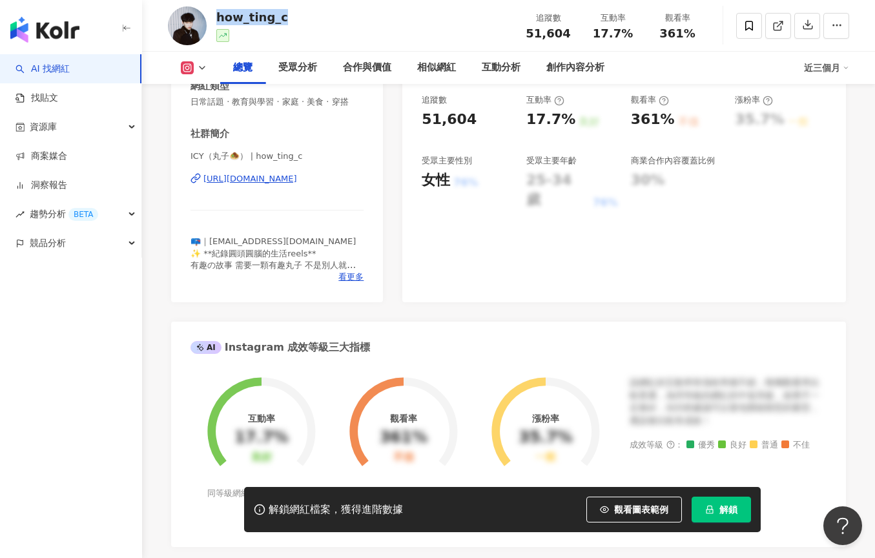
scroll to position [235, 0]
click at [344, 275] on span "看更多" at bounding box center [350, 276] width 25 height 12
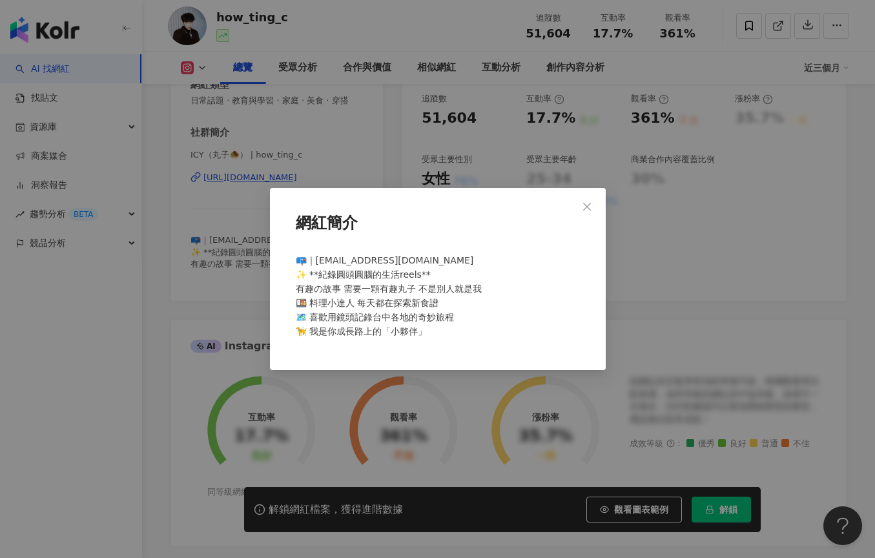
click at [241, 229] on div "網紅簡介 📪｜[EMAIL_ADDRESS][DOMAIN_NAME] ✨ **紀錄圓頭圓腦的生活reels** 有趣の故事 需要一顆有趣丸子 不是別人就是我…" at bounding box center [437, 279] width 875 height 558
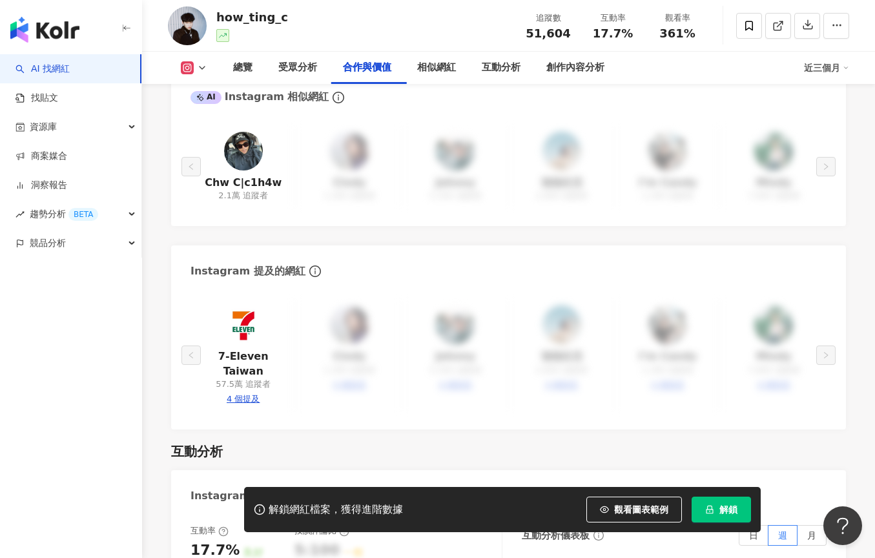
scroll to position [2006, 0]
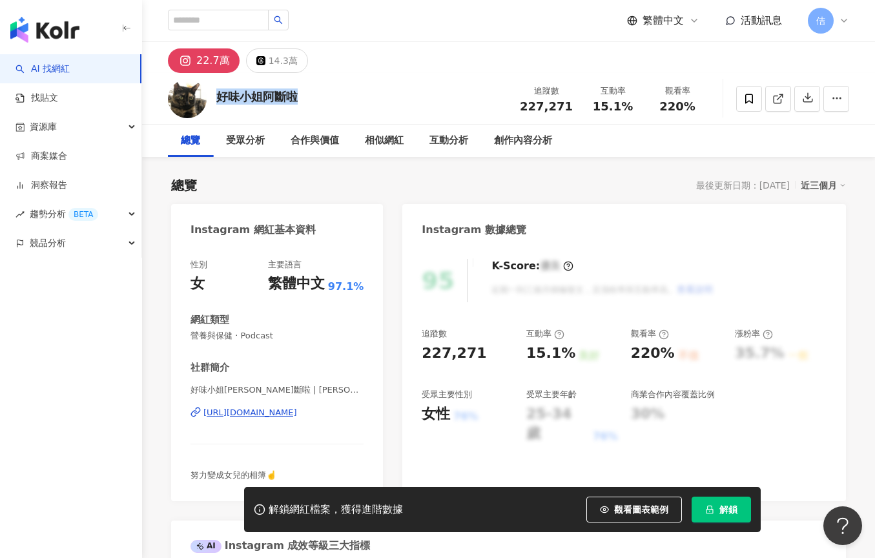
drag, startPoint x: 298, startPoint y: 96, endPoint x: 214, endPoint y: 95, distance: 83.9
click at [213, 95] on div "好味小姐阿斷啦 追蹤數 227,271 互動率 15.1% 觀看率 220%" at bounding box center [508, 98] width 733 height 51
drag, startPoint x: 369, startPoint y: 415, endPoint x: 205, endPoint y: 409, distance: 164.1
click at [205, 409] on div "性別 女 主要語言 繁體中文 97.1% 網紅類型 營養與保健 · Podcast 社群簡介 好味小姐阿斷啦 | huangyijiejie https://…" at bounding box center [277, 373] width 212 height 255
copy div "https://www.instagram.com/huangyijiejie/"
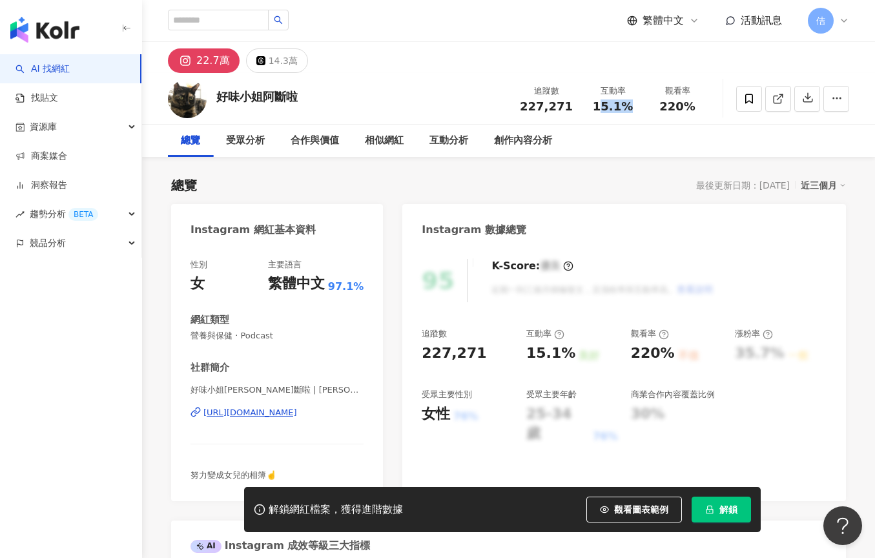
drag, startPoint x: 601, startPoint y: 106, endPoint x: 642, endPoint y: 107, distance: 42.0
click at [642, 107] on div "互動率 15.1%" at bounding box center [613, 99] width 65 height 28
drag, startPoint x: 592, startPoint y: 103, endPoint x: 632, endPoint y: 104, distance: 40.0
click at [632, 104] on div "15.1%" at bounding box center [612, 106] width 49 height 13
copy span "15.1%"
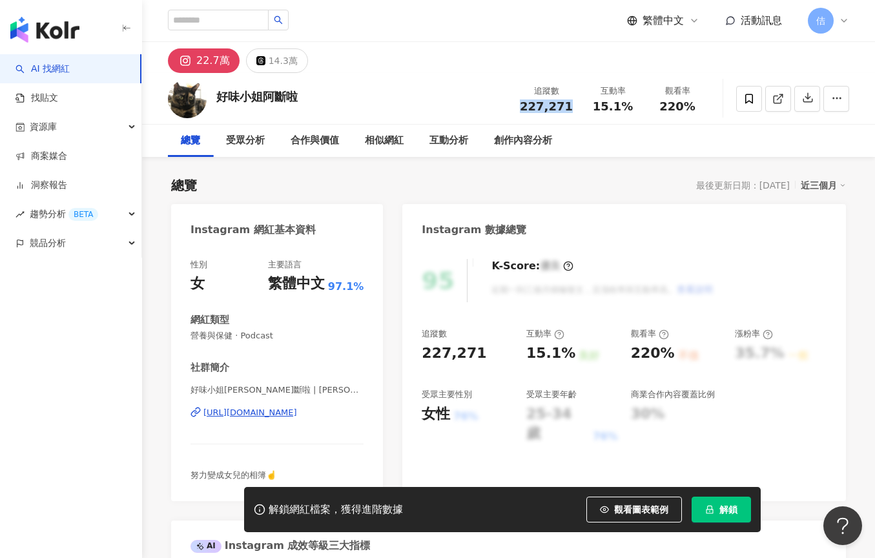
drag, startPoint x: 526, startPoint y: 105, endPoint x: 577, endPoint y: 105, distance: 51.0
click at [577, 105] on div "追蹤數 227,271" at bounding box center [546, 99] width 68 height 28
copy span "227,271"
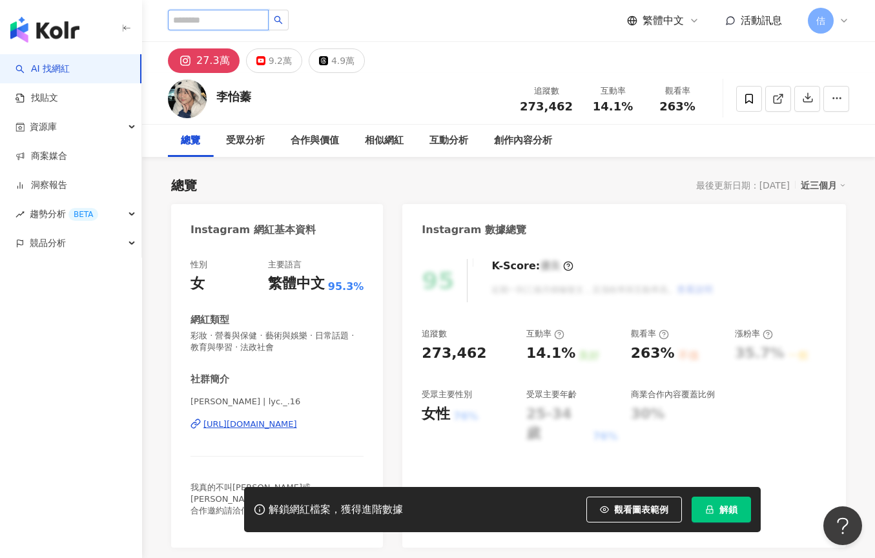
click at [256, 26] on input "search" at bounding box center [218, 20] width 101 height 21
type input "*"
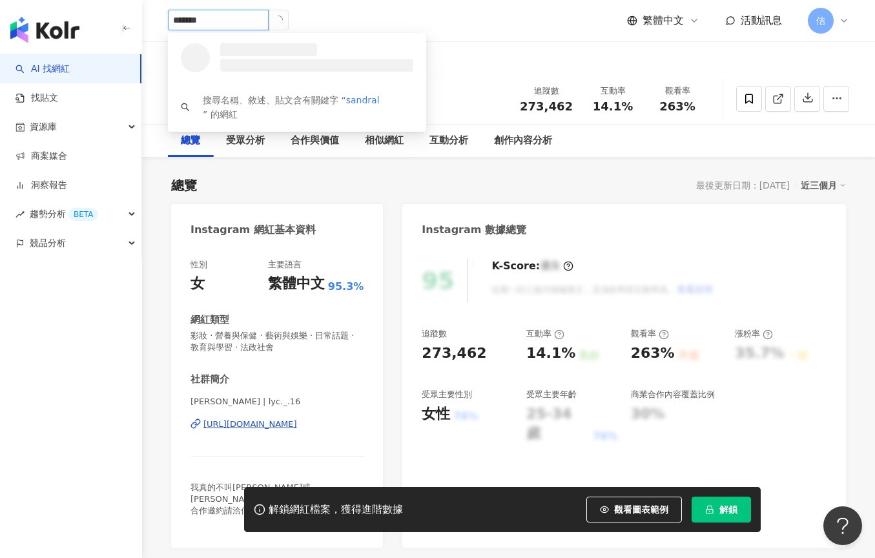
type input "********"
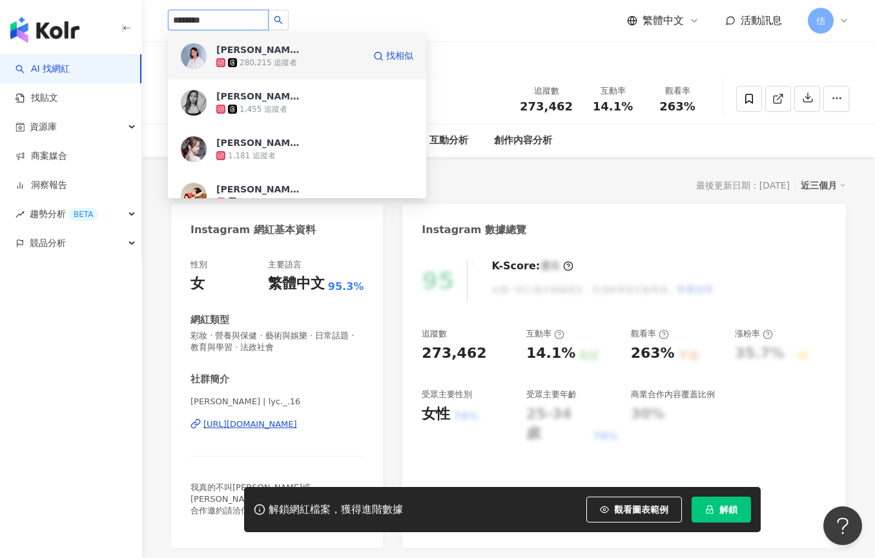
click at [281, 54] on span "[PERSON_NAME]" at bounding box center [258, 49] width 84 height 13
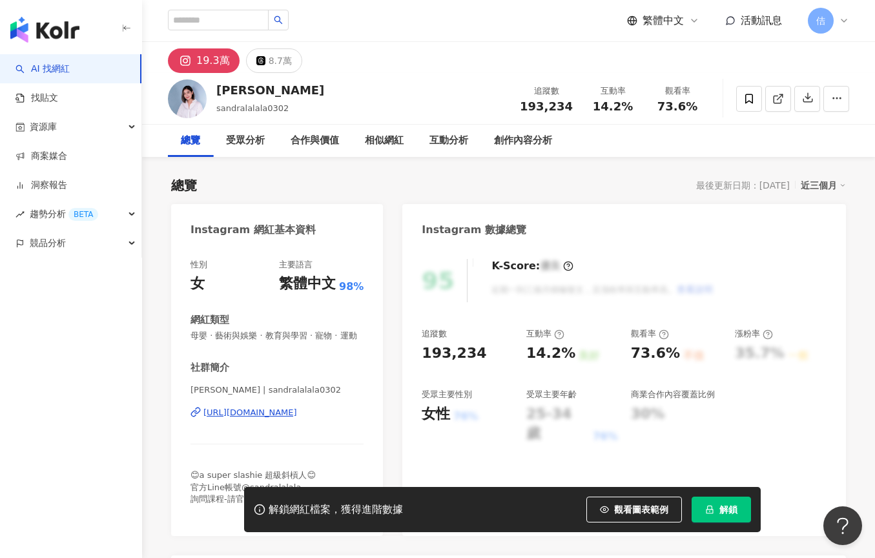
click at [234, 406] on div "性別 女 主要語言 繁體中文 98% 網紅類型 母嬰 · 藝術與娛樂 · 教育與學習 · 寵物 · 運動 社群簡介 [PERSON_NAME] | sandr…" at bounding box center [277, 391] width 212 height 290
click at [177, 428] on div "性別 女 主要語言 繁體中文 98% 網紅類型 母嬰 · 藝術與娛樂 · 教育與學習 · 寵物 · 運動 社群簡介 [PERSON_NAME] | sandr…" at bounding box center [277, 391] width 212 height 290
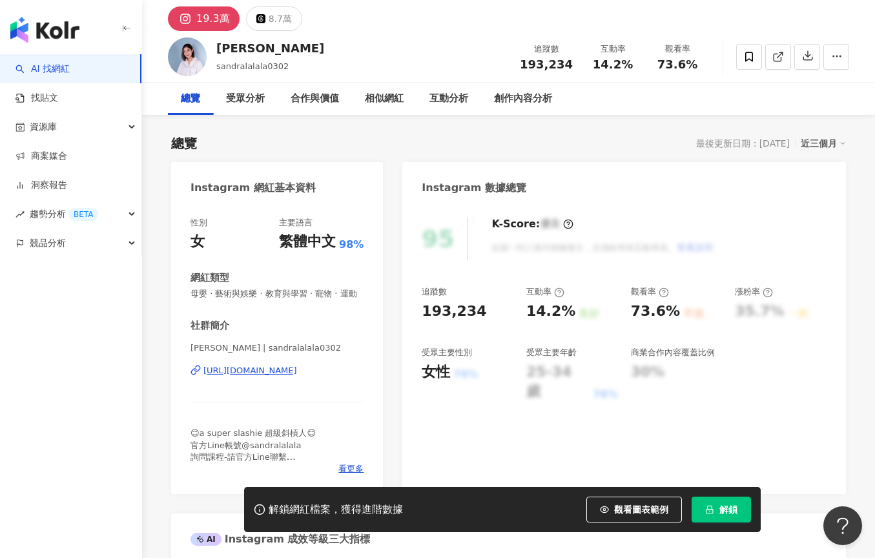
scroll to position [44, 0]
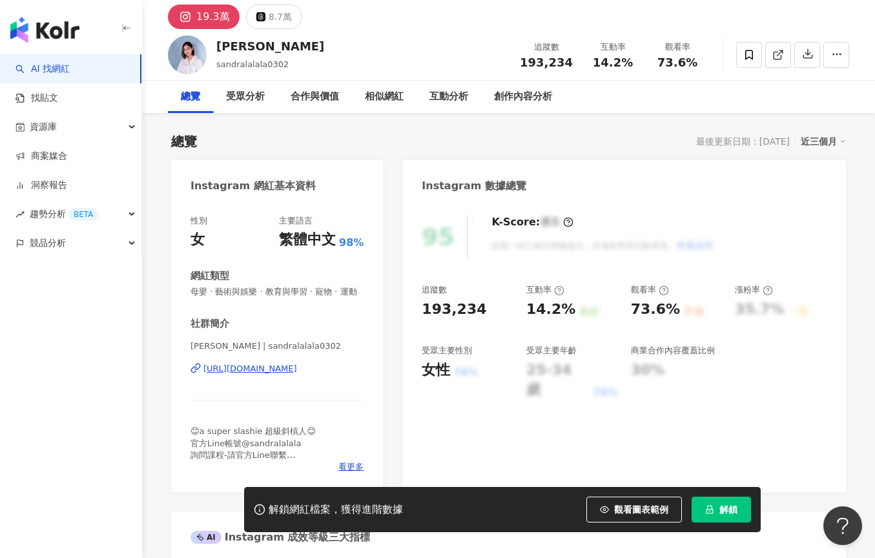
click at [196, 367] on icon at bounding box center [193, 370] width 5 height 6
drag, startPoint x: 285, startPoint y: 53, endPoint x: 216, endPoint y: 51, distance: 68.5
click at [217, 52] on div "[PERSON_NAME] sandralalala0302 追蹤數 193,234 互動率 14.2% 觀看率 73.6%" at bounding box center [508, 54] width 733 height 51
copy div "[PERSON_NAME]"
drag, startPoint x: 570, startPoint y: 61, endPoint x: 520, endPoint y: 61, distance: 49.7
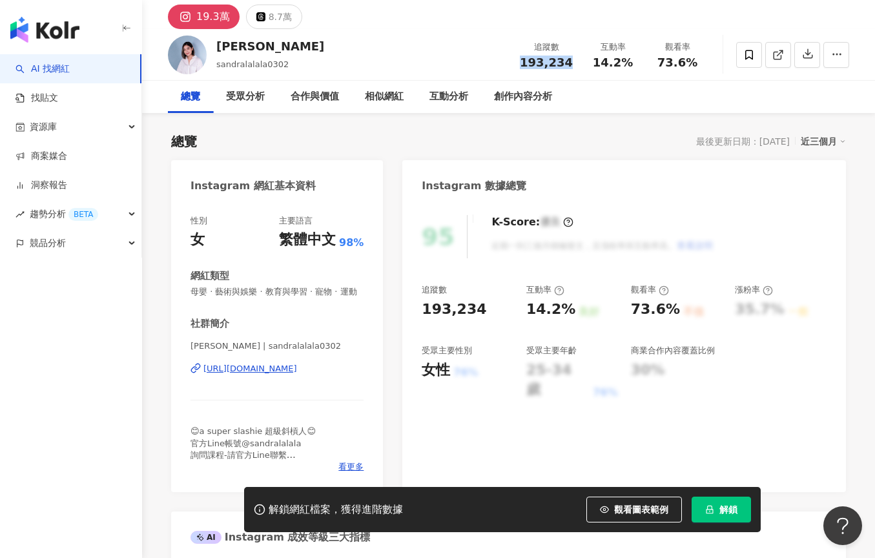
click at [520, 61] on div "追蹤數 193,234" at bounding box center [546, 55] width 68 height 28
copy span "193,234"
drag, startPoint x: 597, startPoint y: 61, endPoint x: 636, endPoint y: 62, distance: 39.4
click at [636, 62] on div "14.2%" at bounding box center [612, 62] width 49 height 13
copy span "14.2%"
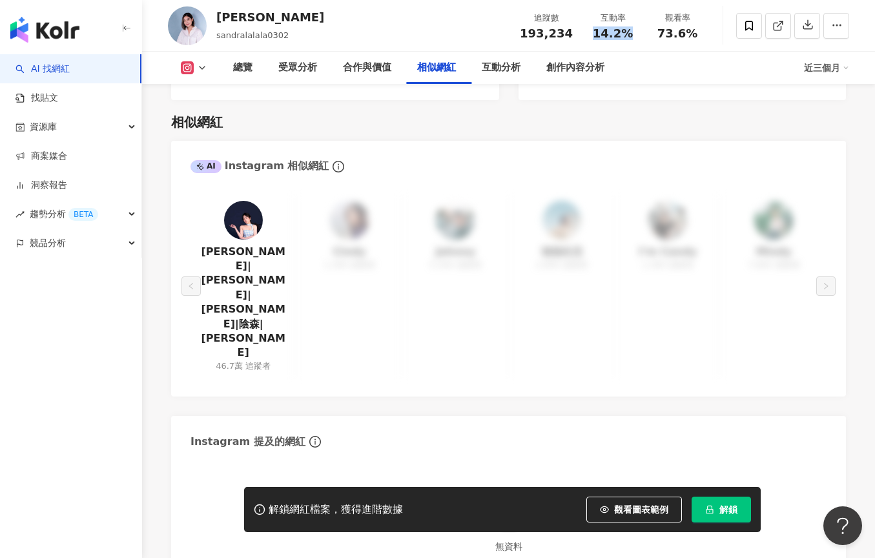
scroll to position [2111, 0]
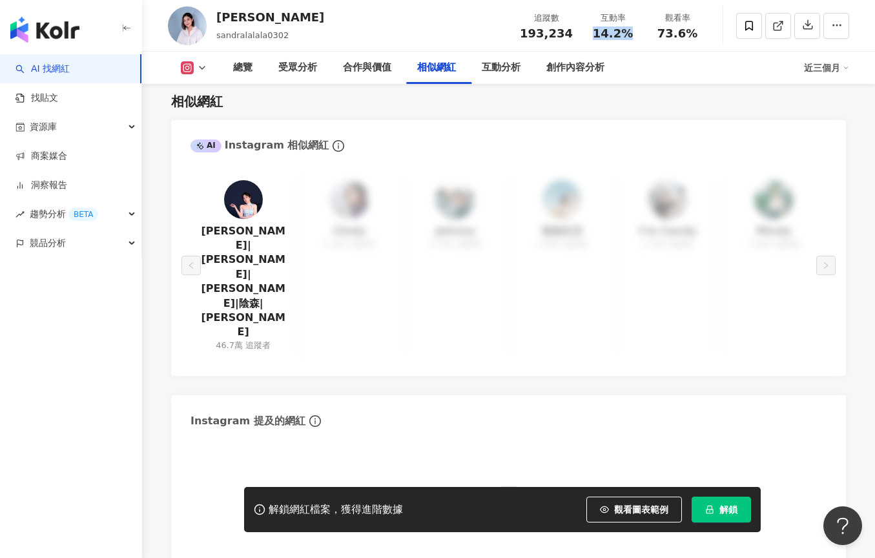
click at [712, 506] on icon "lock" at bounding box center [709, 509] width 9 height 9
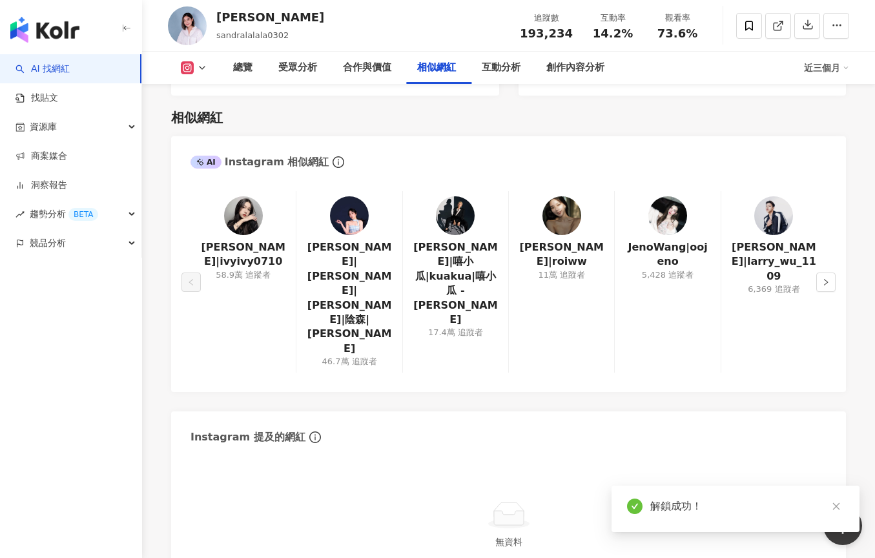
click at [839, 200] on div "[PERSON_NAME]|ivyivy0710 58.9萬 追蹤者 茵聲|[PERSON_NAME]|[PERSON_NAME]|陰森|[PERSON_NA…" at bounding box center [508, 285] width 675 height 214
click at [833, 272] on button "button" at bounding box center [825, 281] width 19 height 19
